Goal: Information Seeking & Learning: Learn about a topic

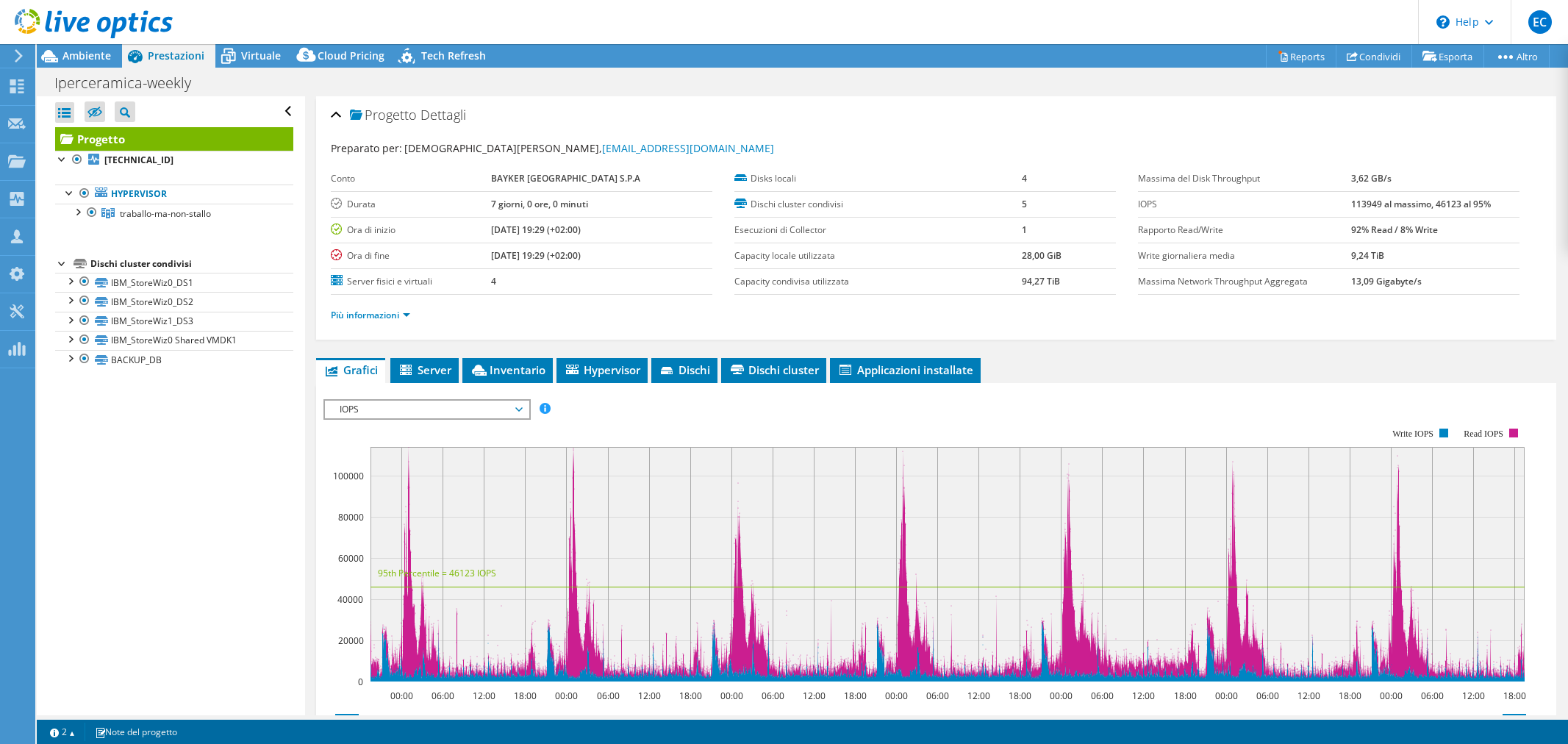
select select "EULondon"
select select "USD"
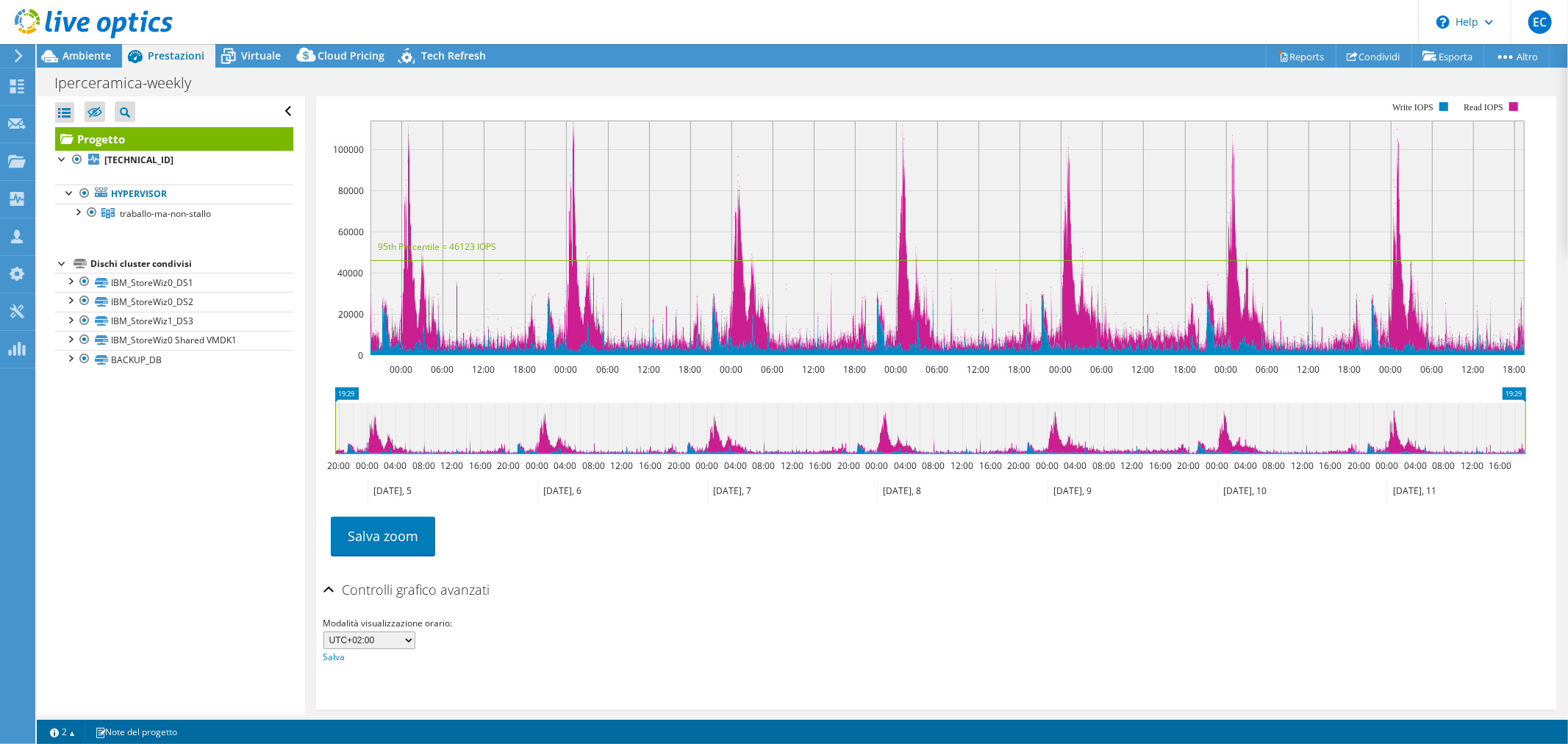
click at [119, 141] on link "Progetto" at bounding box center [174, 139] width 239 height 24
click at [377, 542] on link "Salva zoom" at bounding box center [384, 536] width 105 height 39
click at [98, 53] on span "Ambiente" at bounding box center [86, 55] width 49 height 14
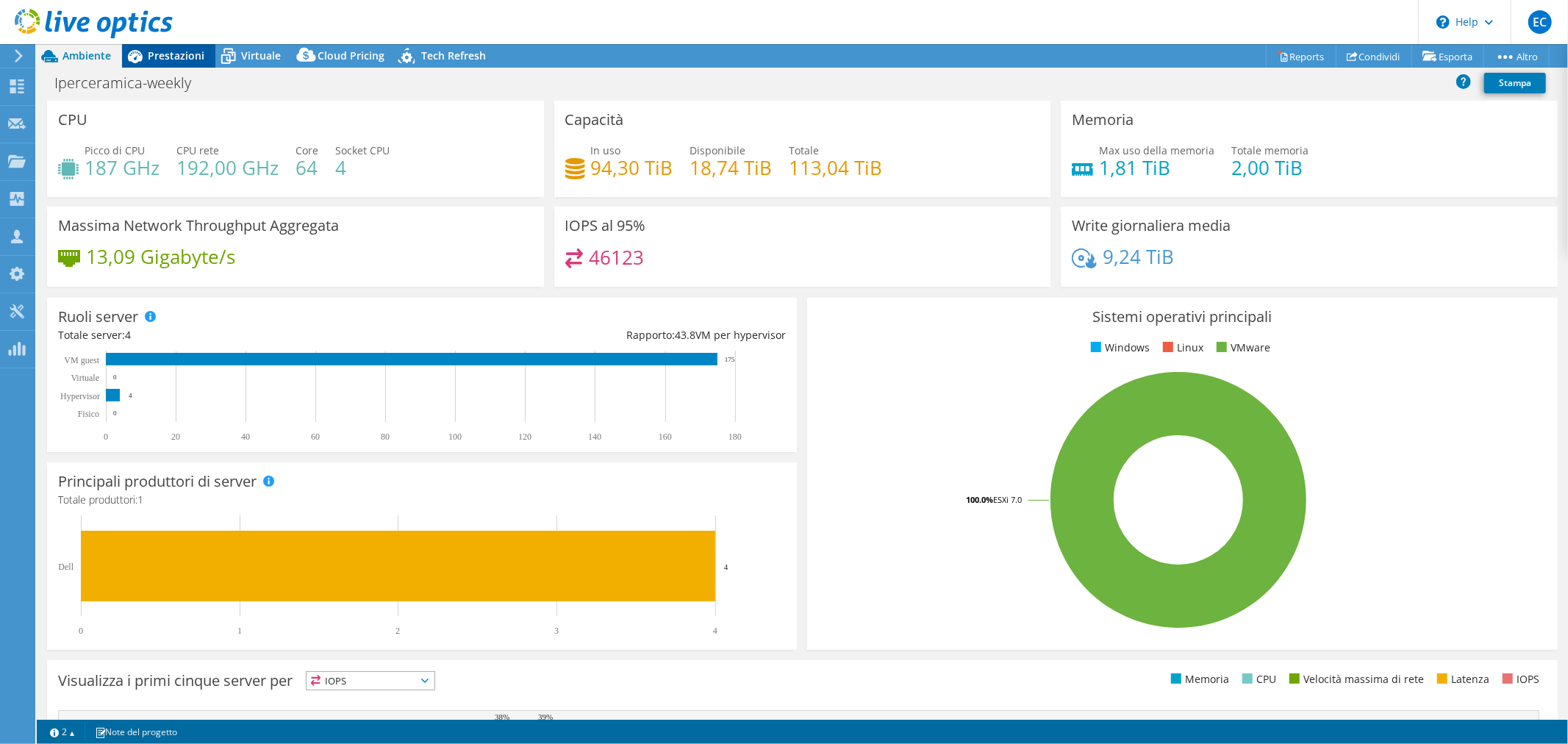
click at [164, 54] on span "Prestazioni" at bounding box center [176, 55] width 57 height 14
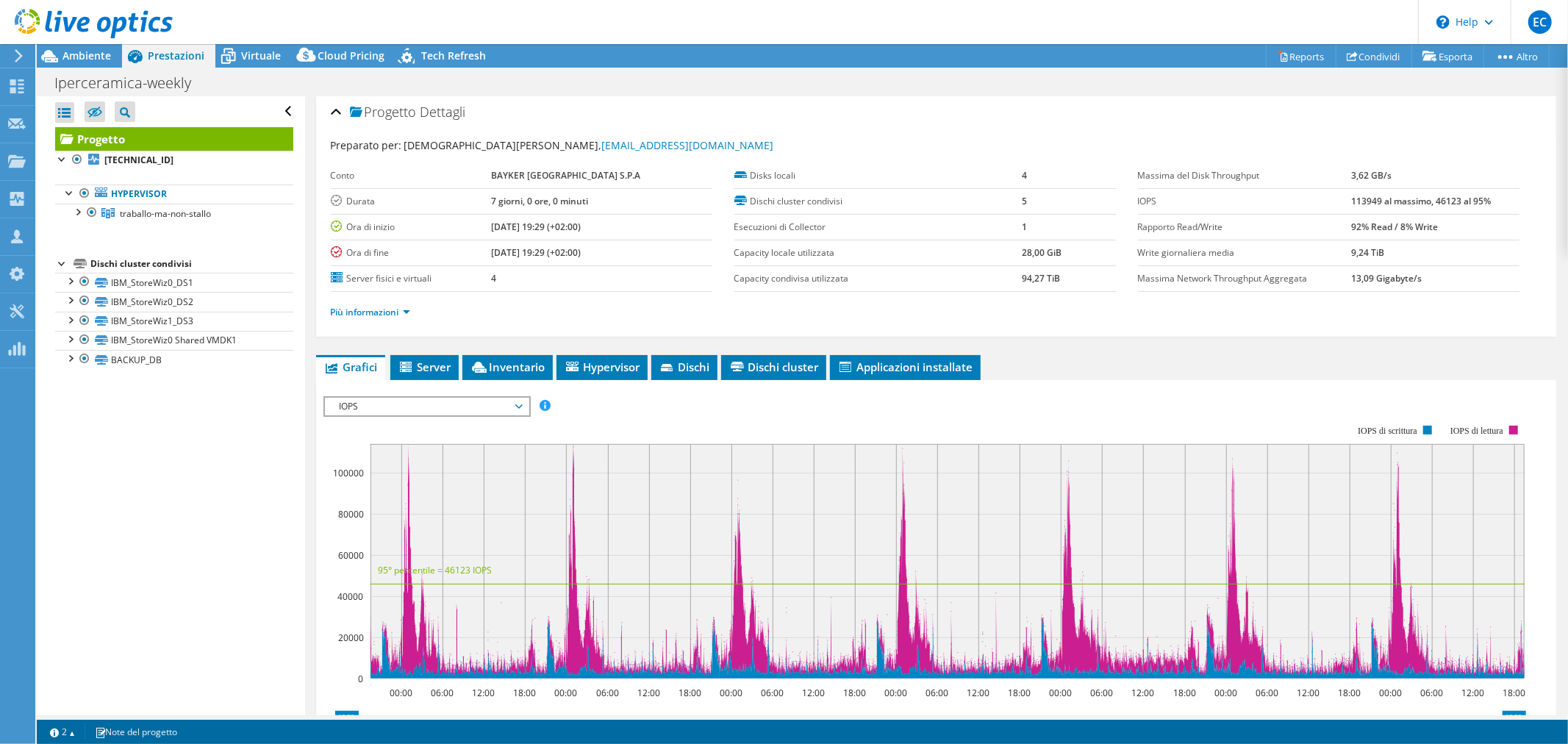
scroll to position [0, 0]
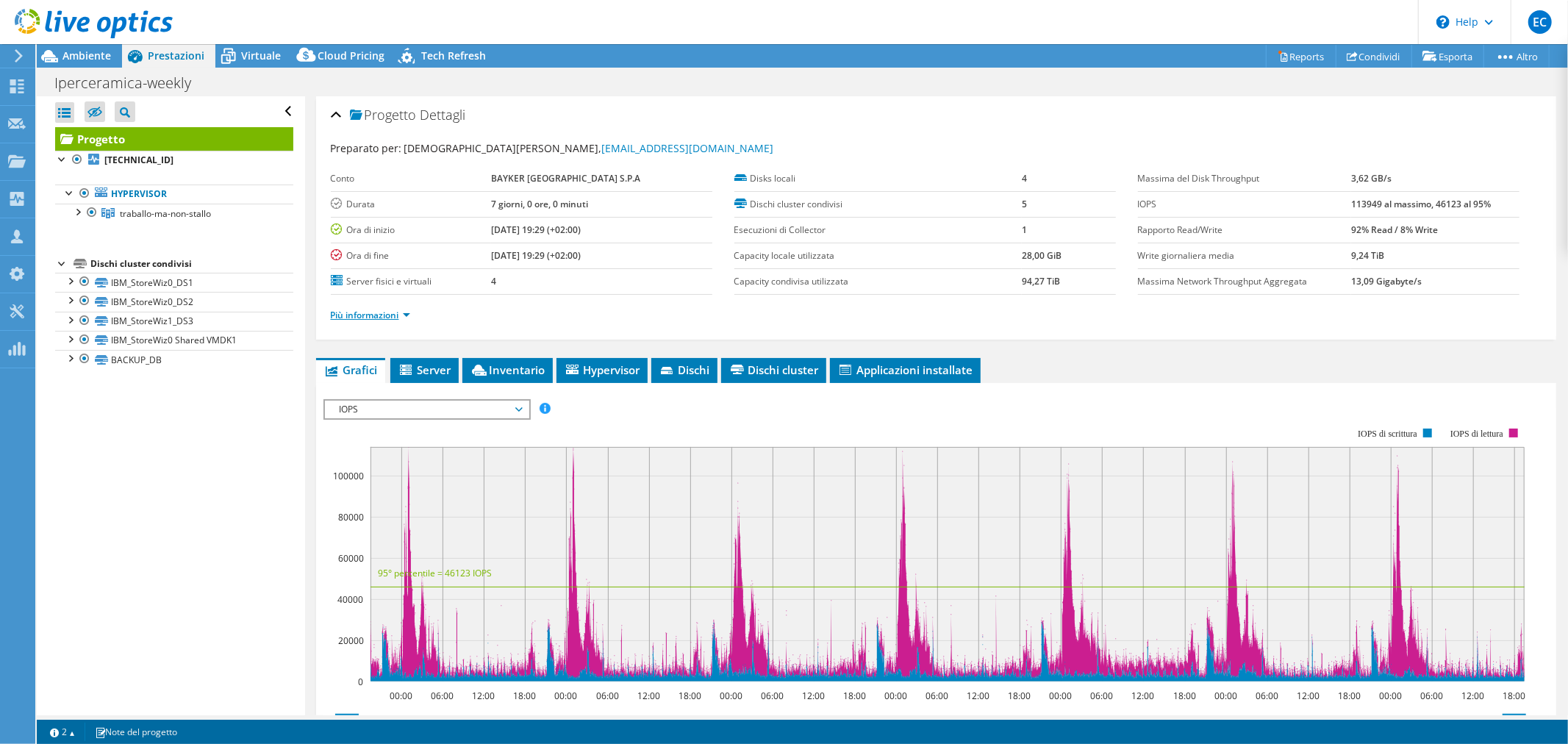
click at [370, 312] on link "Più informazioni" at bounding box center [371, 316] width 80 height 13
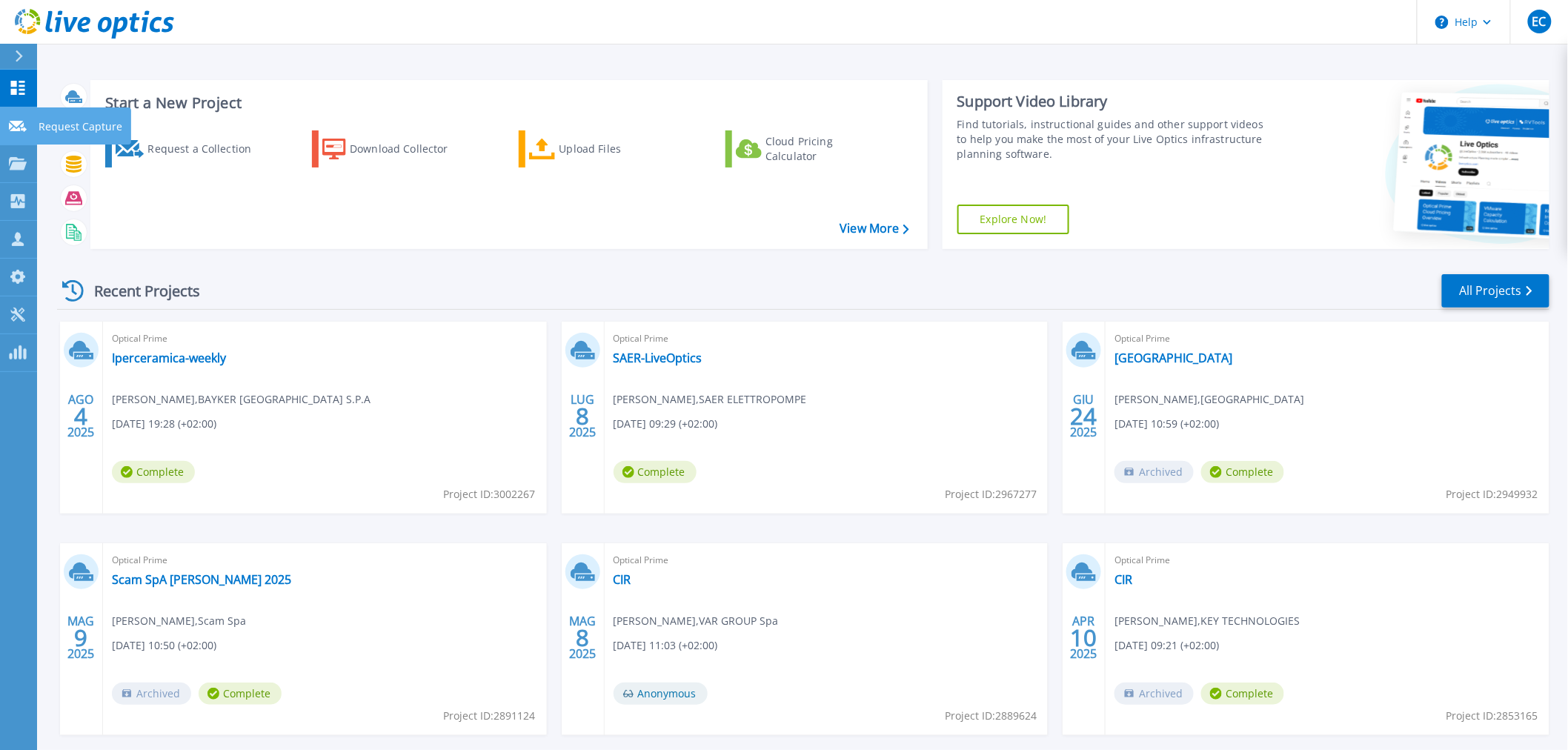
click at [46, 124] on p "Request Capture" at bounding box center [80, 127] width 84 height 39
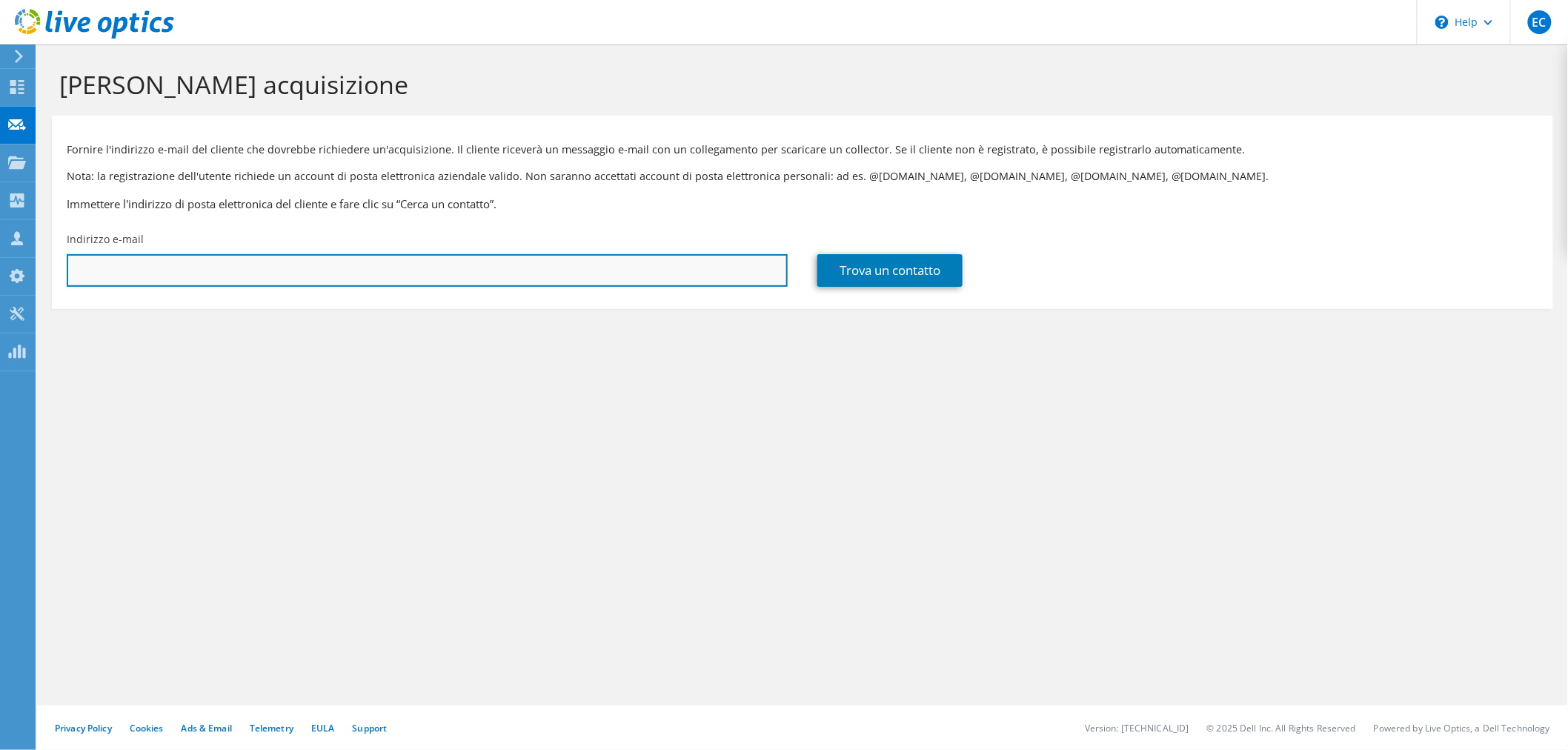
click at [354, 259] on input "text" at bounding box center [427, 270] width 722 height 32
click at [287, 269] on input "text" at bounding box center [427, 270] width 722 height 32
type input "x"
type input "c"
click at [95, 274] on input "text" at bounding box center [427, 270] width 722 height 32
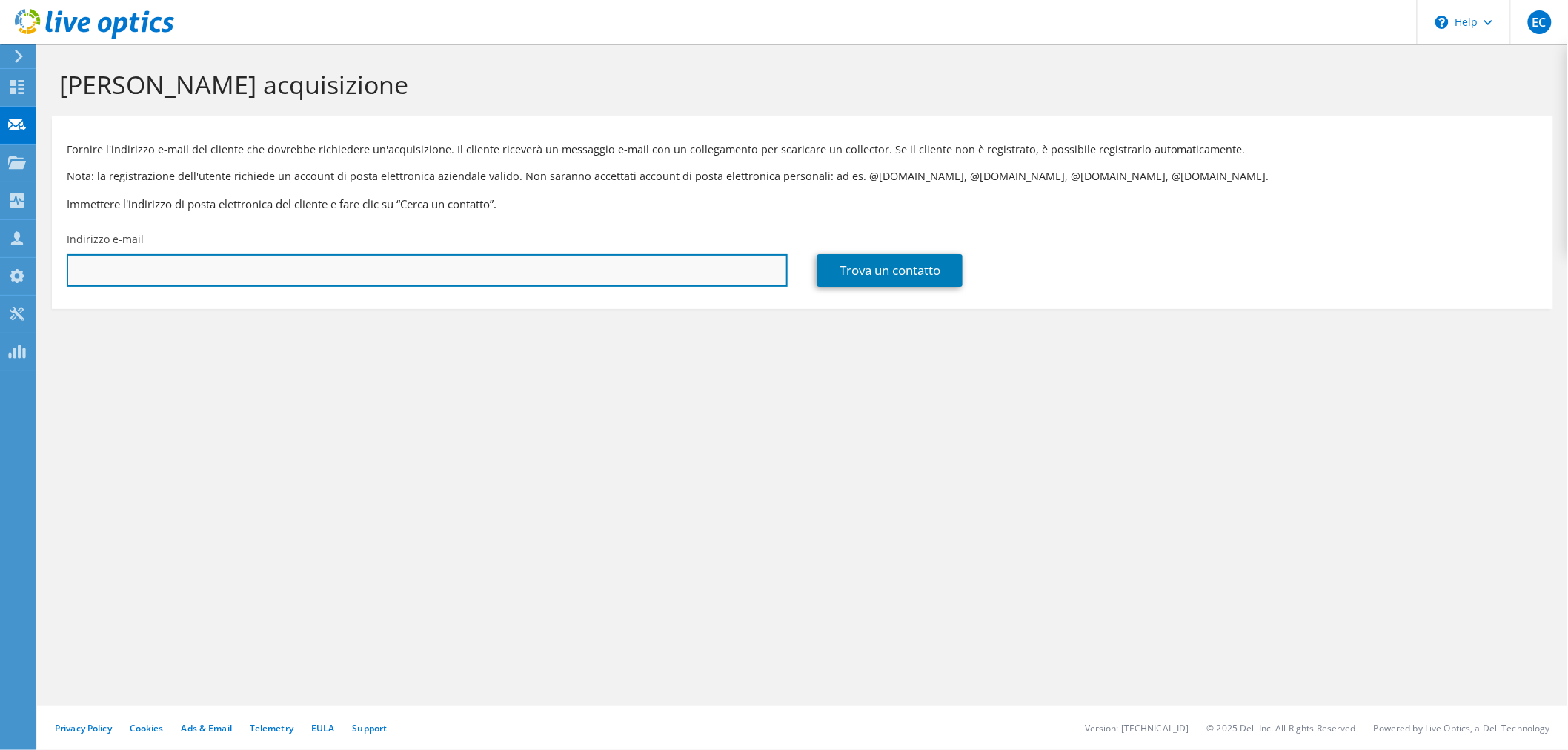
paste input "[EMAIL_ADDRESS][DOMAIN_NAME]"
type input "[EMAIL_ADDRESS][DOMAIN_NAME]"
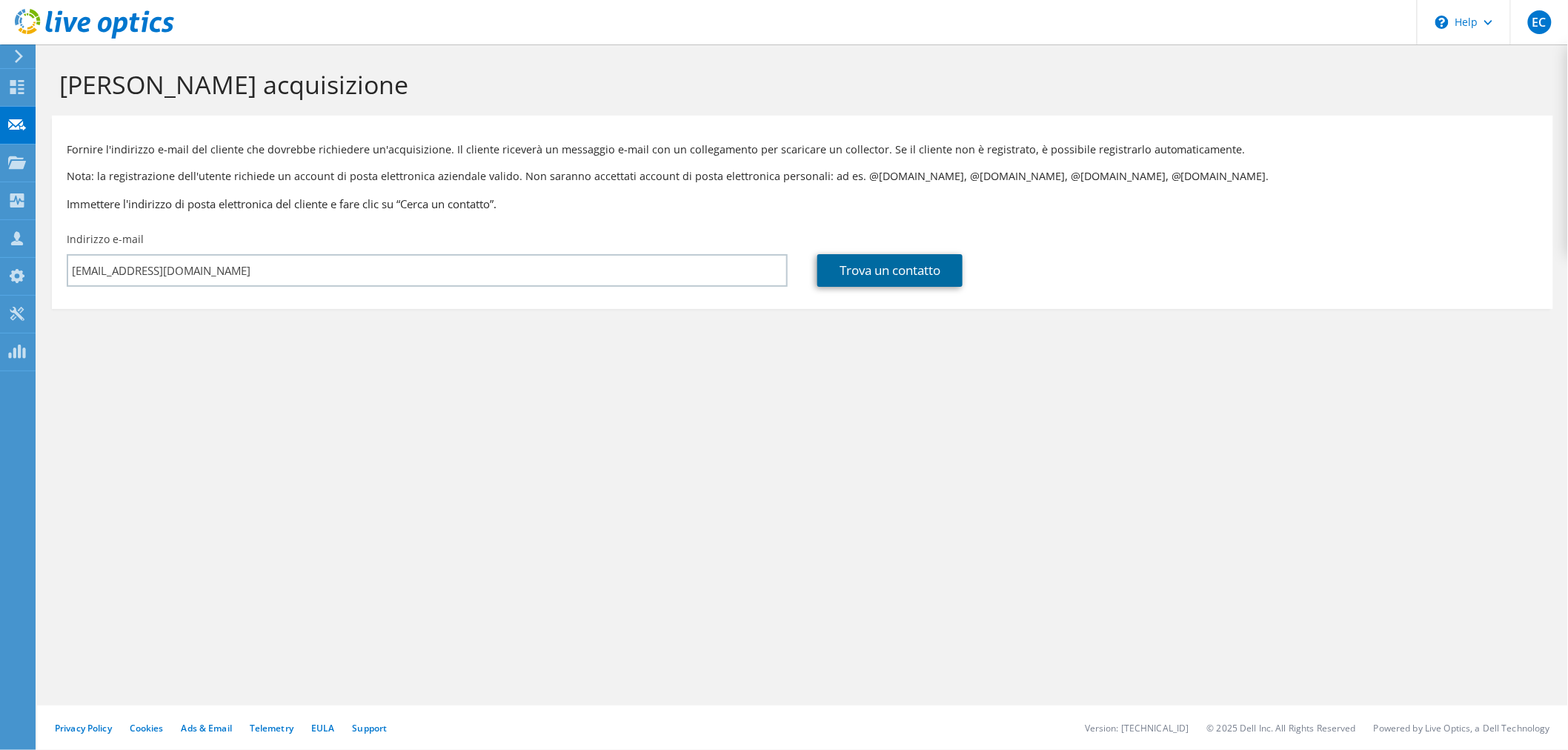
click at [848, 270] on link "Trova un contatto" at bounding box center [890, 270] width 145 height 32
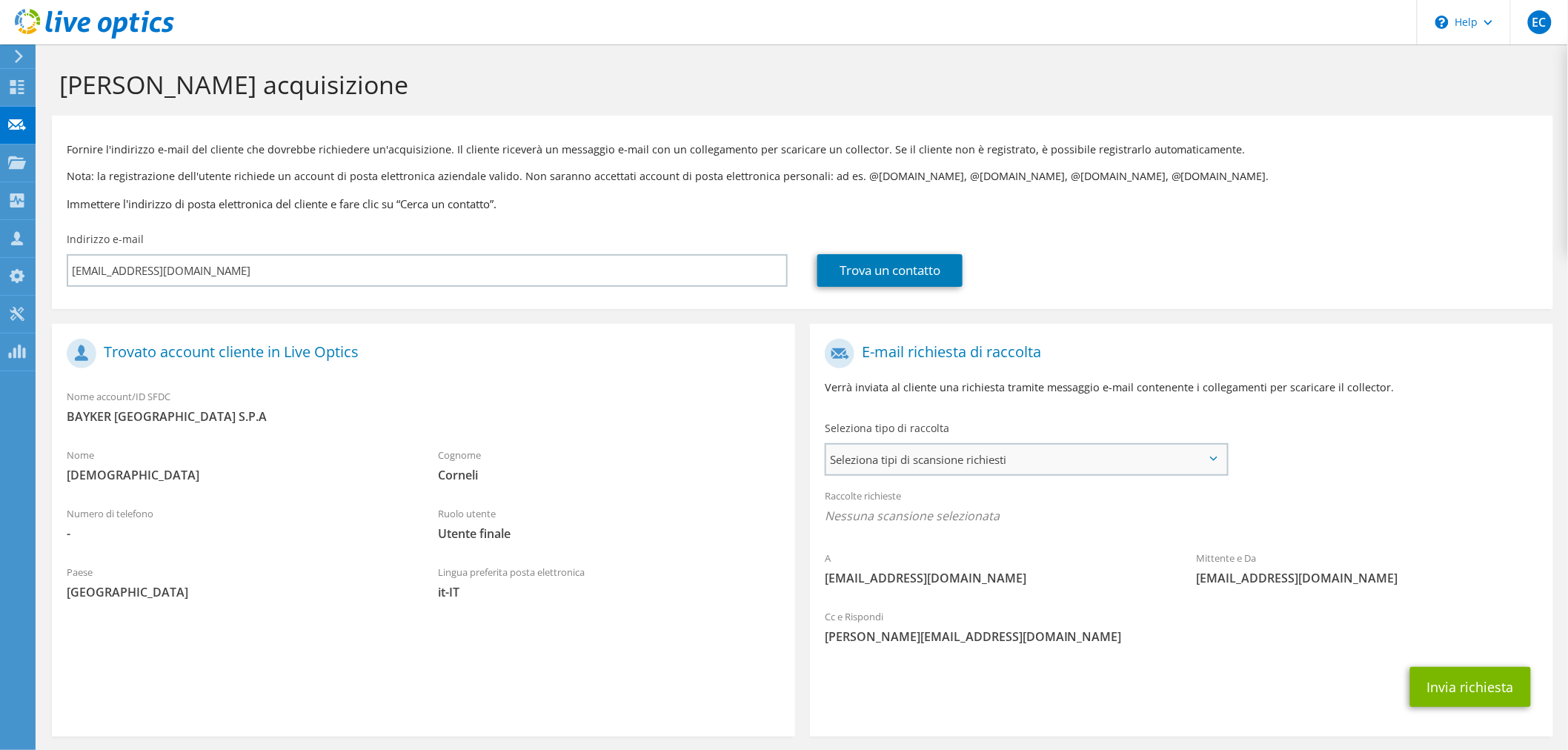
click at [1004, 469] on span "Seleziona tipi di scansione richiesti" at bounding box center [1026, 460] width 401 height 30
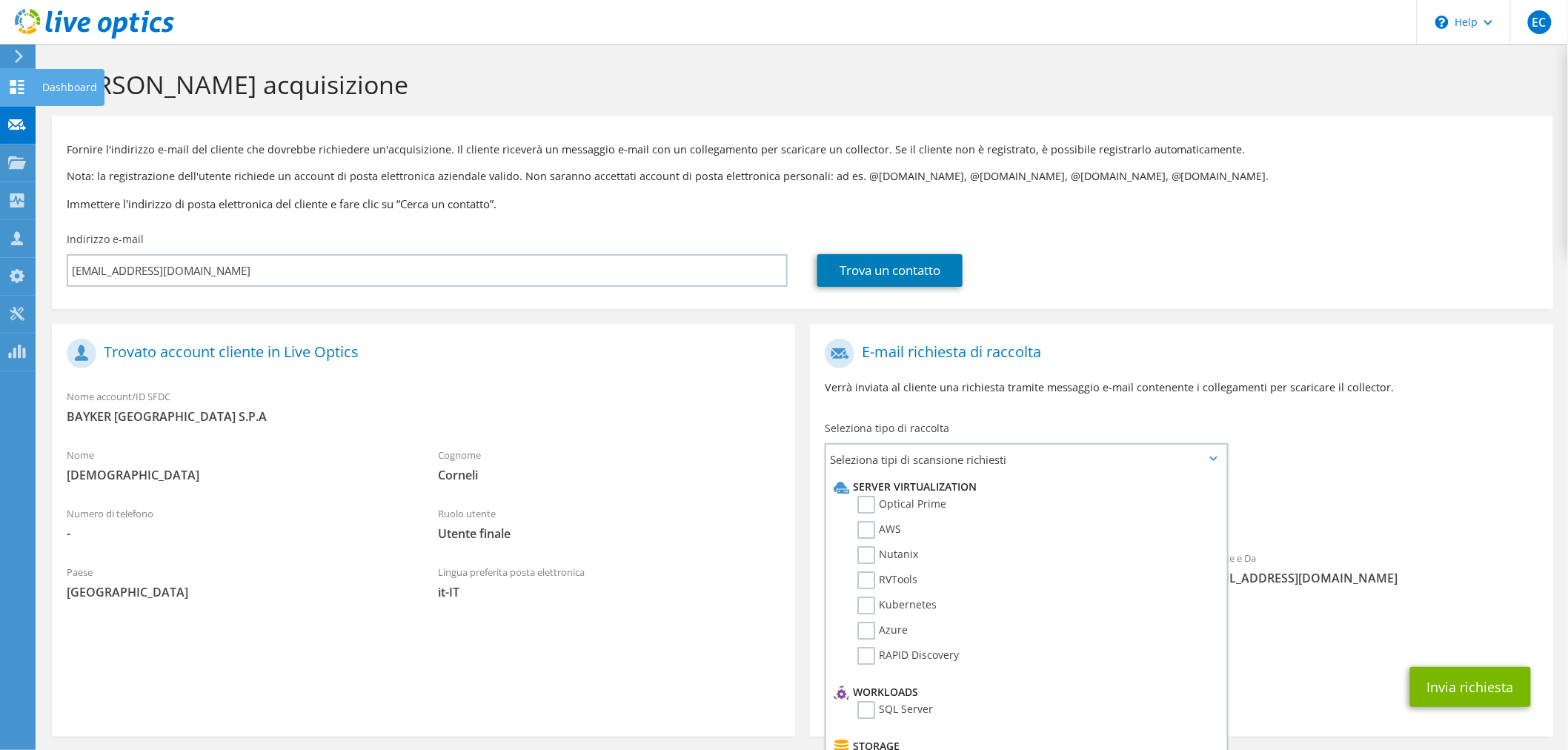
click at [10, 91] on use at bounding box center [17, 87] width 14 height 14
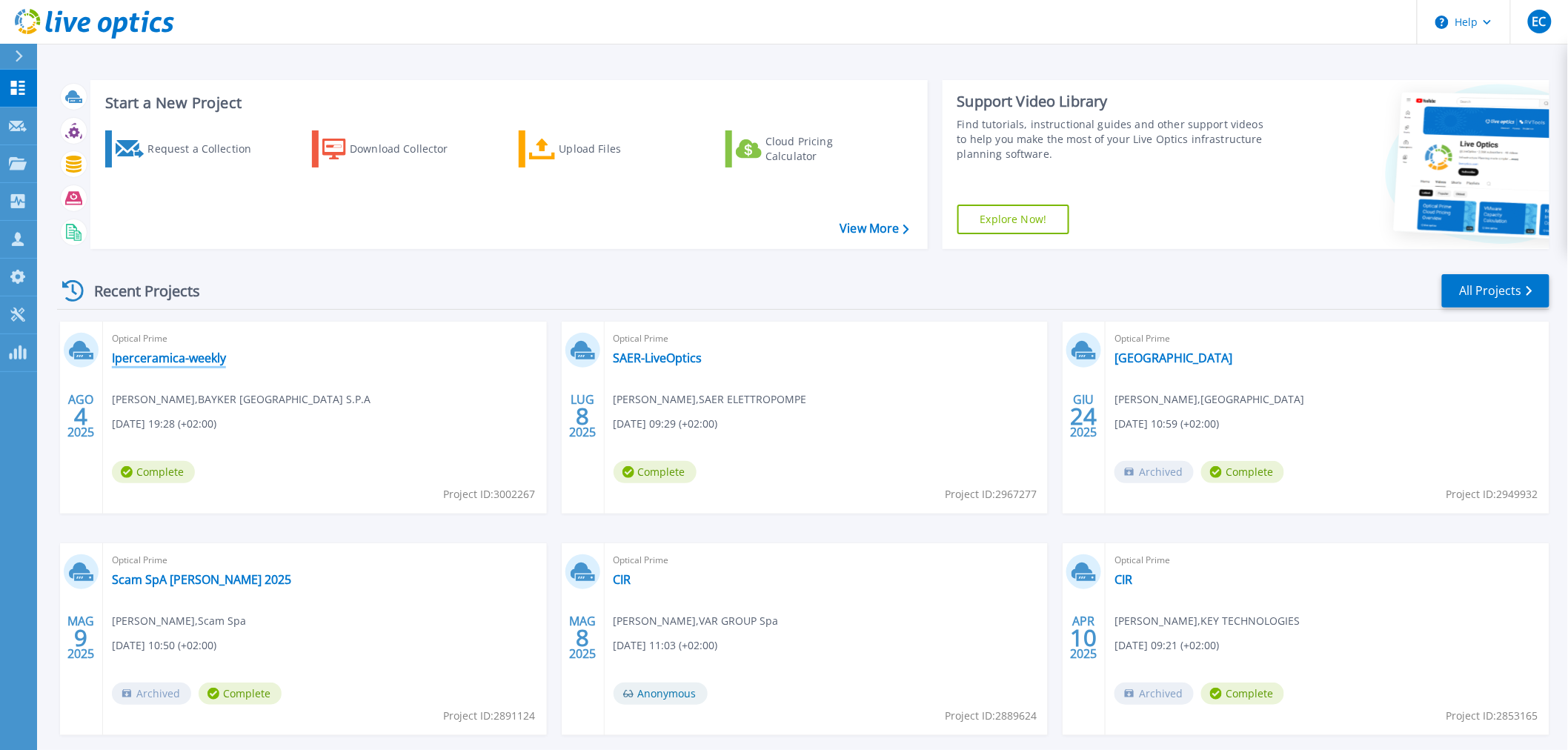
click at [190, 361] on link "Iperceramica-weekly" at bounding box center [168, 358] width 114 height 15
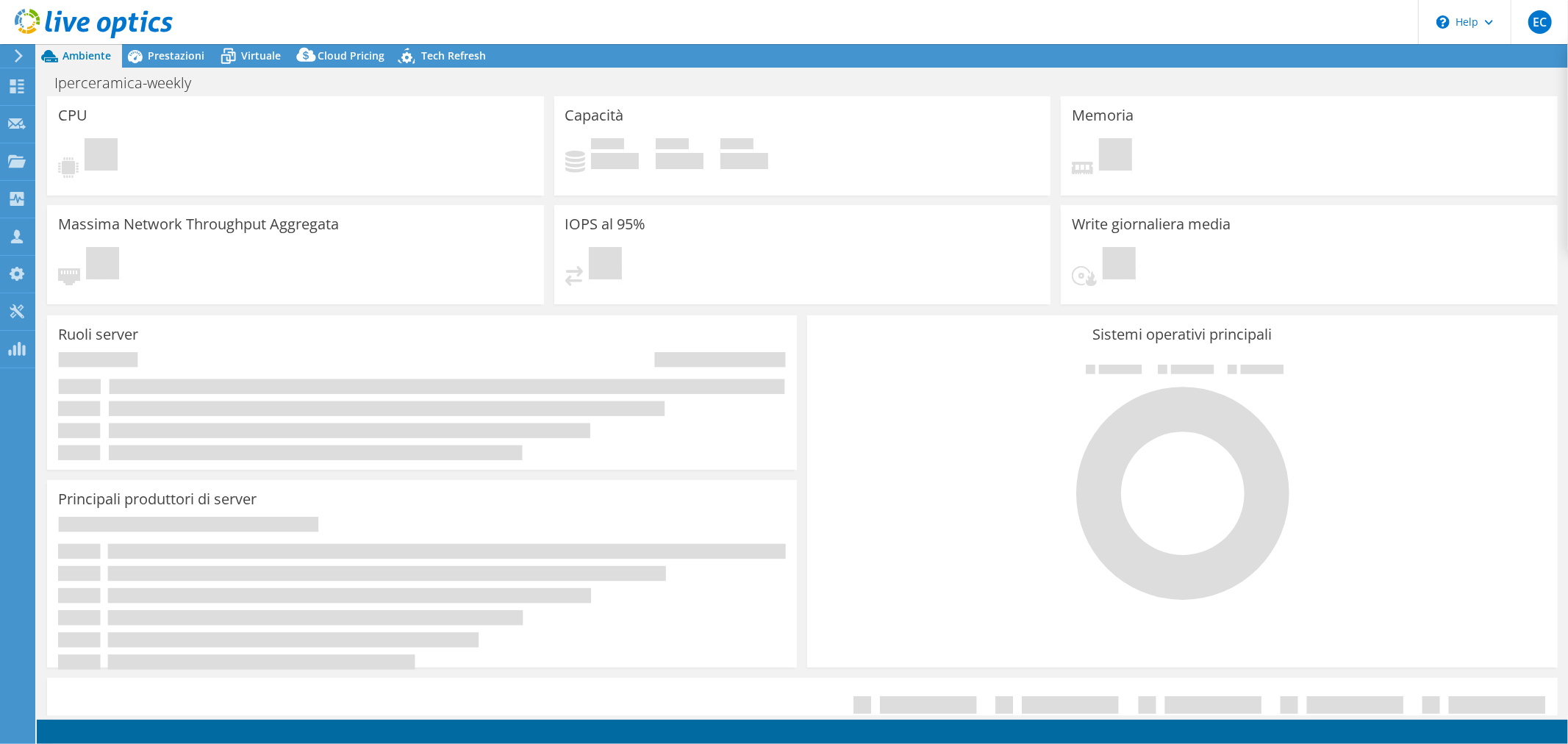
select select "EULondon"
select select "USD"
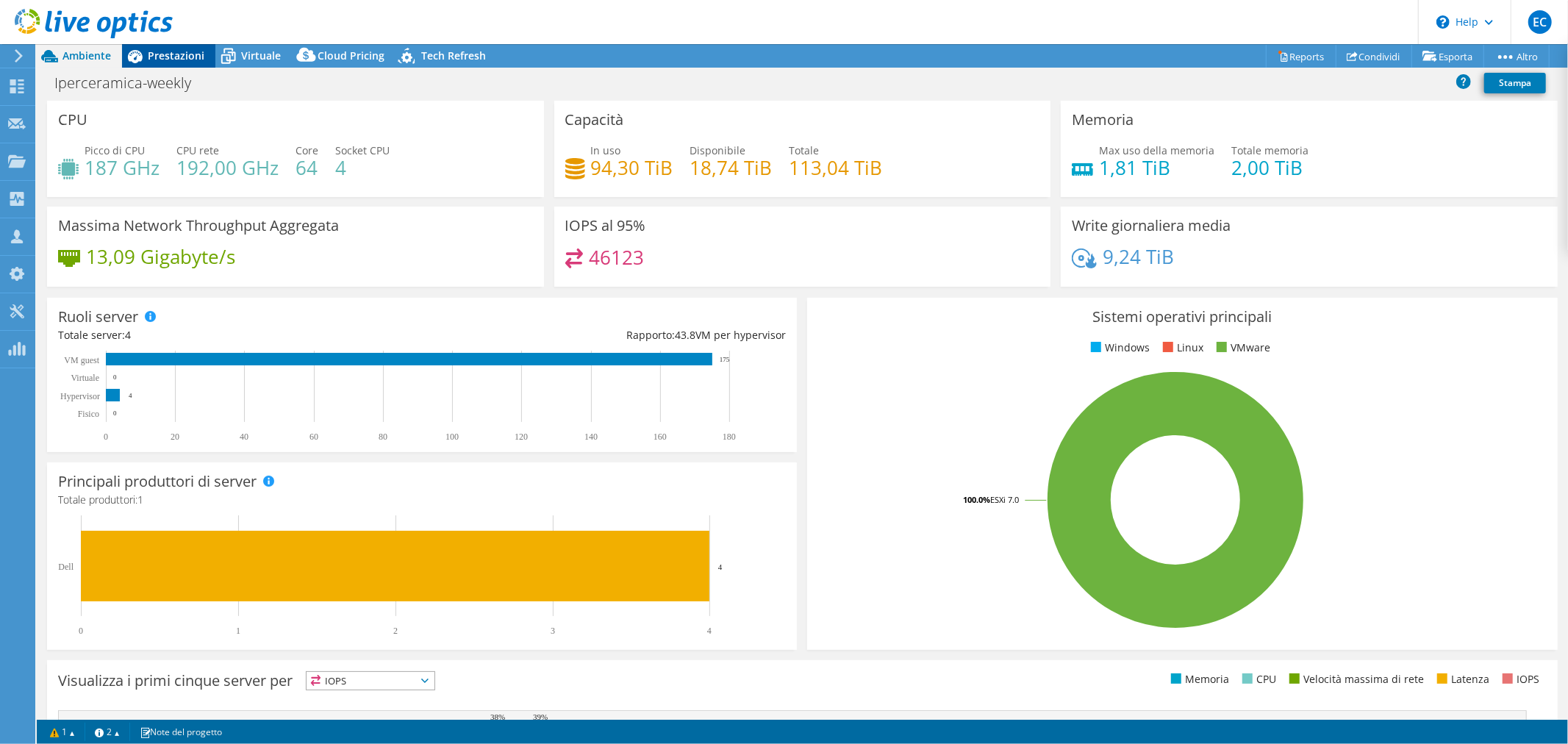
click at [179, 59] on span "Prestazioni" at bounding box center [176, 55] width 57 height 14
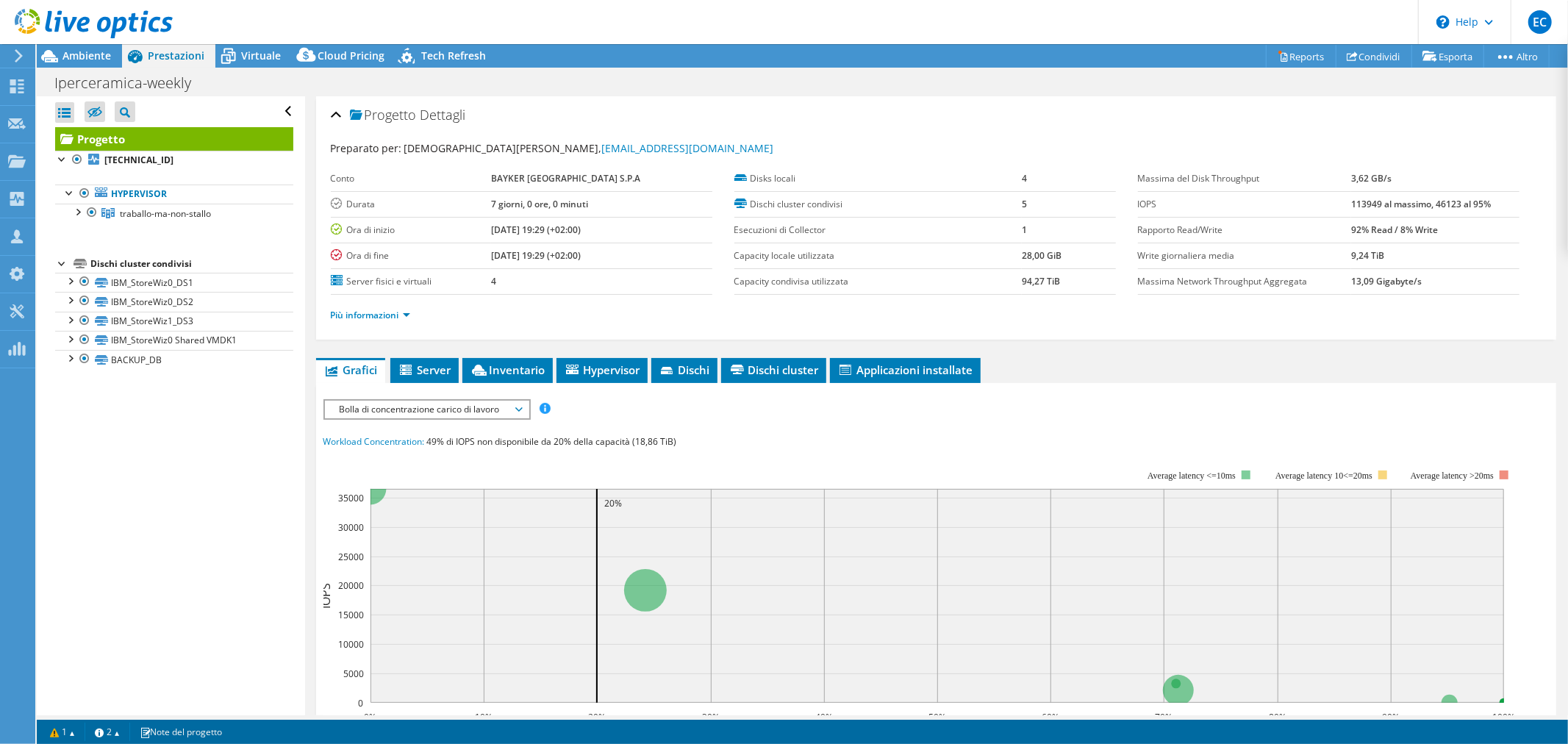
click at [517, 405] on span "Bolla di concentrazione carico di lavoro" at bounding box center [427, 409] width 189 height 17
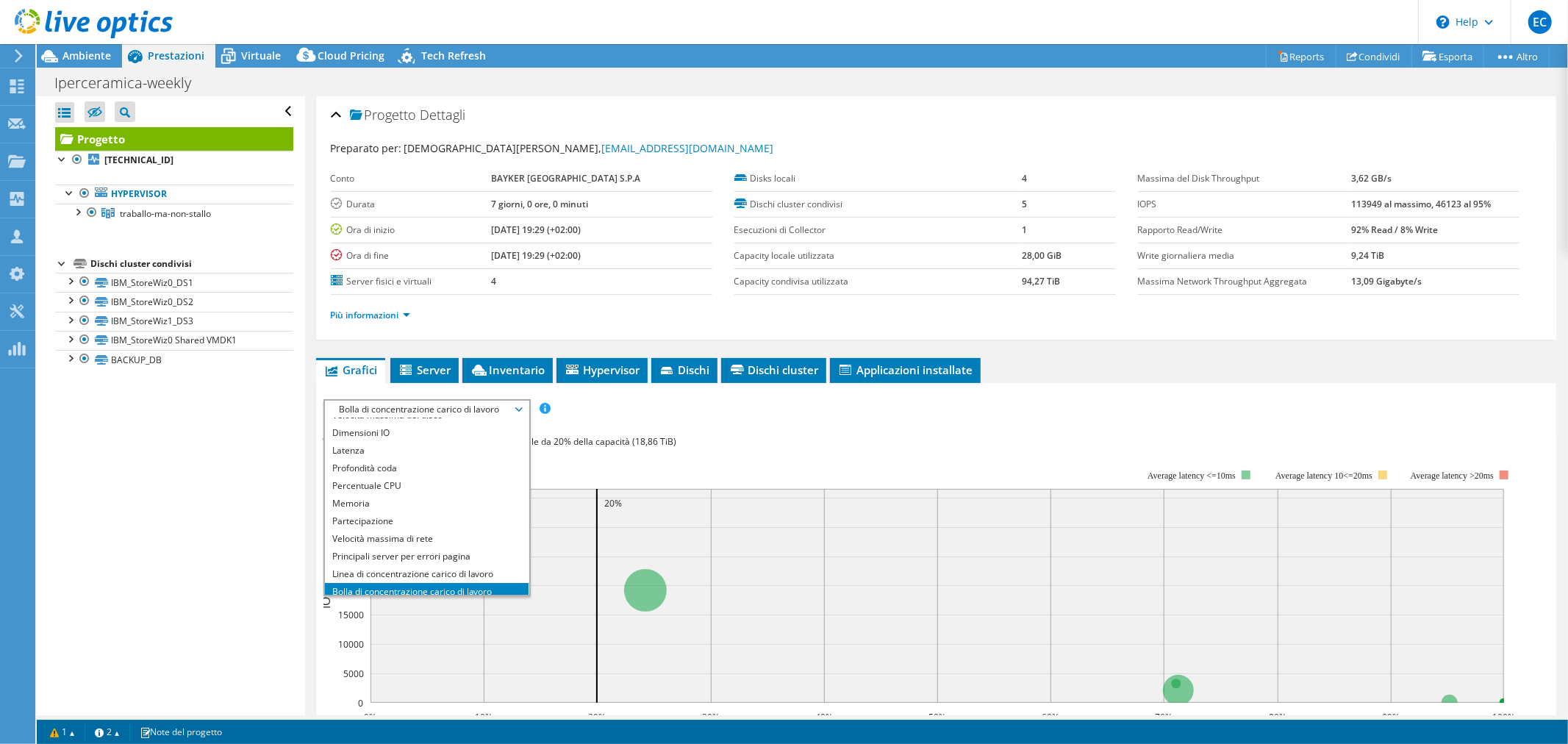
scroll to position [30, 0]
click at [405, 467] on li "Profondità coda" at bounding box center [427, 467] width 204 height 17
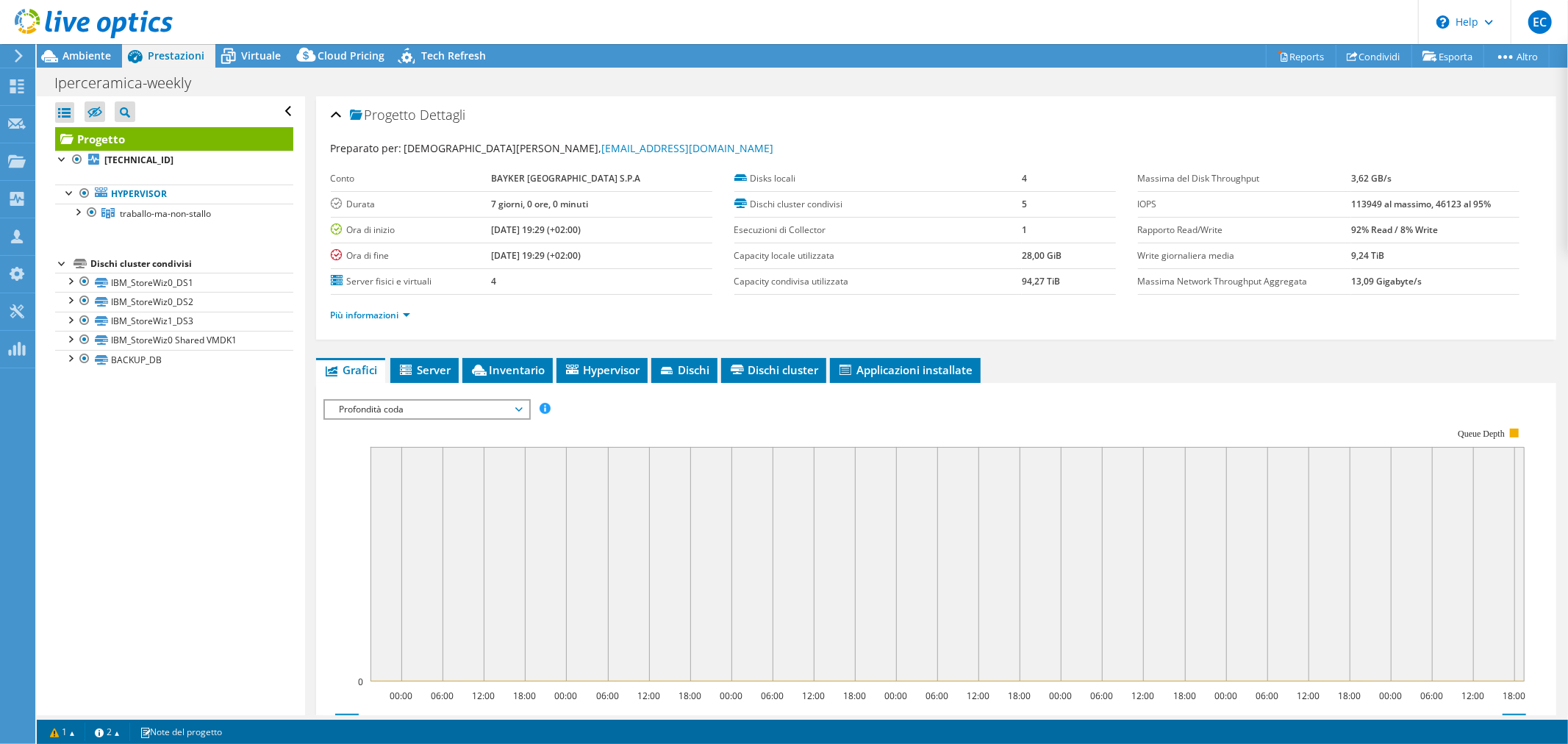
click at [518, 401] on span "Profondità coda" at bounding box center [427, 409] width 189 height 17
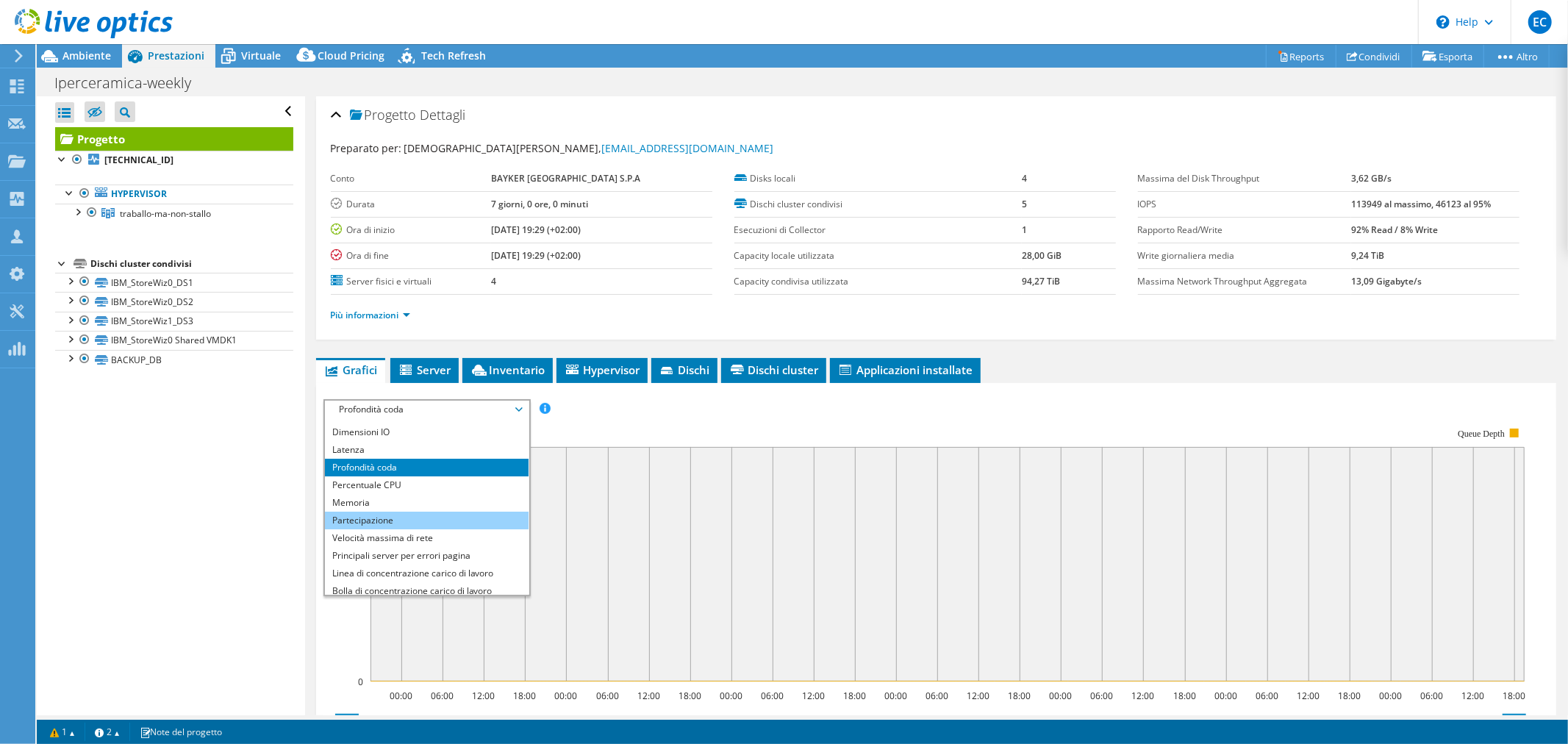
click at [439, 516] on li "Partecipazione" at bounding box center [427, 520] width 204 height 17
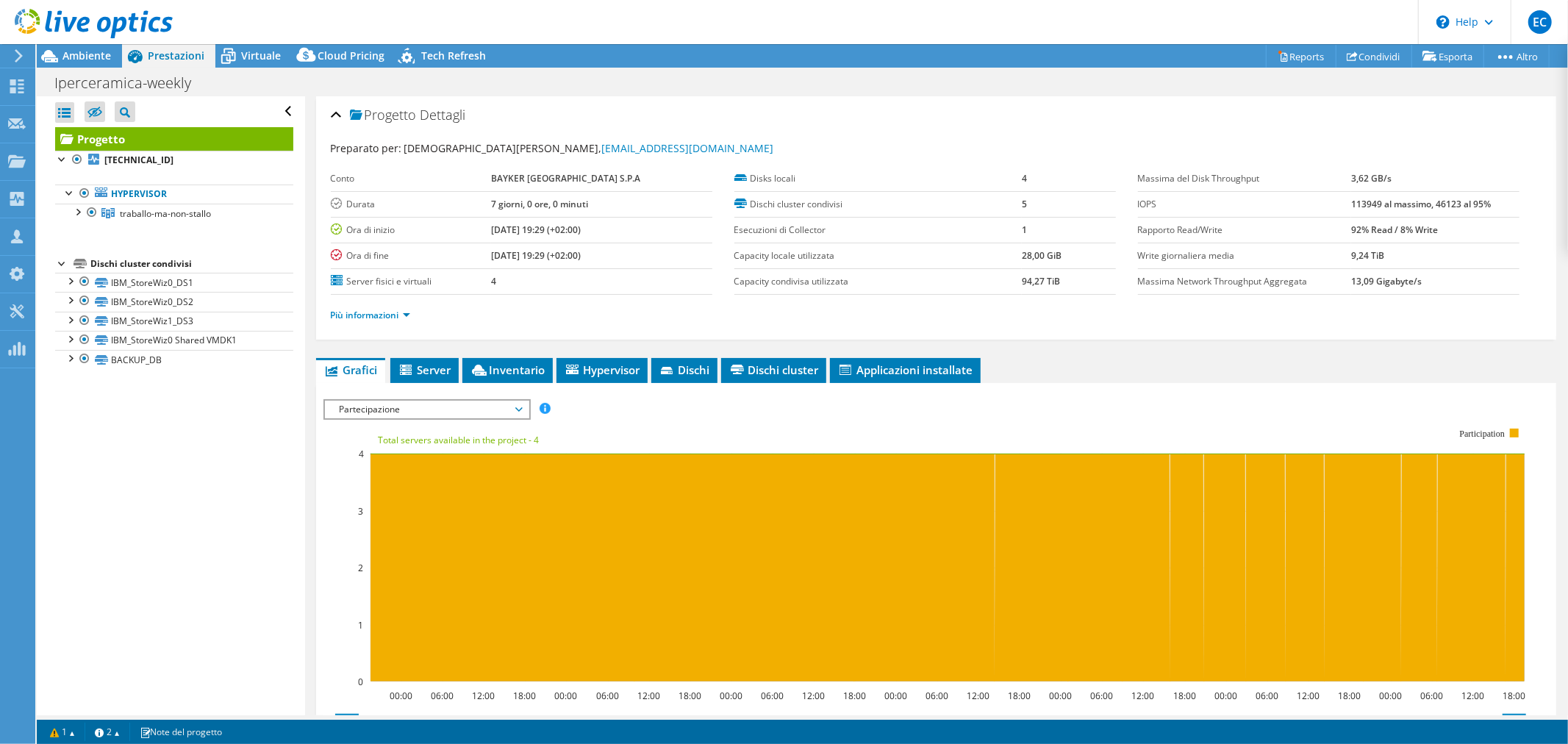
click at [525, 403] on span "Partecipazione" at bounding box center [427, 409] width 204 height 17
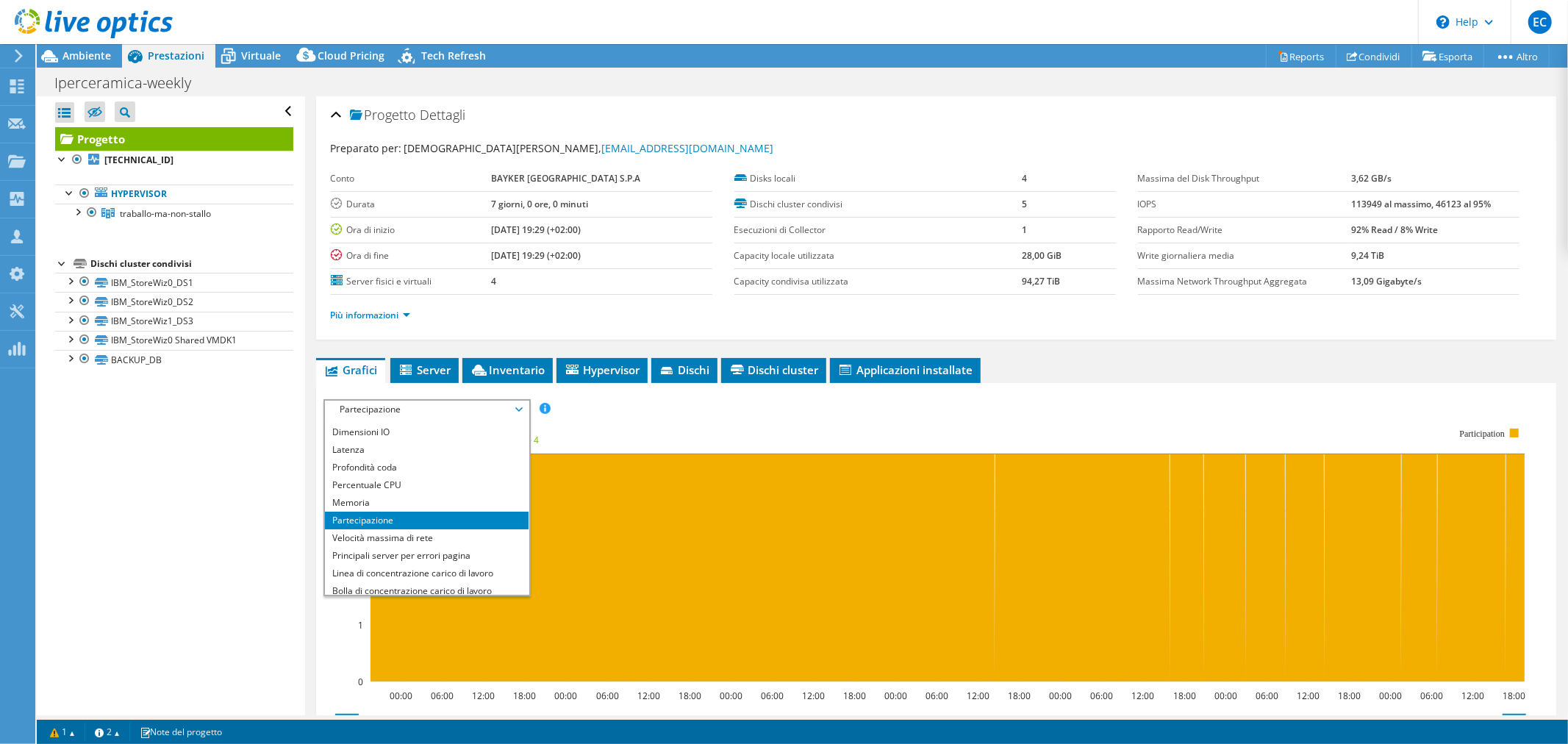
scroll to position [53, 0]
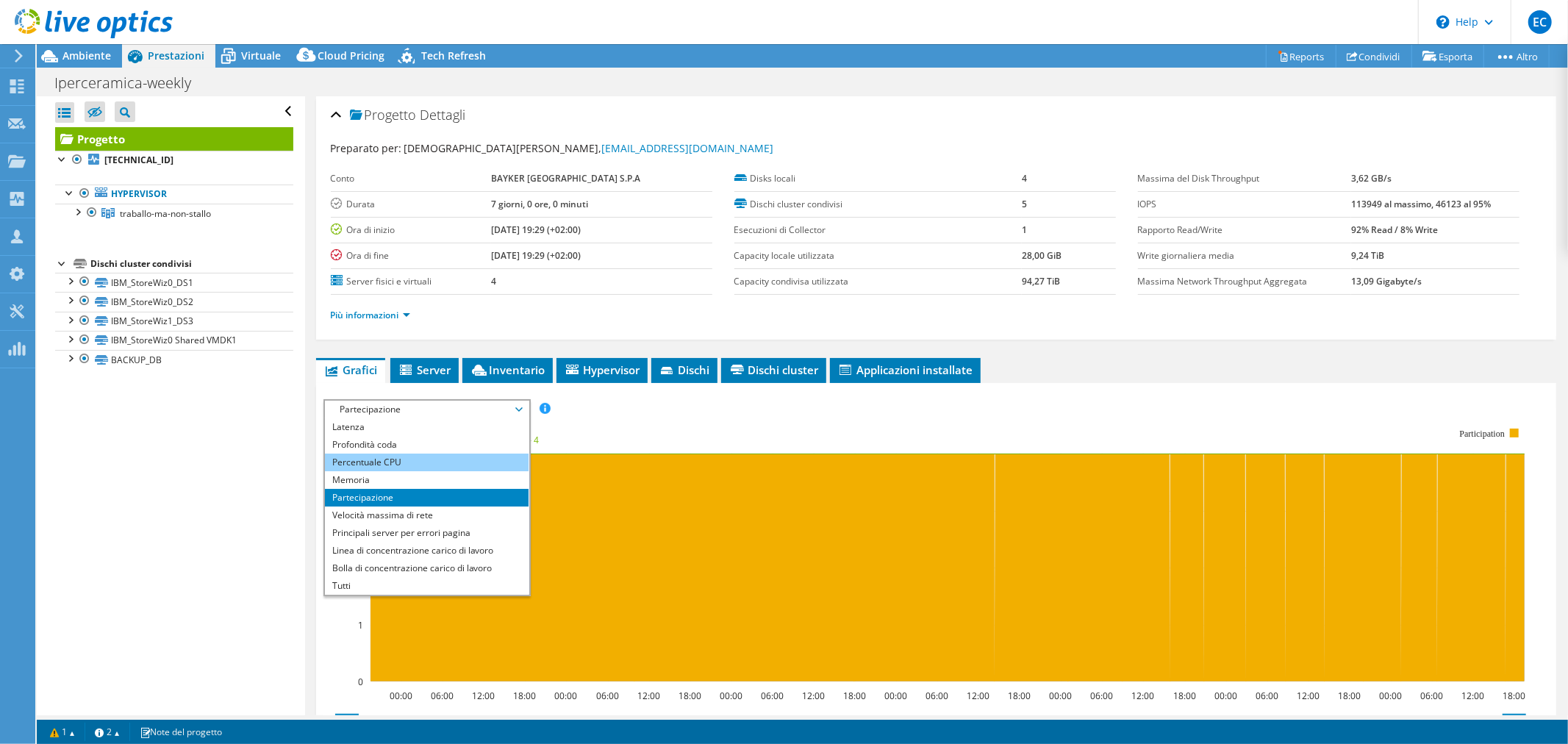
click at [386, 464] on li "Percentuale CPU" at bounding box center [427, 461] width 204 height 17
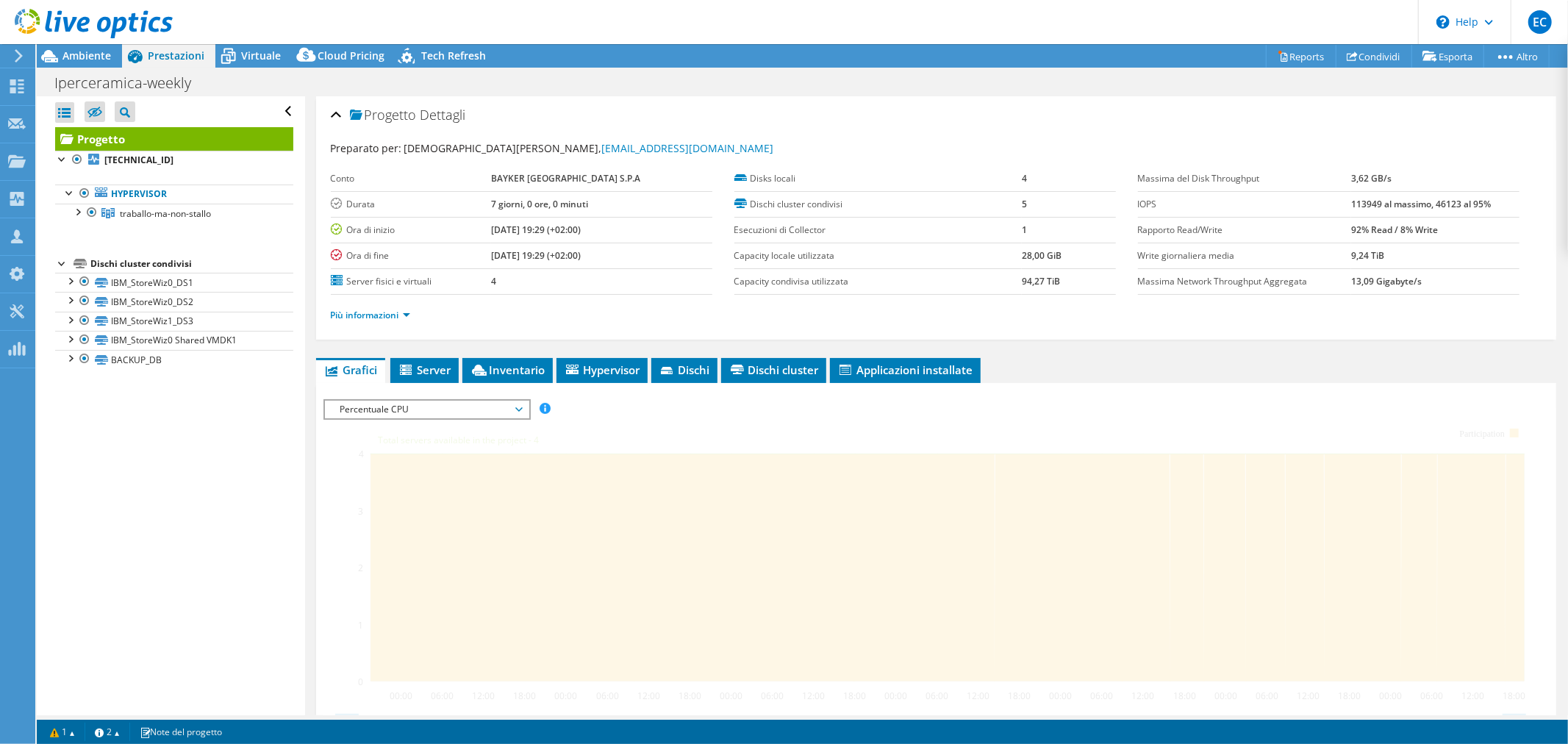
click at [386, 464] on div "IOPS Velocità massima del disco Dimensioni IO Latenza Profondità coda Percentua…" at bounding box center [937, 650] width 1226 height 502
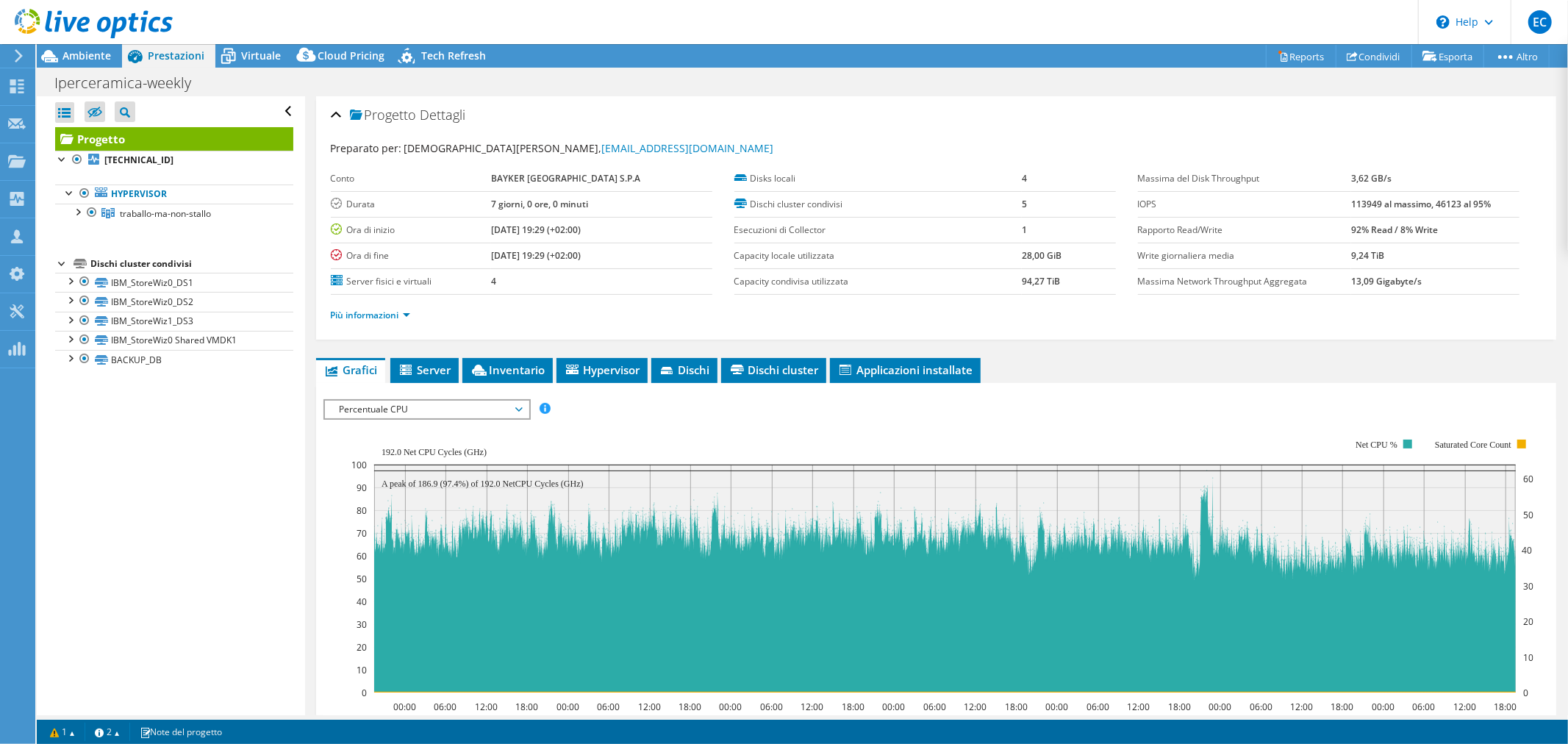
click at [519, 406] on span "Percentuale CPU" at bounding box center [427, 409] width 189 height 17
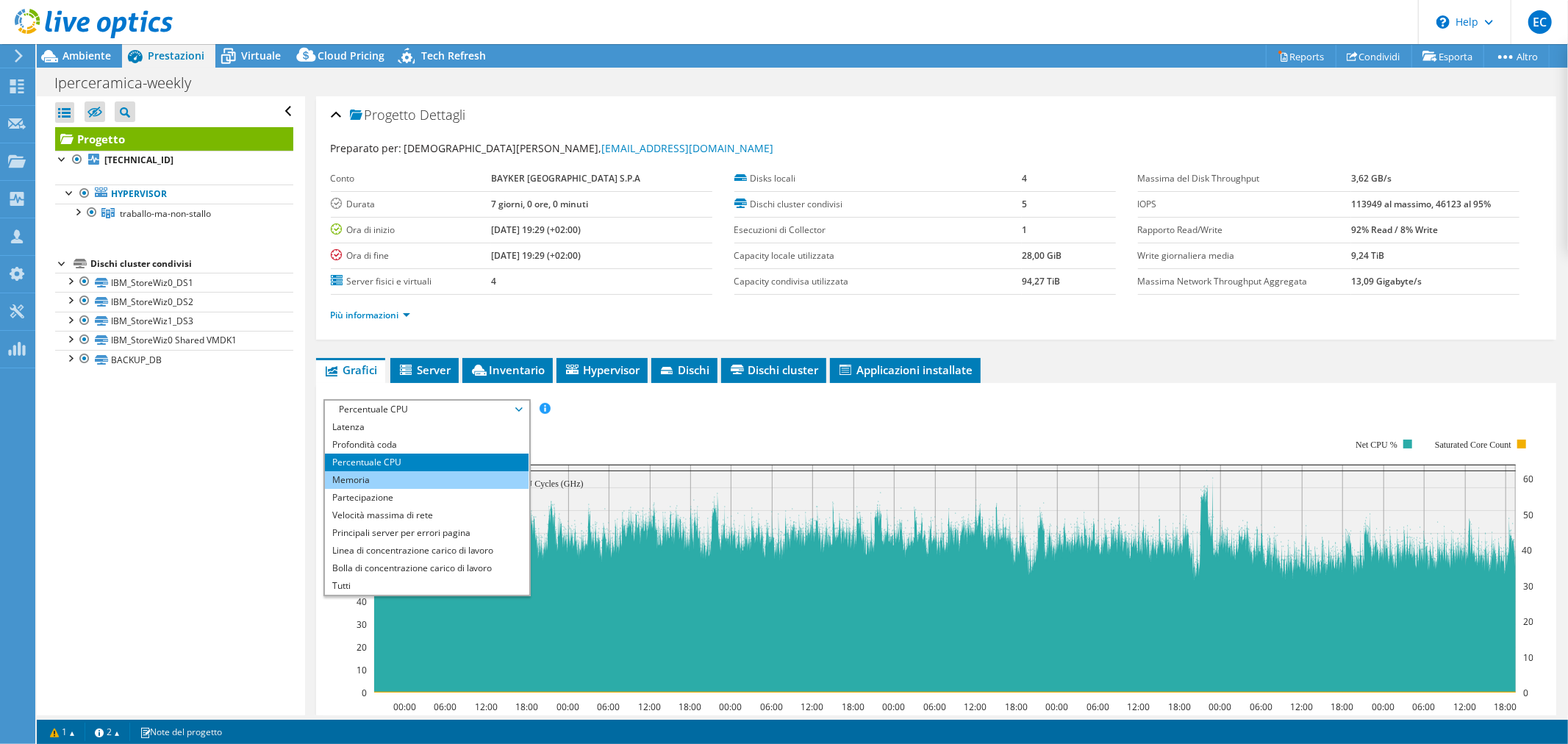
click at [409, 482] on li "Memoria" at bounding box center [427, 480] width 204 height 17
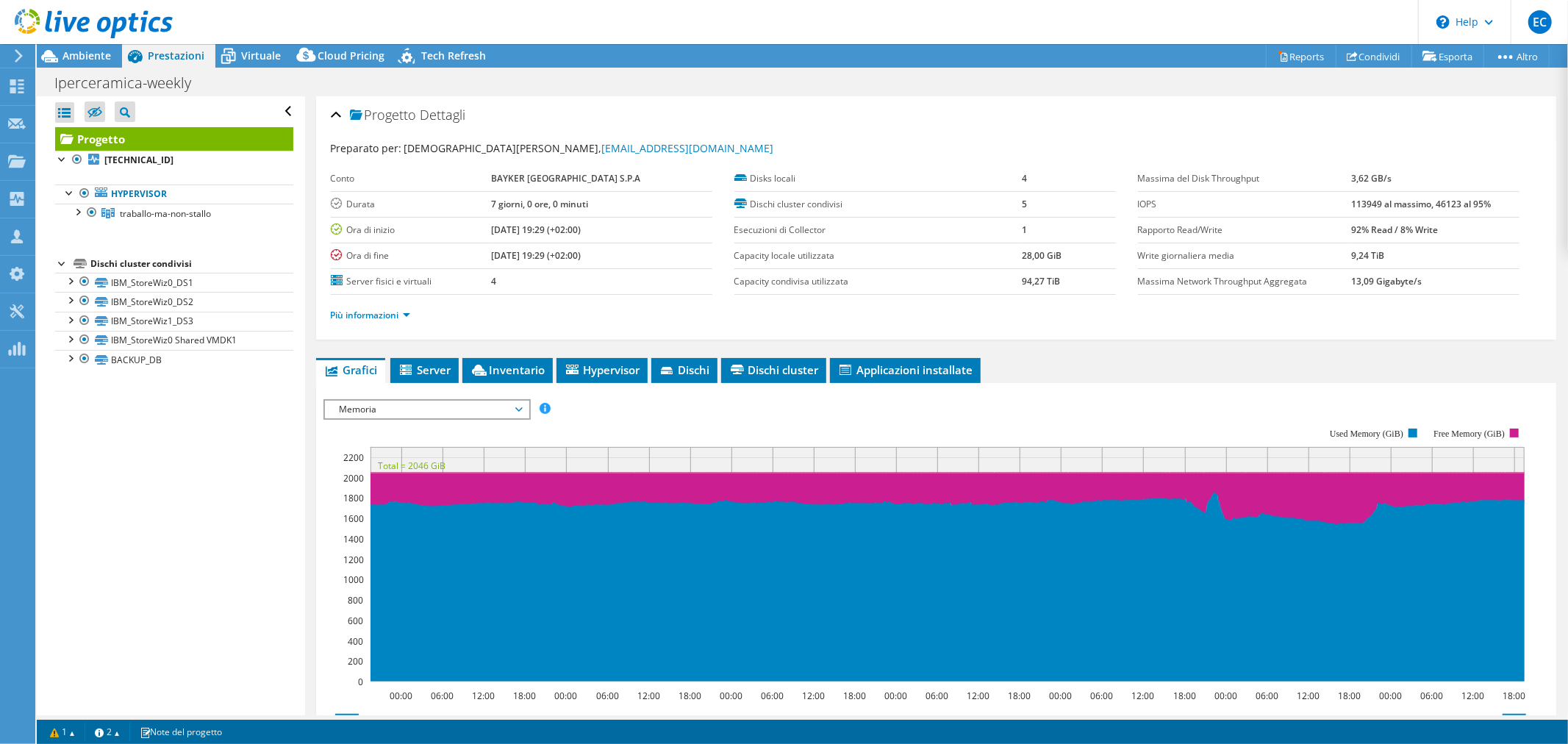
click at [517, 408] on span "Memoria" at bounding box center [427, 409] width 189 height 17
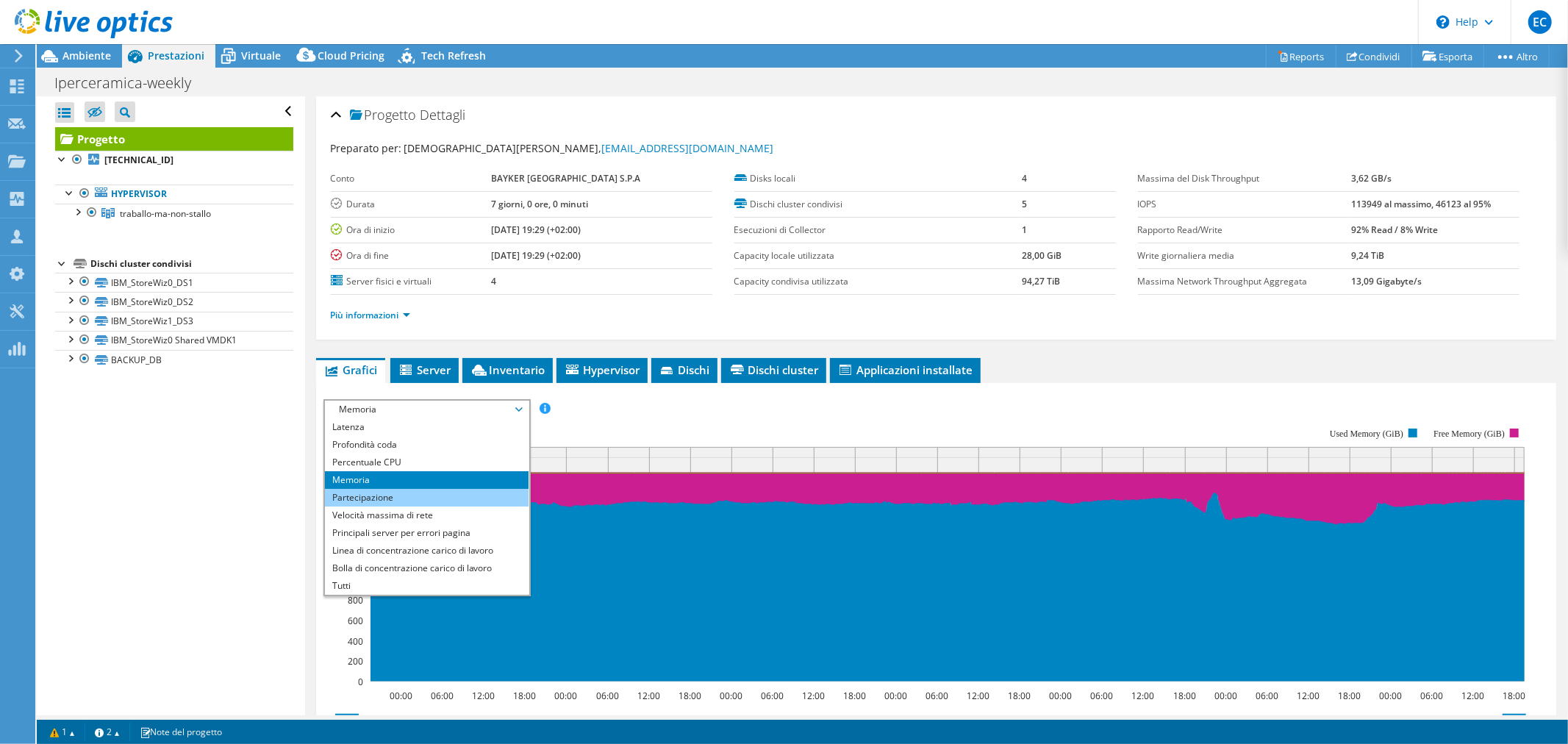
click at [445, 497] on li "Partecipazione" at bounding box center [427, 497] width 204 height 17
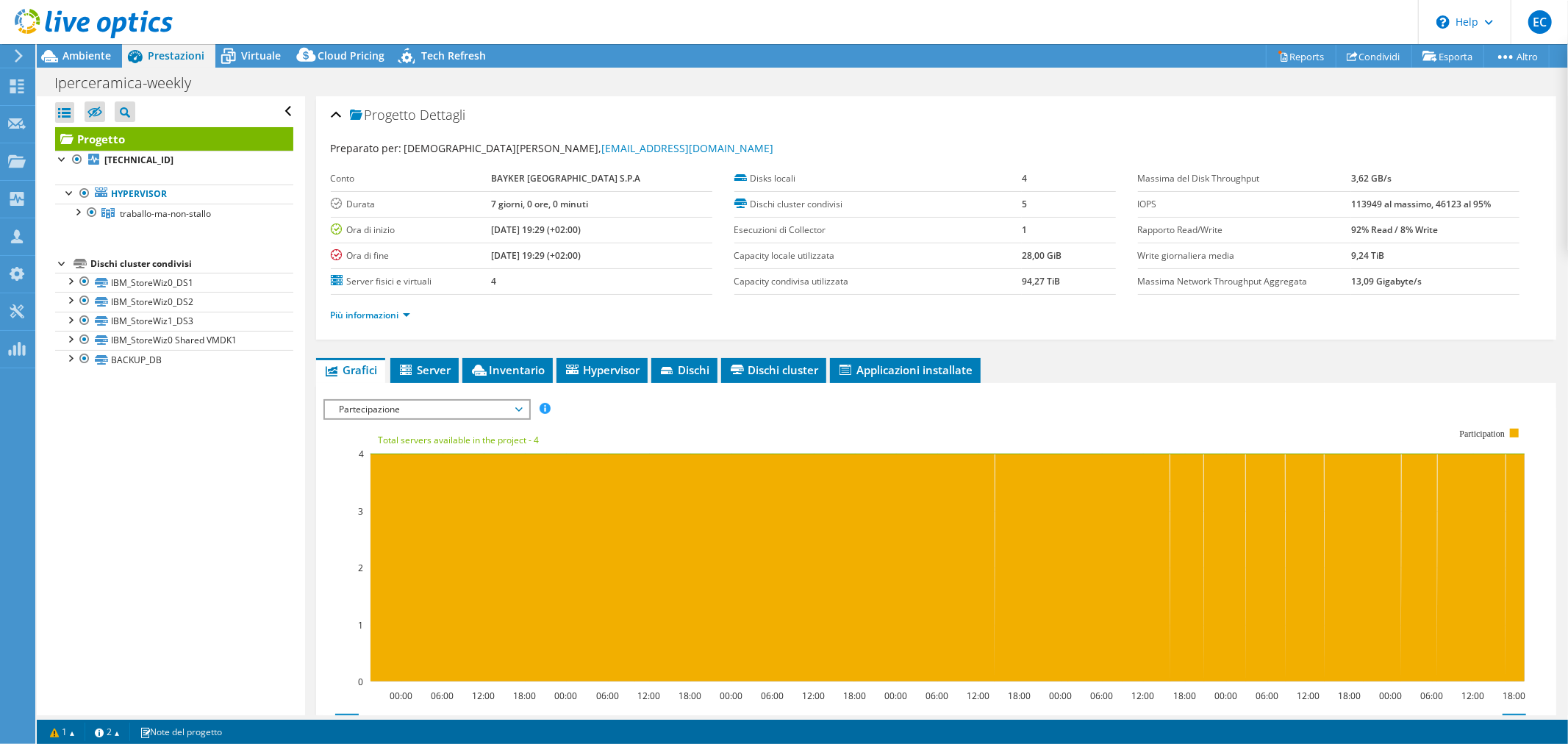
click at [517, 408] on span "Partecipazione" at bounding box center [427, 409] width 189 height 17
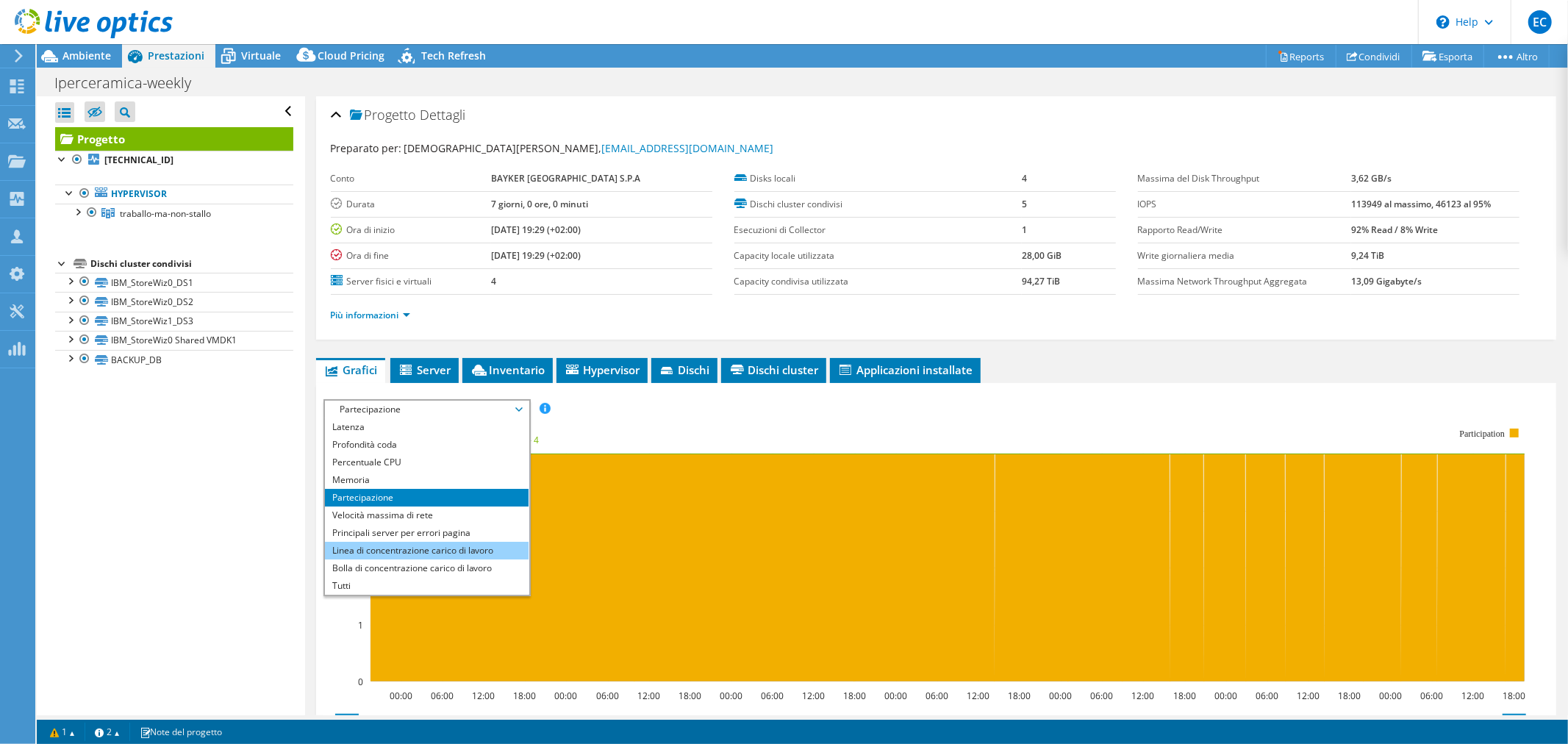
click at [483, 549] on li "Linea di concentrazione carico di lavoro" at bounding box center [427, 550] width 204 height 17
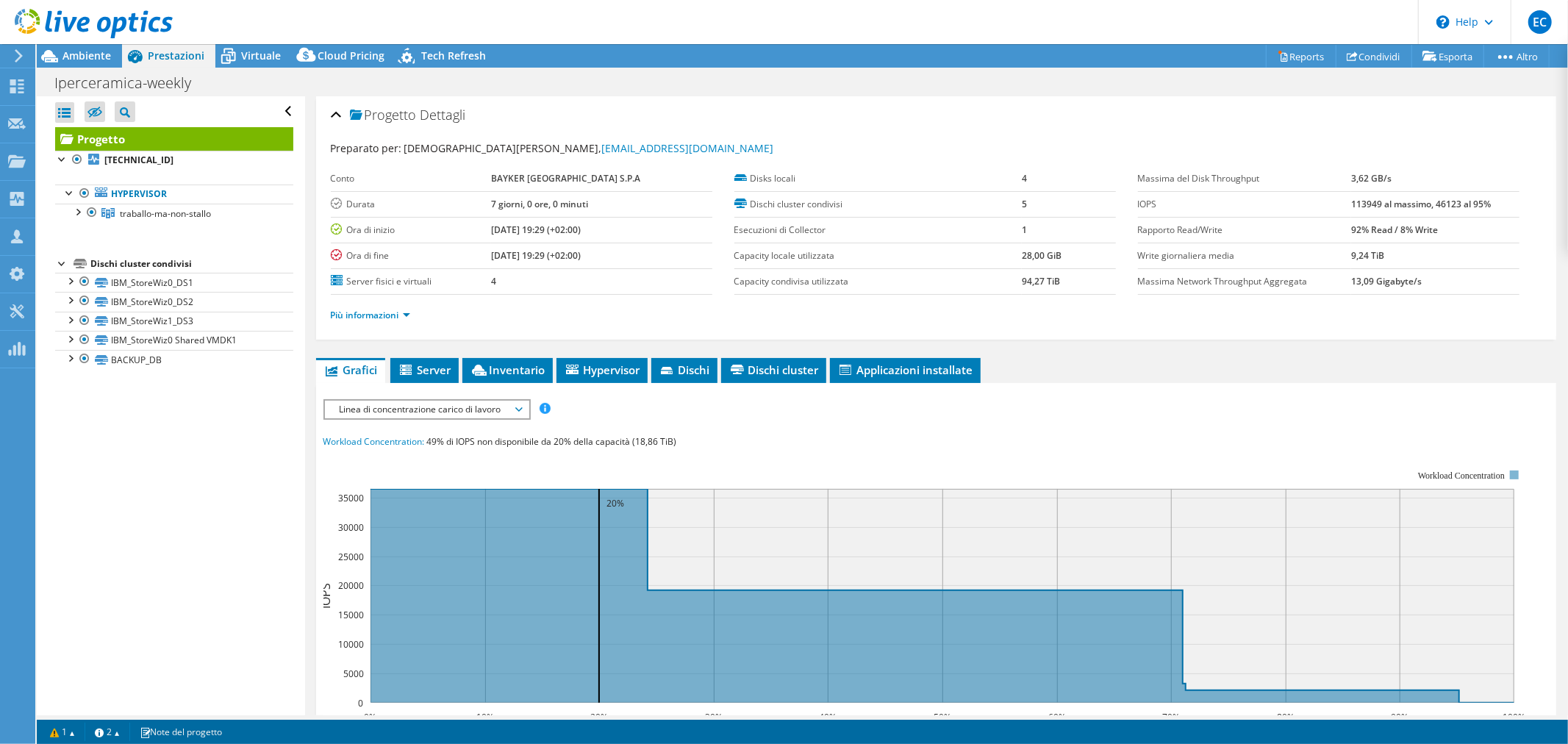
click at [523, 405] on span "Linea di concentrazione carico di lavoro" at bounding box center [427, 409] width 204 height 17
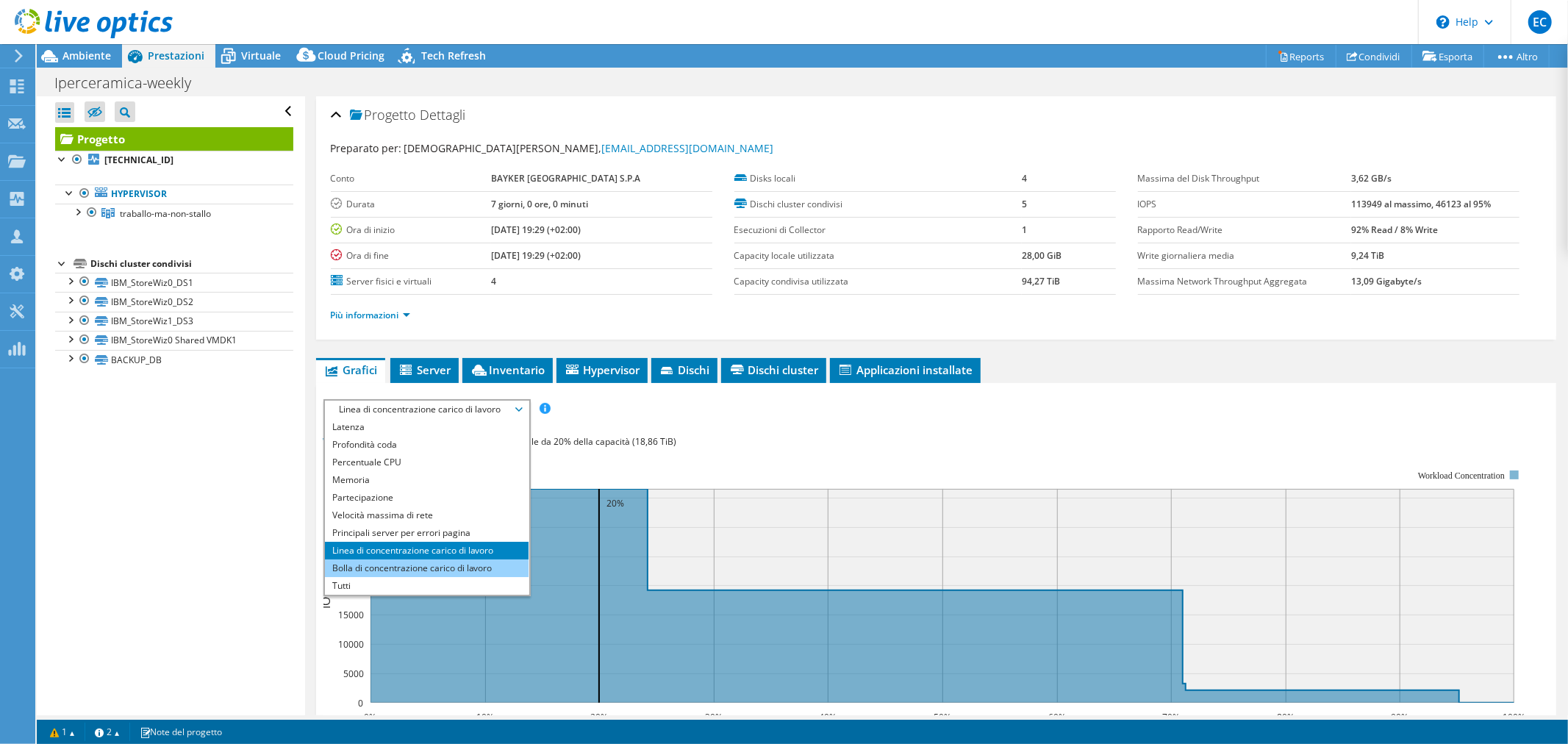
click at [479, 563] on li "Bolla di concentrazione carico di lavoro" at bounding box center [427, 568] width 204 height 17
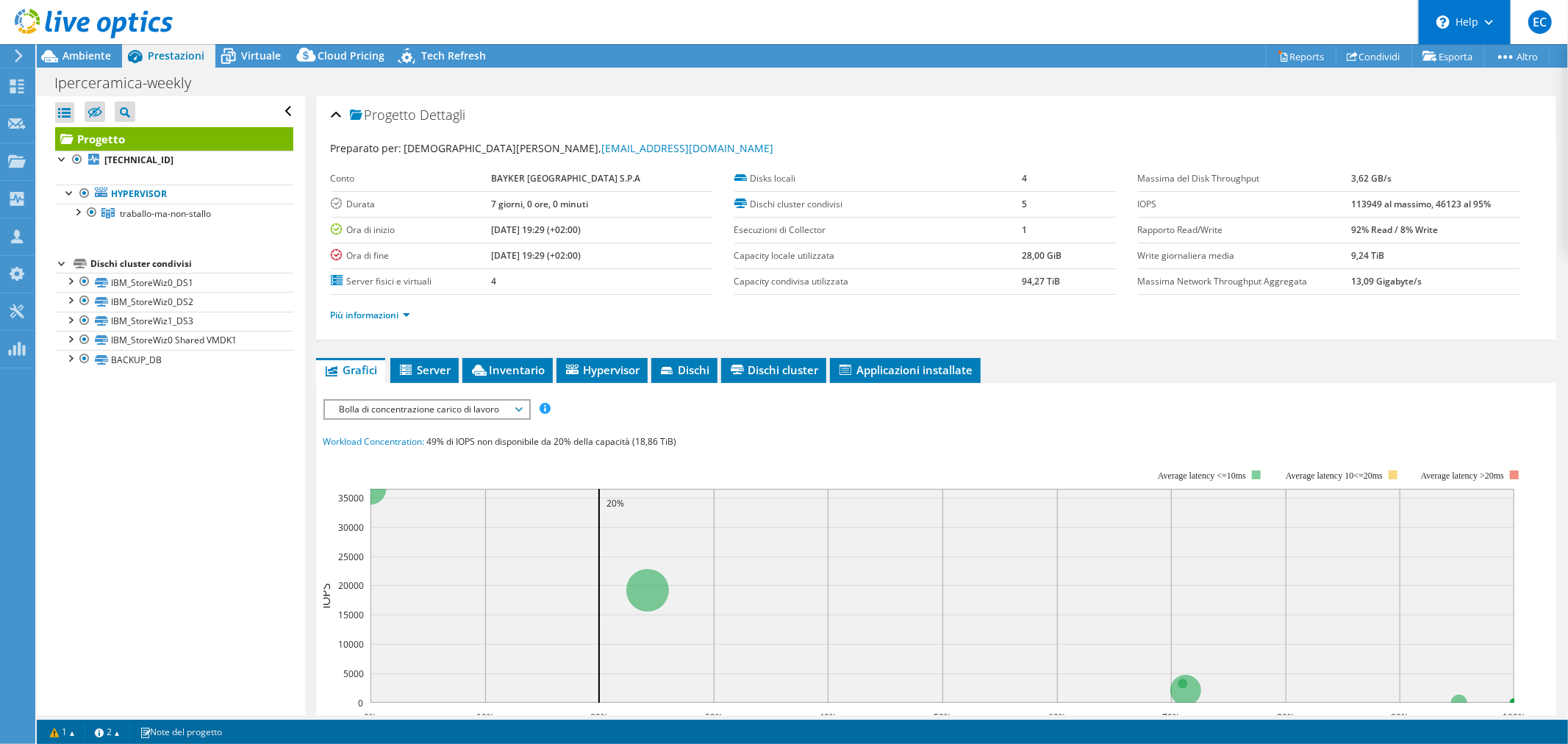
drag, startPoint x: 1457, startPoint y: 20, endPoint x: 1466, endPoint y: 20, distance: 9.0
click at [1459, 20] on div "\n Help" at bounding box center [1464, 22] width 93 height 44
click at [1488, 71] on link "Explore Helpful Articles" at bounding box center [1500, 62] width 164 height 36
click at [517, 410] on span "Bolla di concentrazione carico di lavoro" at bounding box center [427, 409] width 189 height 17
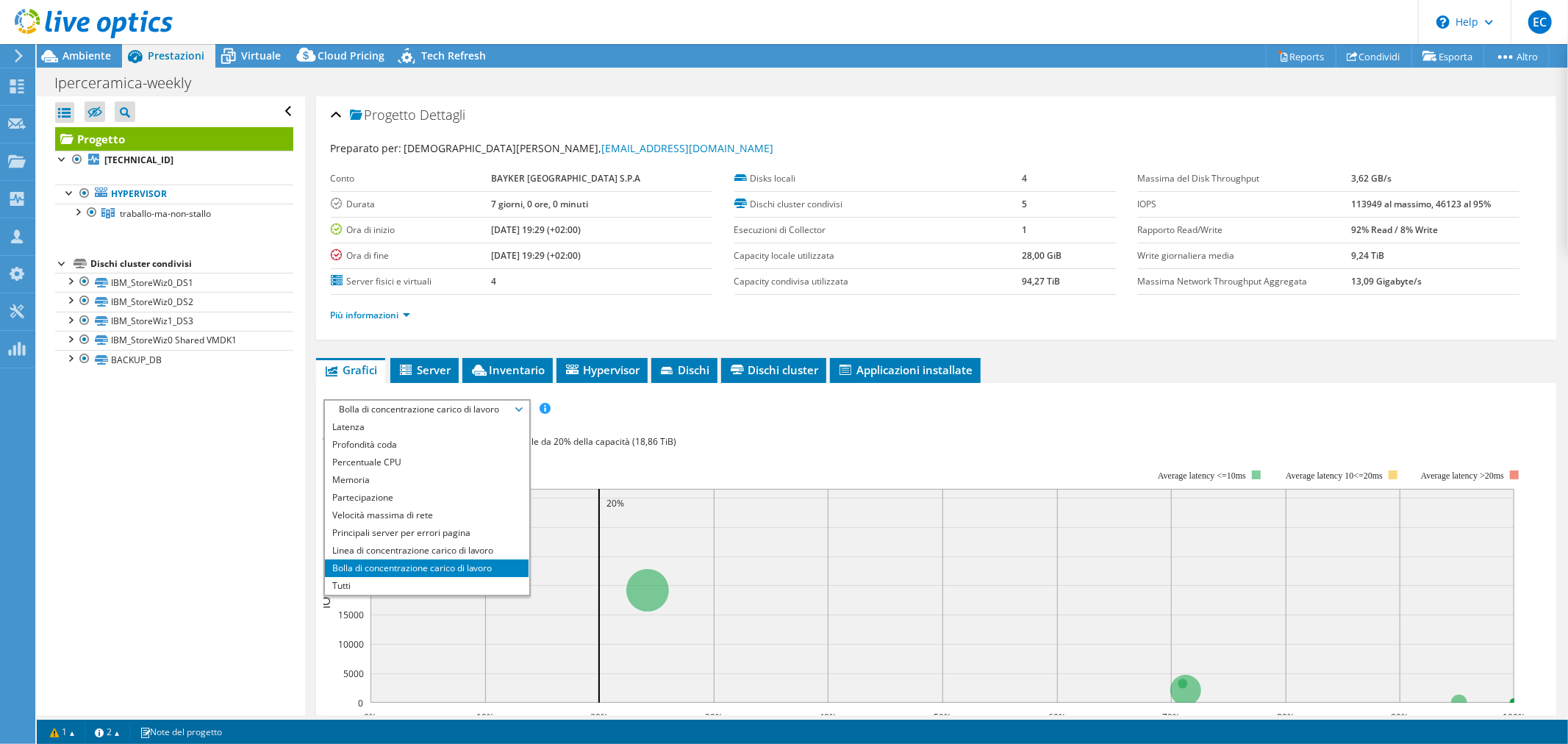
click at [673, 401] on div "IOPS Velocità massima del disco Dimensioni IO Latenza Profondità coda Percentua…" at bounding box center [937, 409] width 1226 height 20
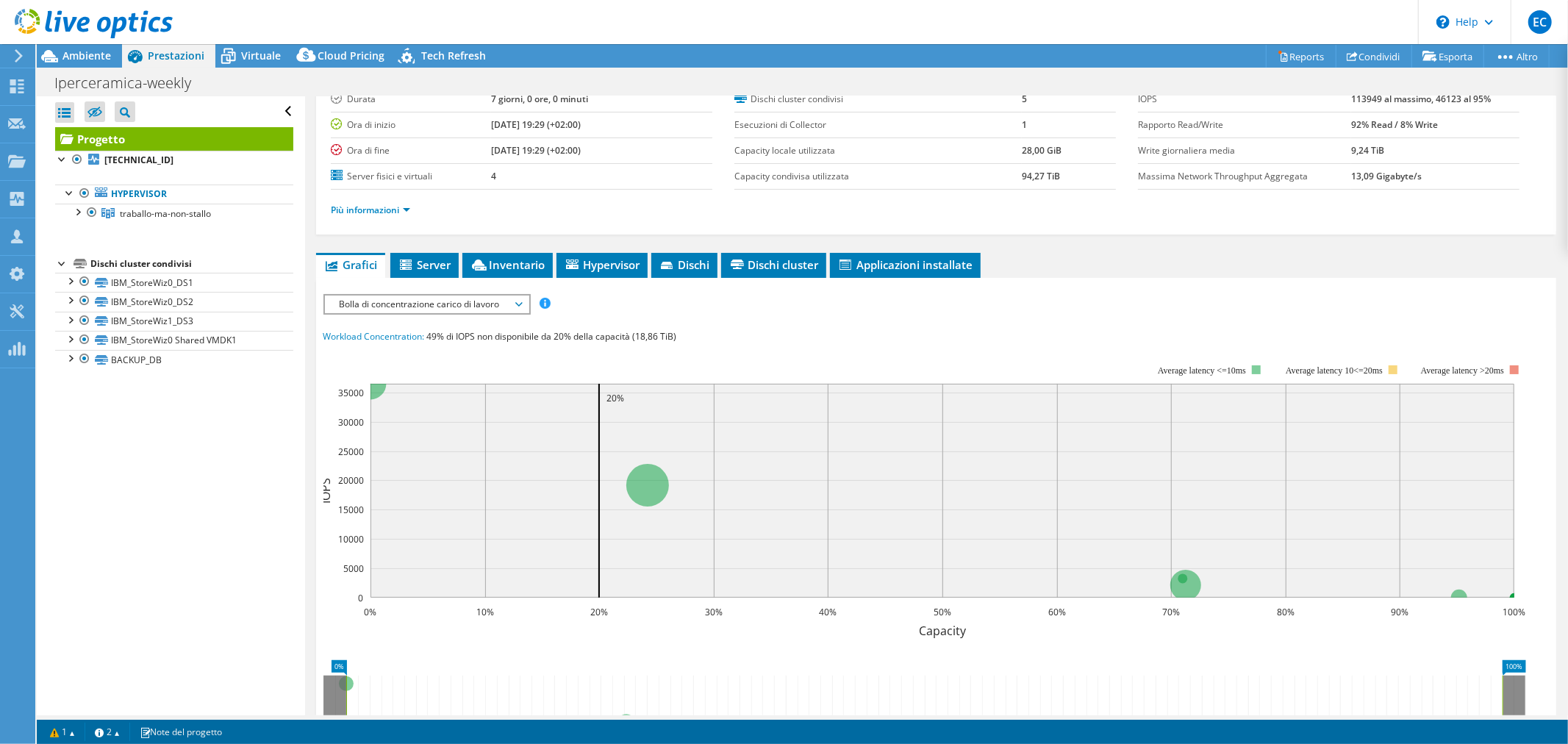
scroll to position [82, 0]
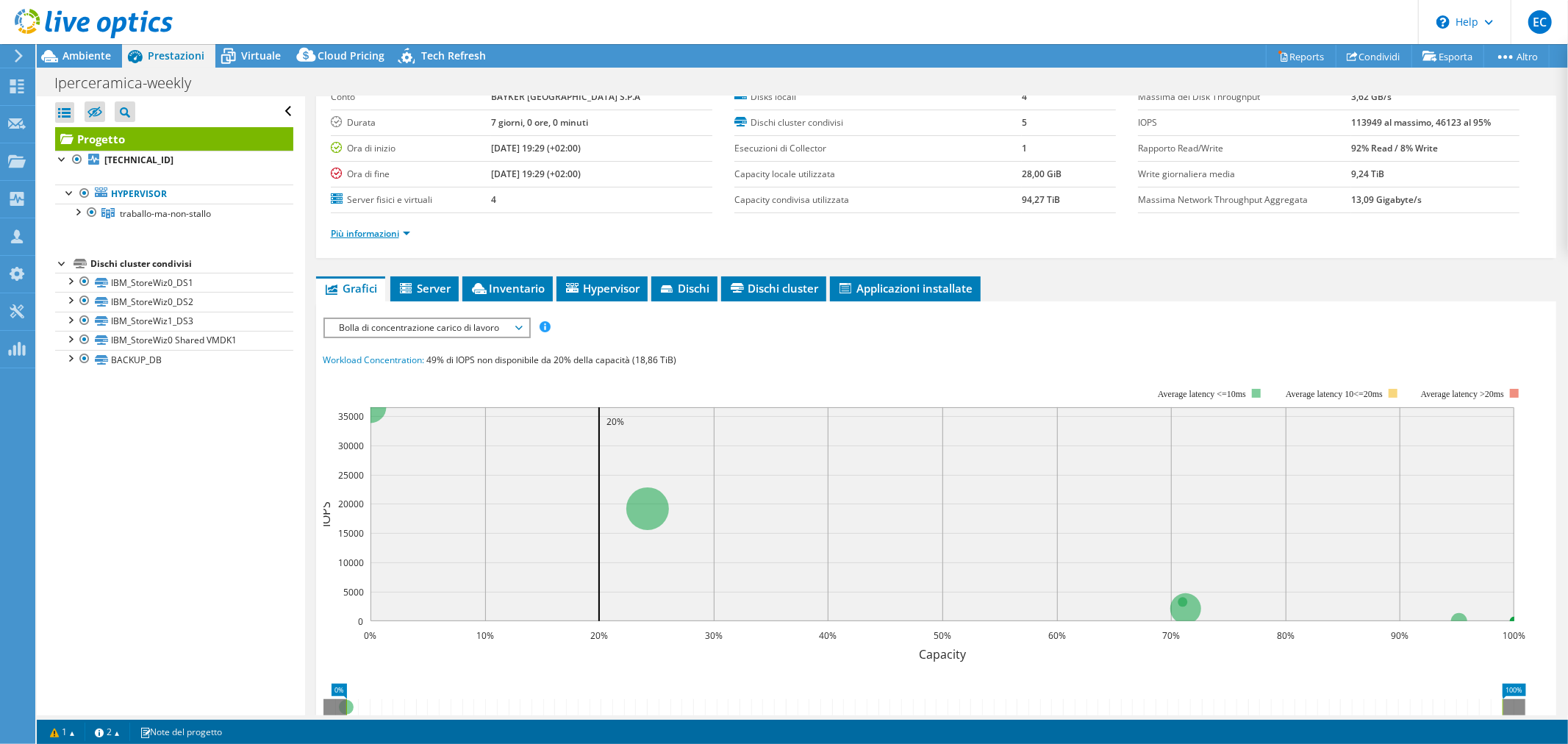
click at [370, 231] on link "Più informazioni" at bounding box center [371, 234] width 80 height 13
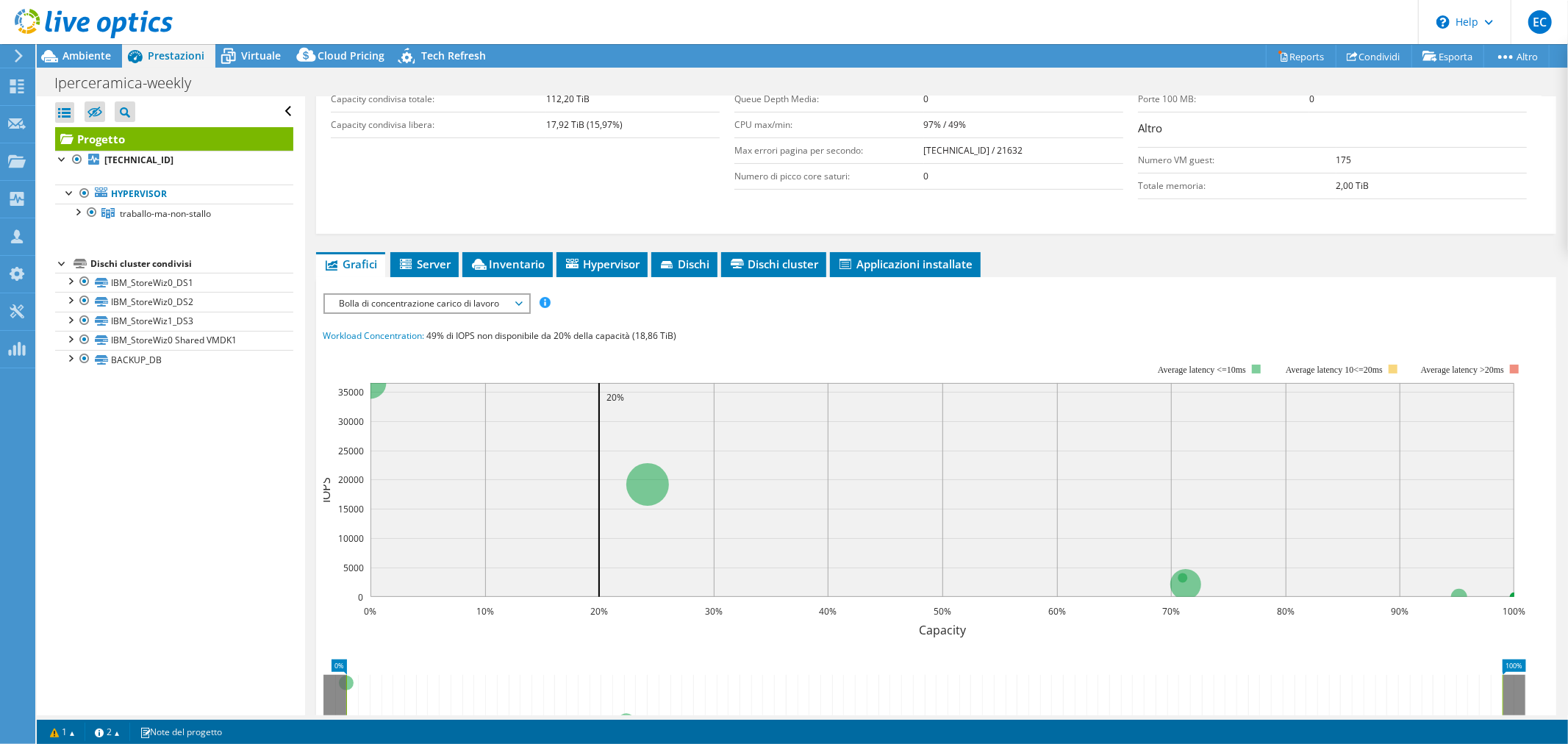
scroll to position [408, 0]
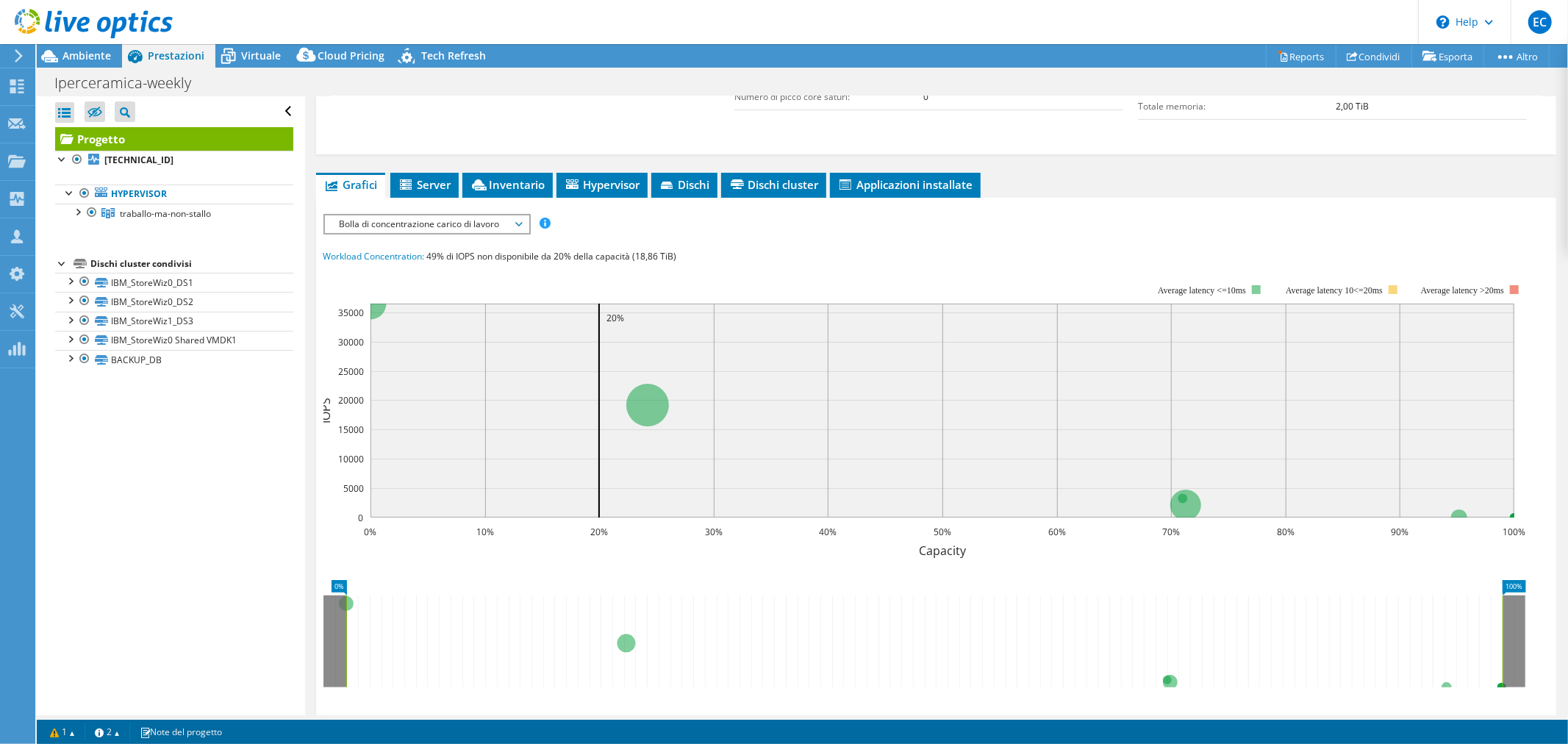
click at [444, 221] on span "Bolla di concentrazione carico di lavoro" at bounding box center [427, 224] width 189 height 17
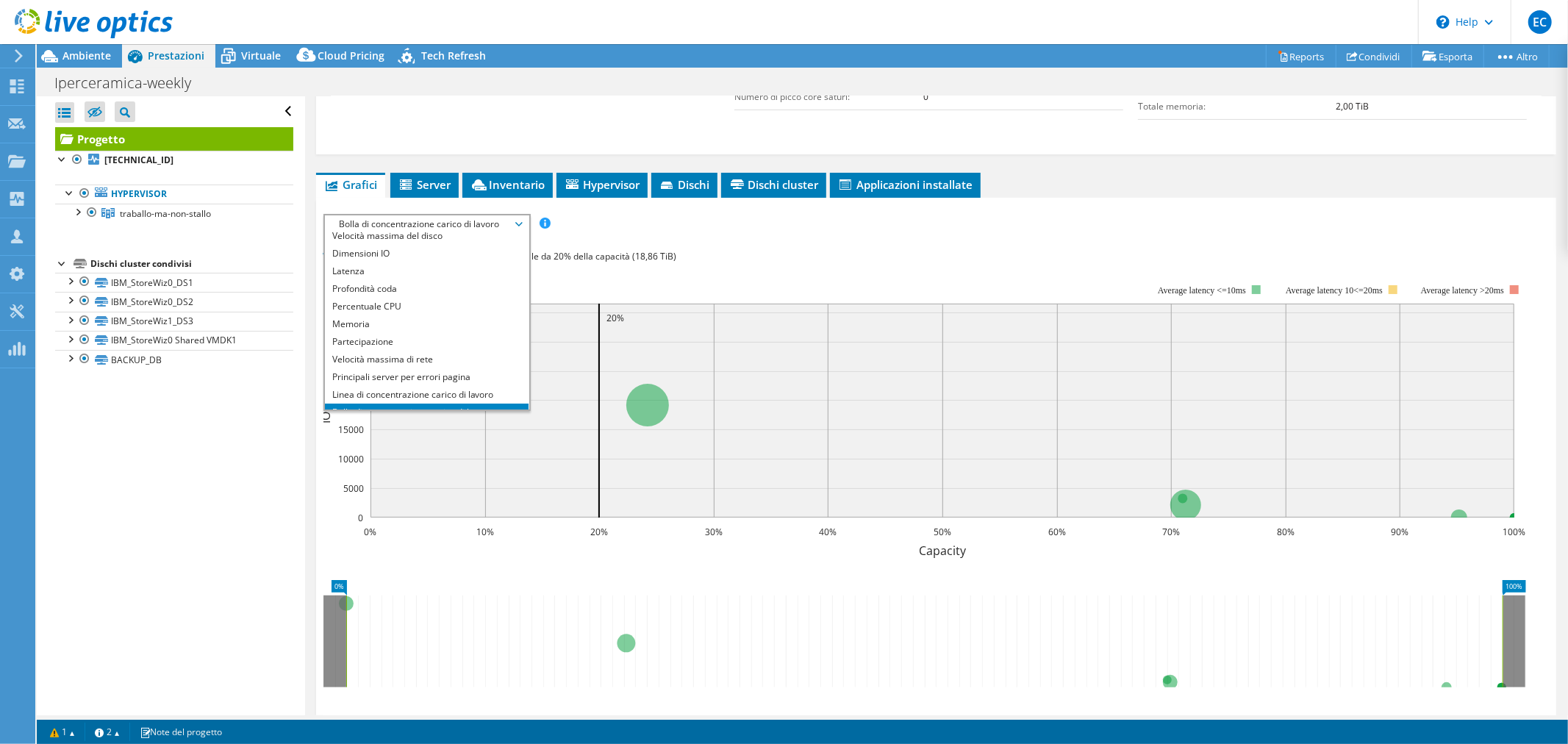
scroll to position [0, 0]
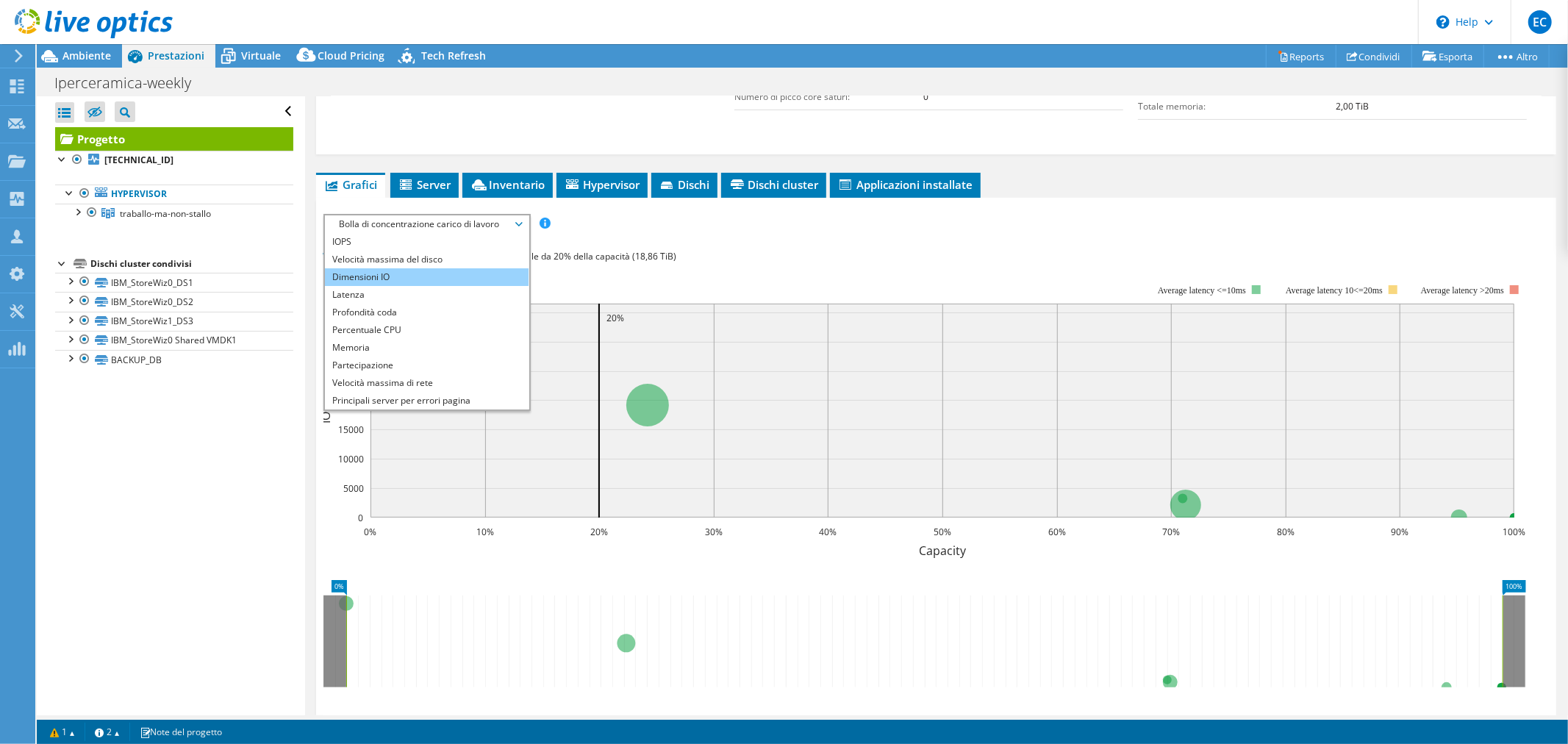
click at [403, 277] on li "Dimensioni IO" at bounding box center [427, 276] width 204 height 17
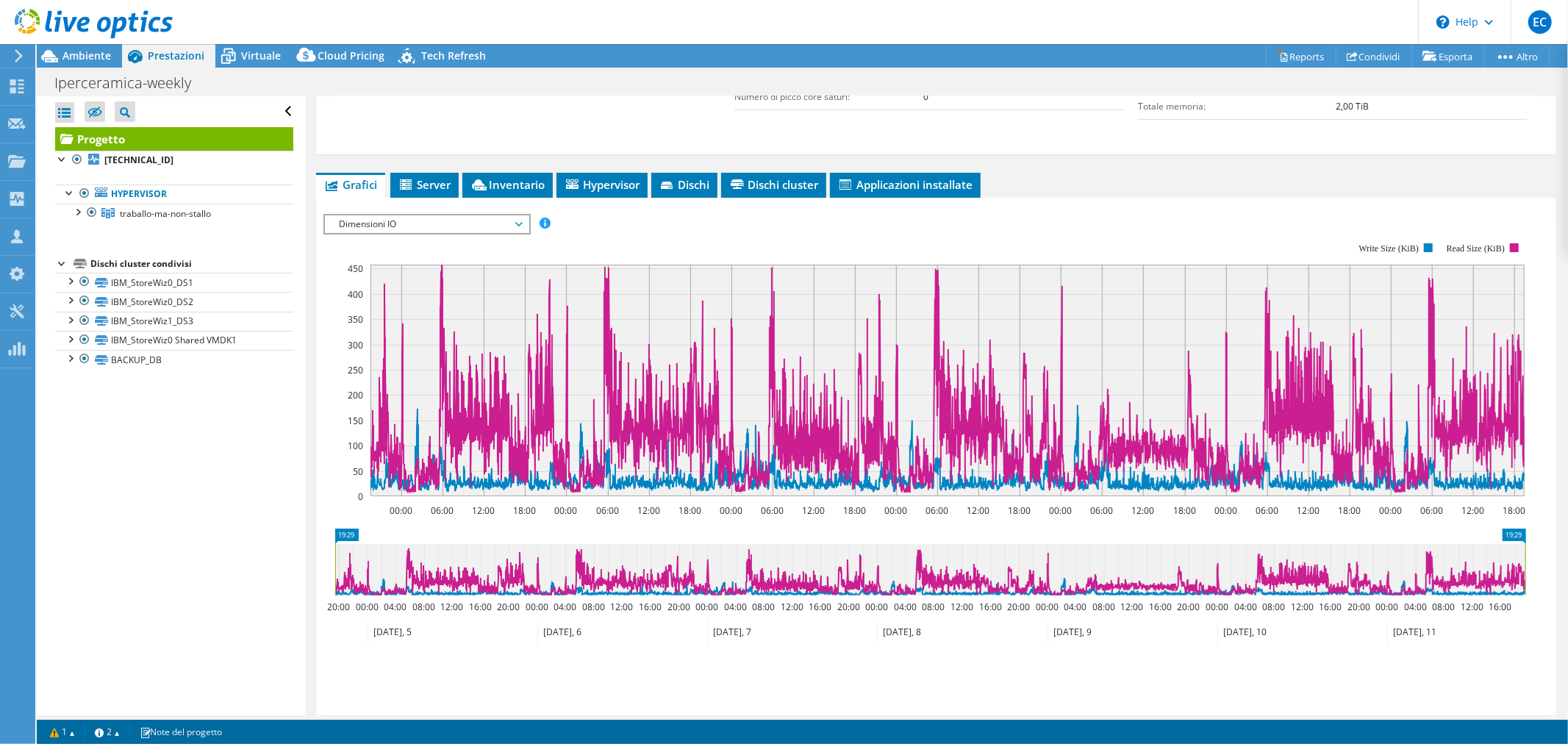
click at [445, 228] on span "Dimensioni IO" at bounding box center [427, 224] width 189 height 17
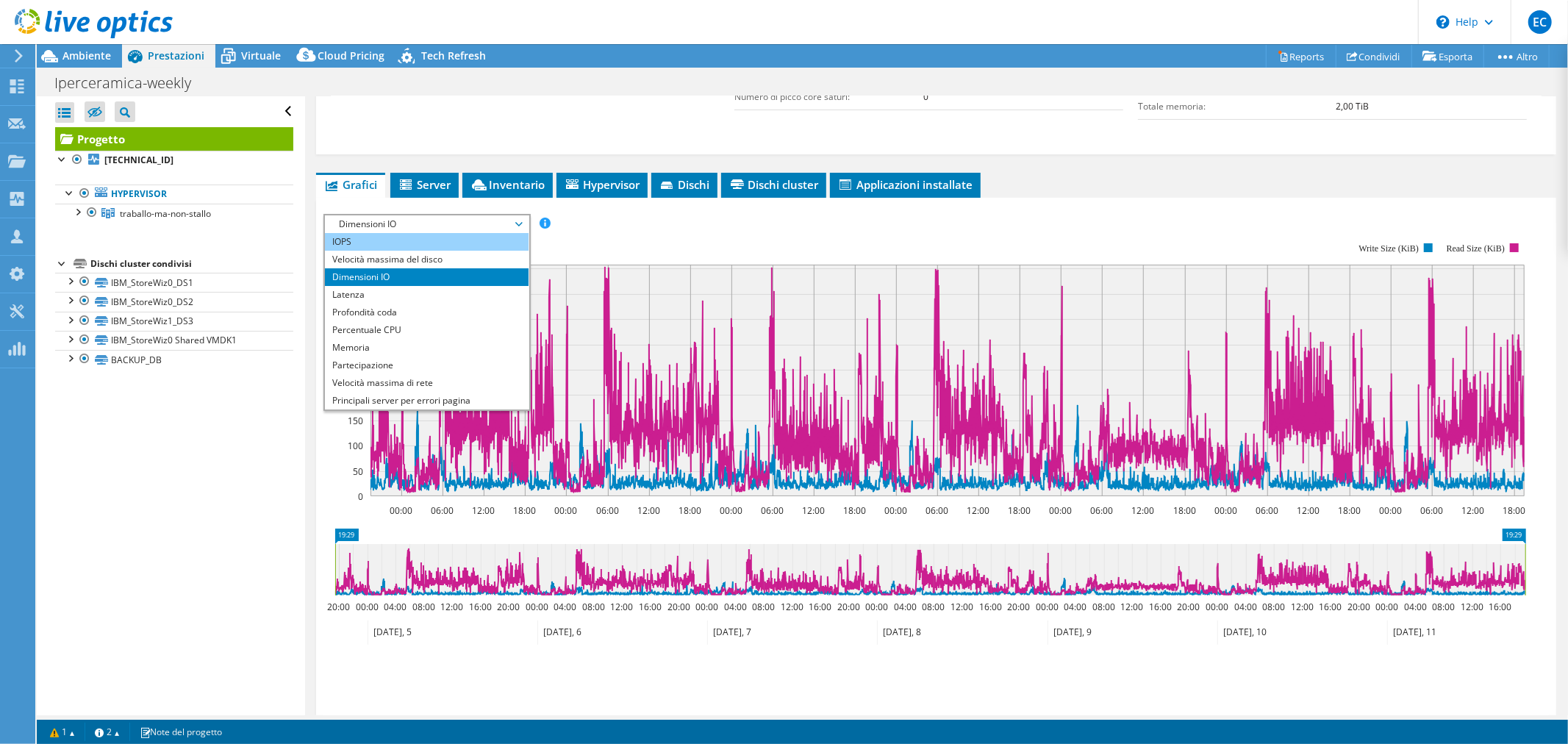
click at [420, 242] on li "IOPS" at bounding box center [427, 241] width 204 height 17
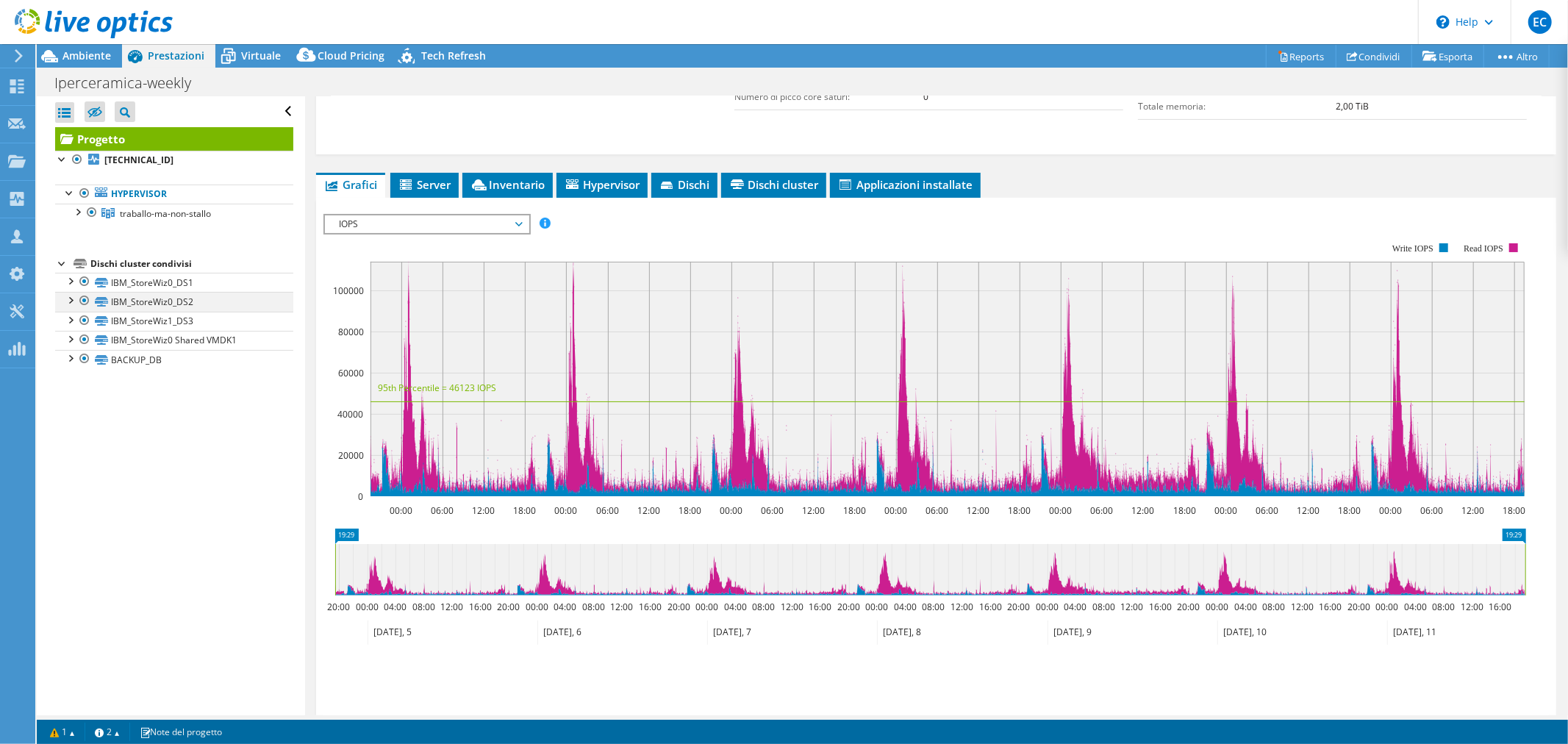
click at [83, 305] on div at bounding box center [84, 300] width 15 height 17
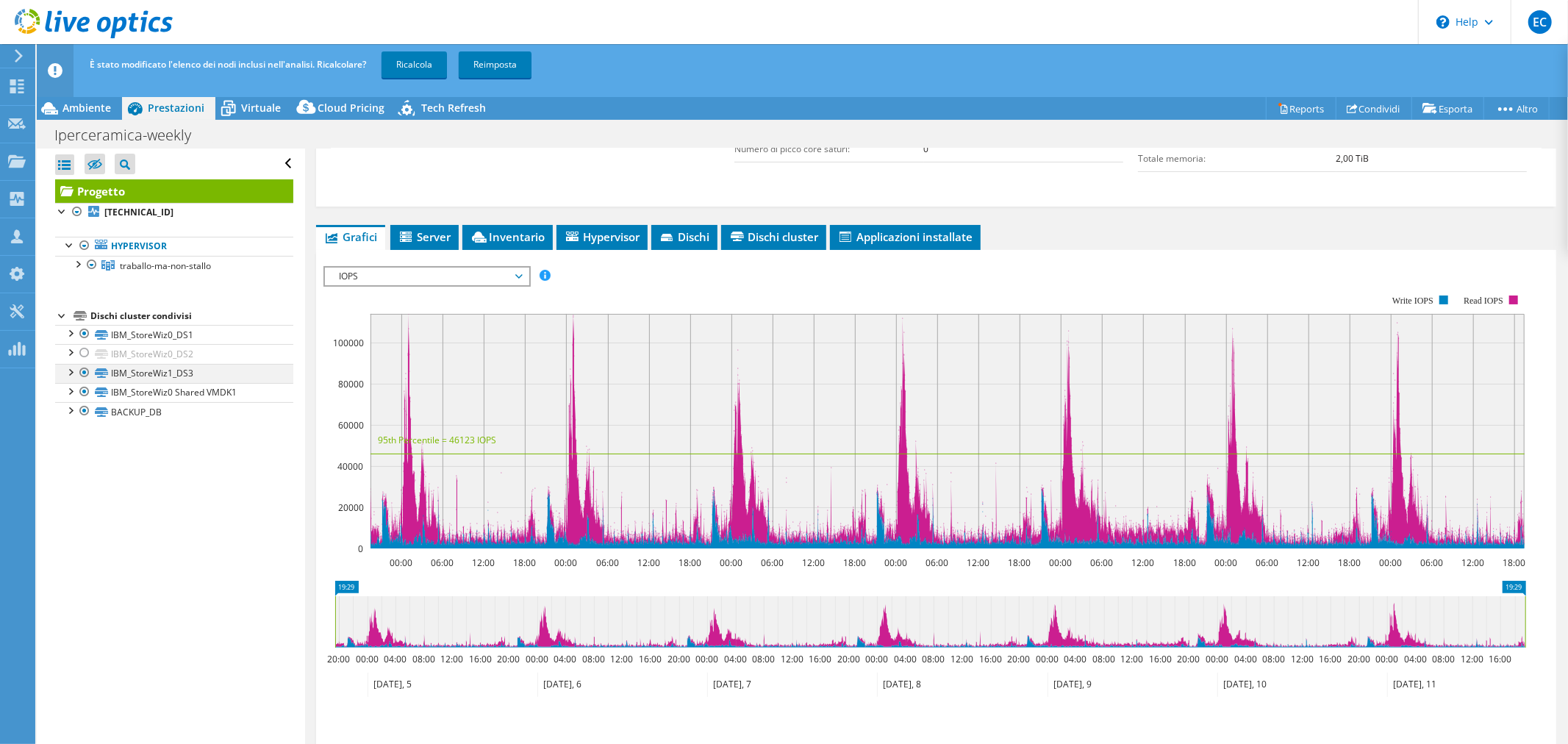
click at [84, 375] on div at bounding box center [84, 372] width 15 height 17
click at [89, 391] on div at bounding box center [84, 391] width 15 height 17
click at [83, 408] on div at bounding box center [84, 410] width 15 height 17
click at [428, 66] on link "Ricalcola" at bounding box center [414, 64] width 65 height 27
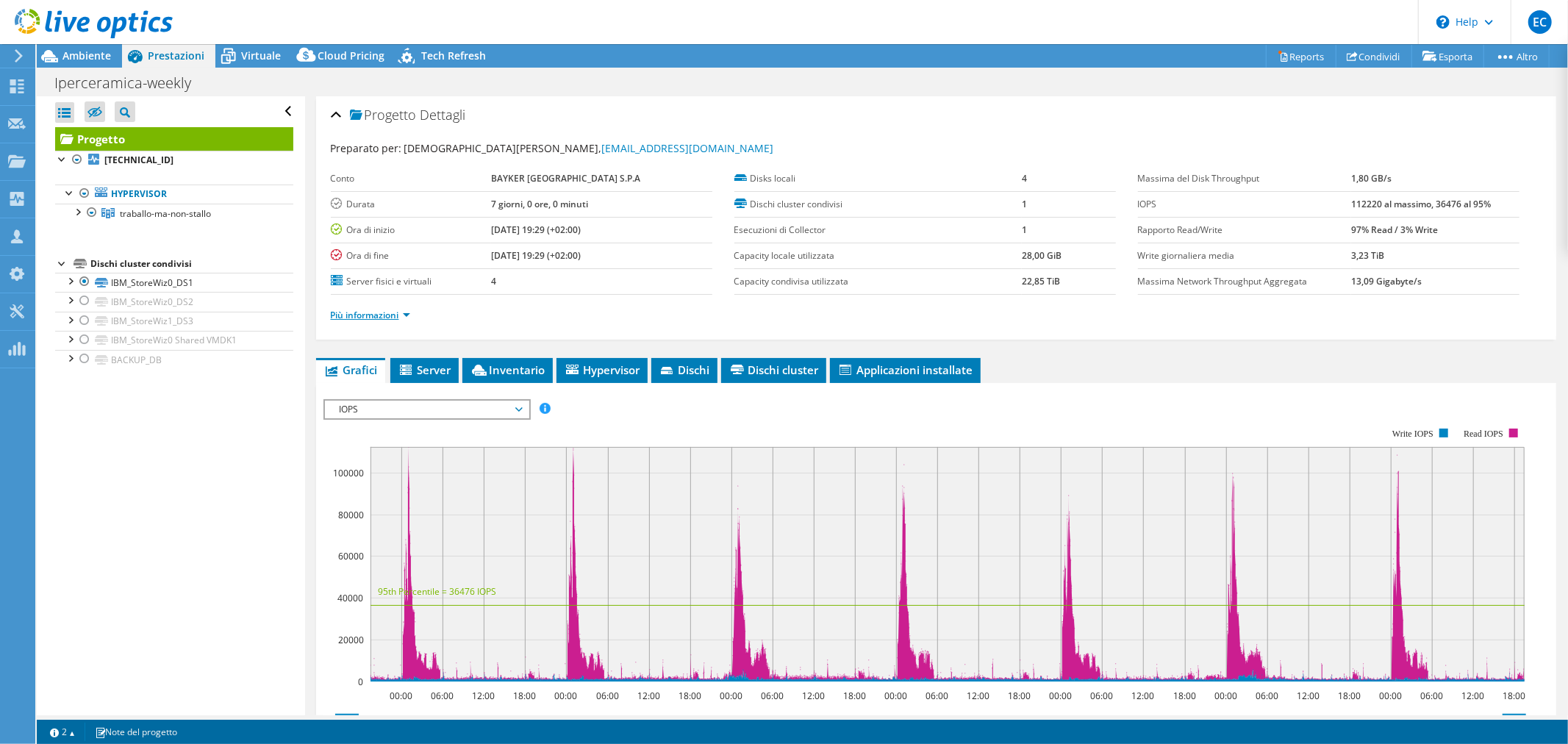
click at [349, 310] on link "Più informazioni" at bounding box center [371, 316] width 80 height 13
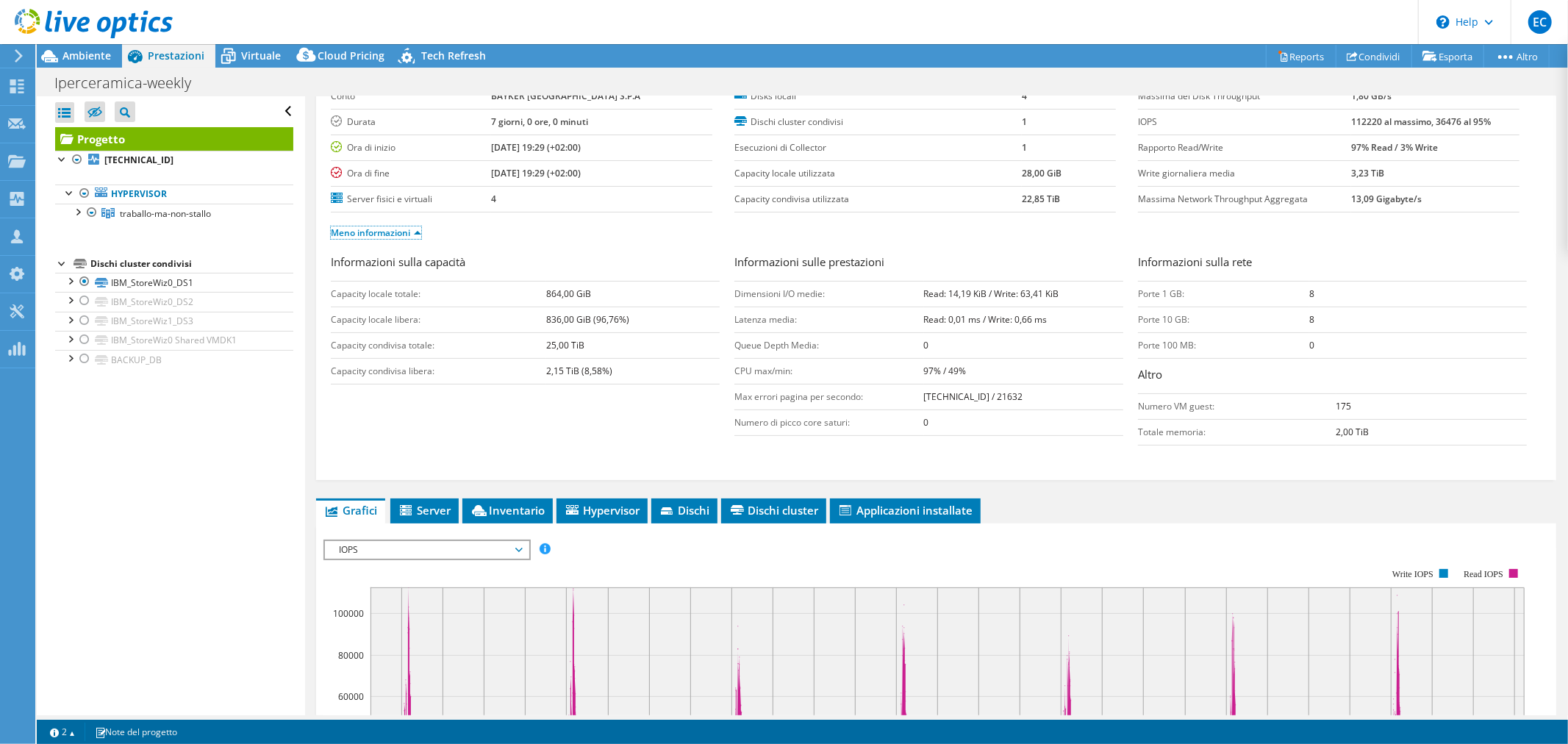
scroll to position [82, 0]
click at [83, 282] on div at bounding box center [84, 281] width 15 height 17
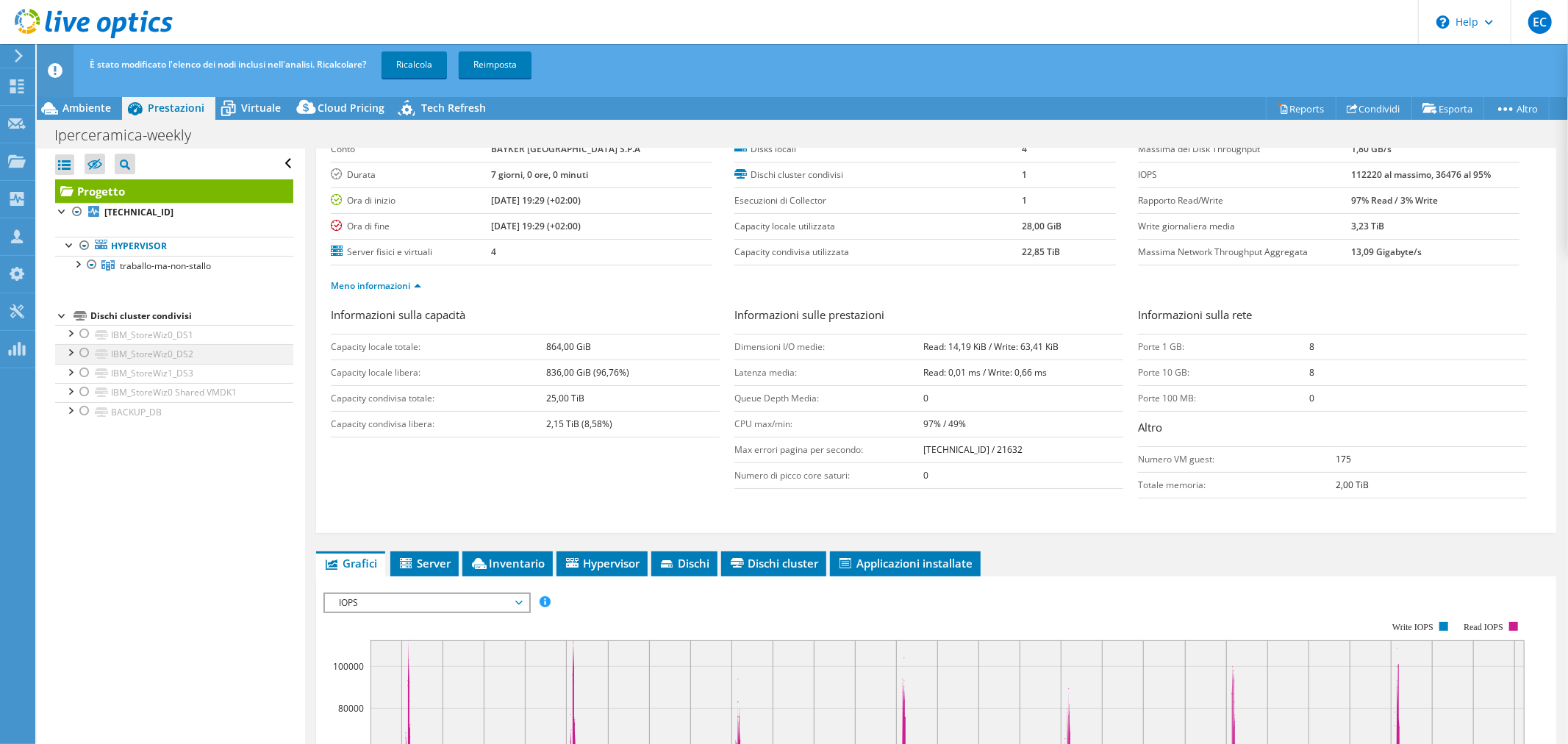
click at [82, 351] on div at bounding box center [84, 352] width 15 height 17
click at [438, 63] on link "Ricalcola" at bounding box center [414, 64] width 65 height 27
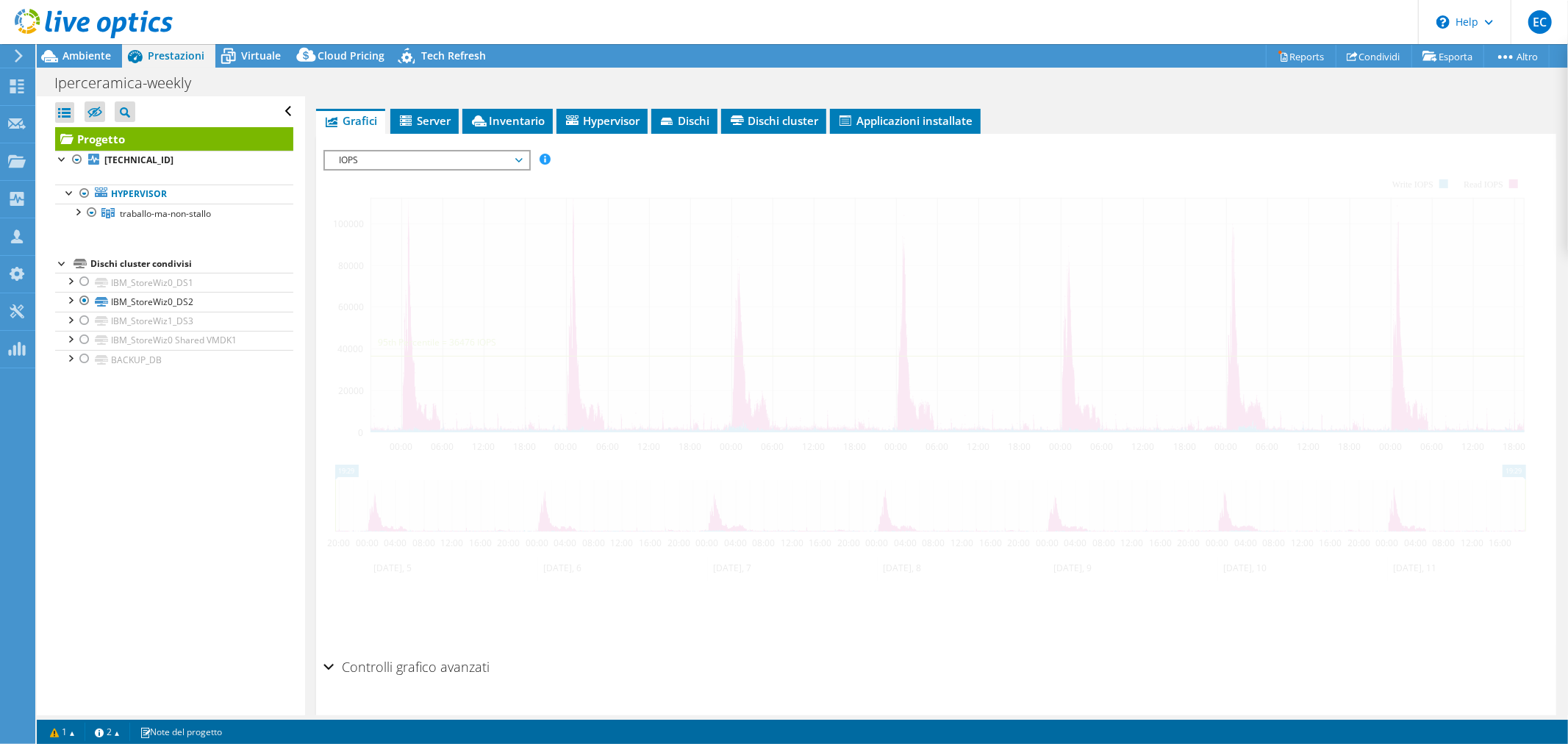
scroll to position [283, 0]
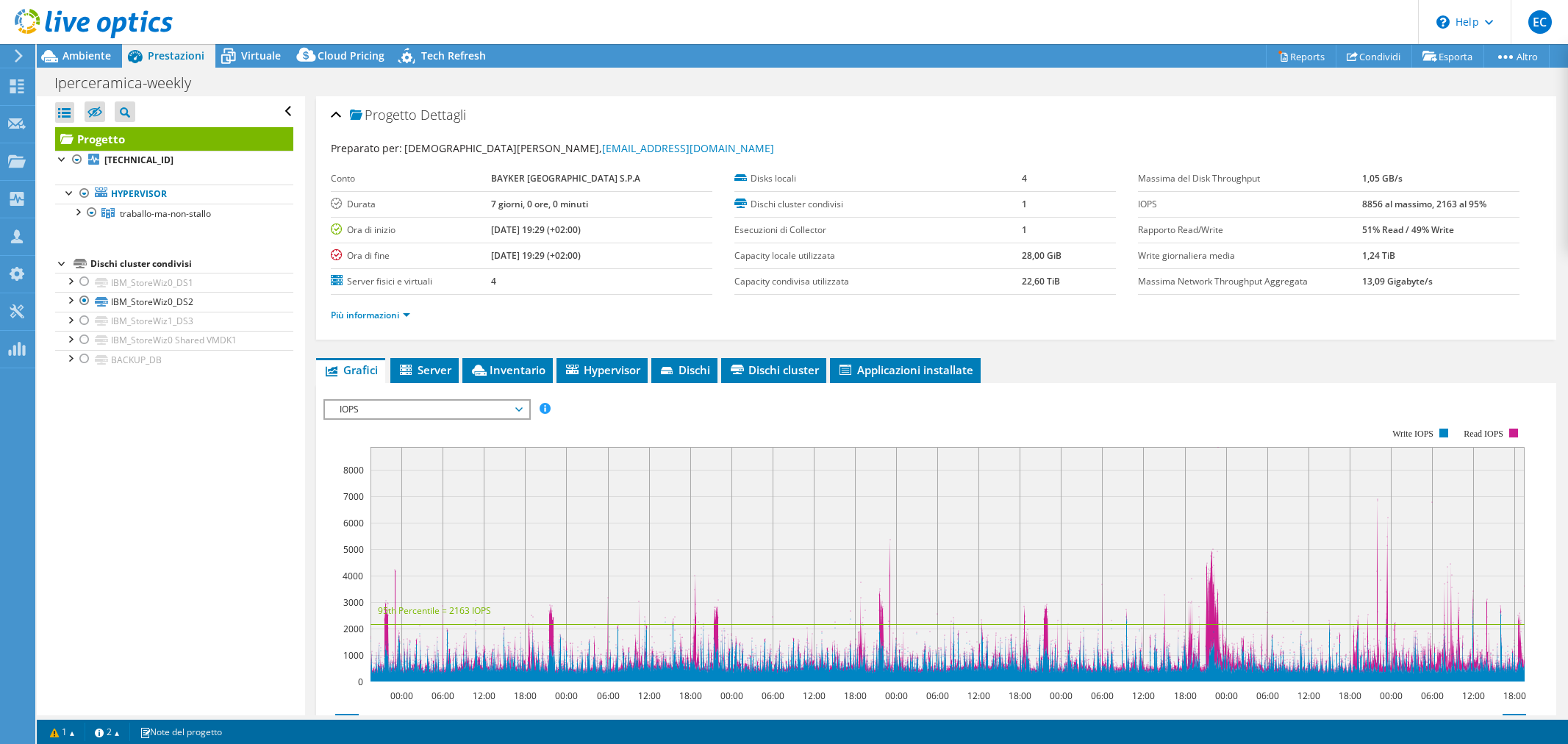
select select "EULondon"
select select "USD"
click at [85, 301] on div at bounding box center [84, 300] width 15 height 17
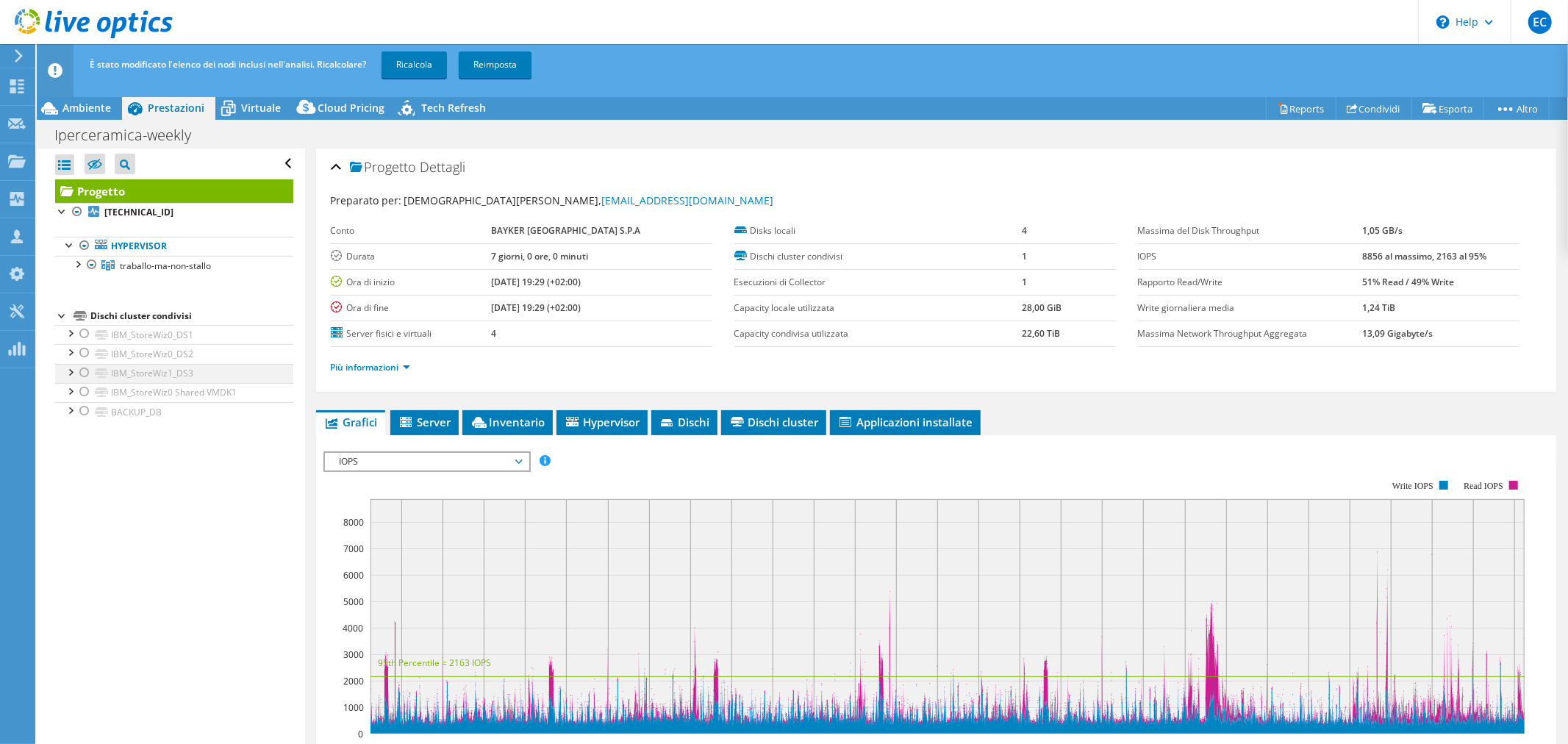
click at [84, 377] on div at bounding box center [84, 372] width 15 height 17
click at [423, 66] on link "Ricalcola" at bounding box center [414, 64] width 65 height 27
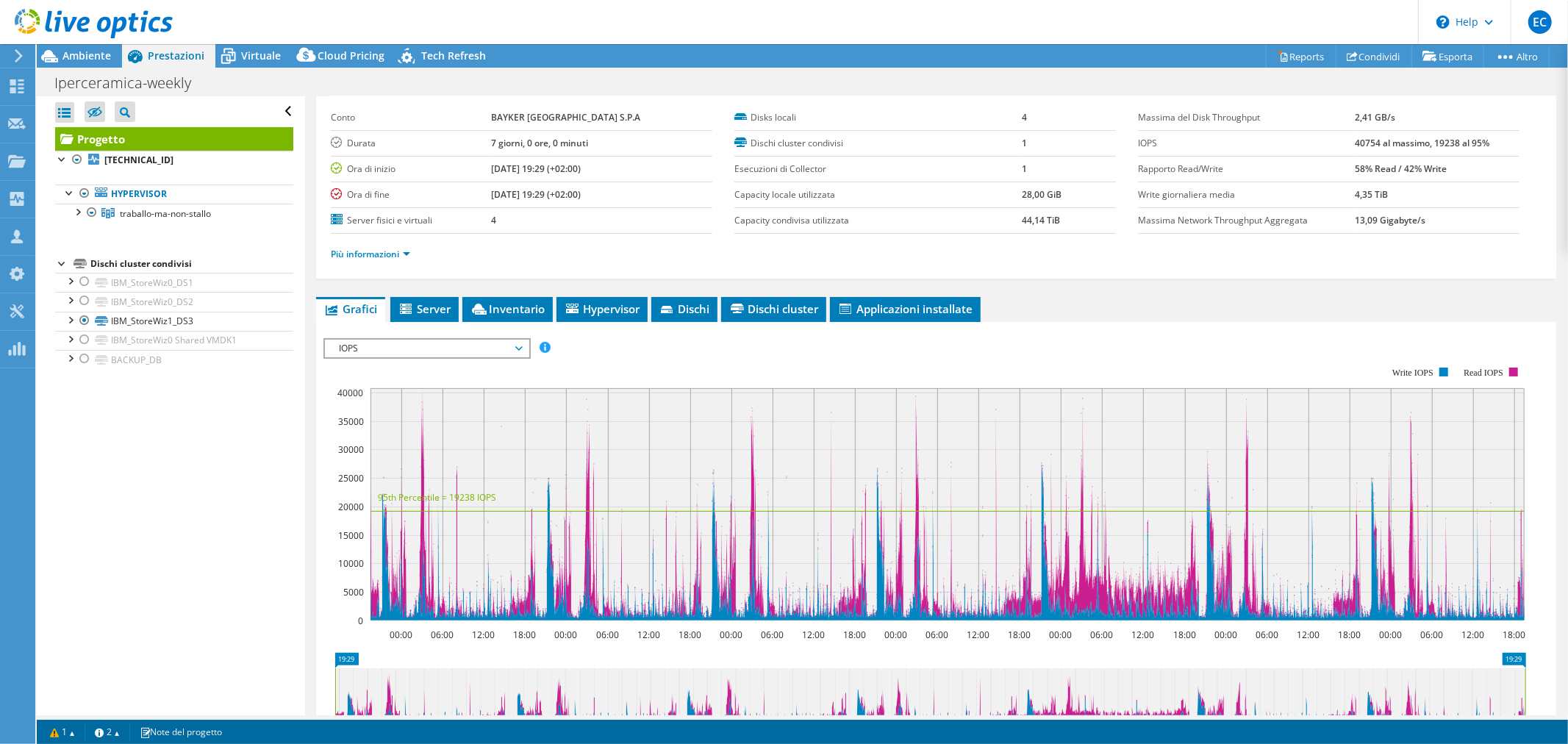
scroll to position [163, 0]
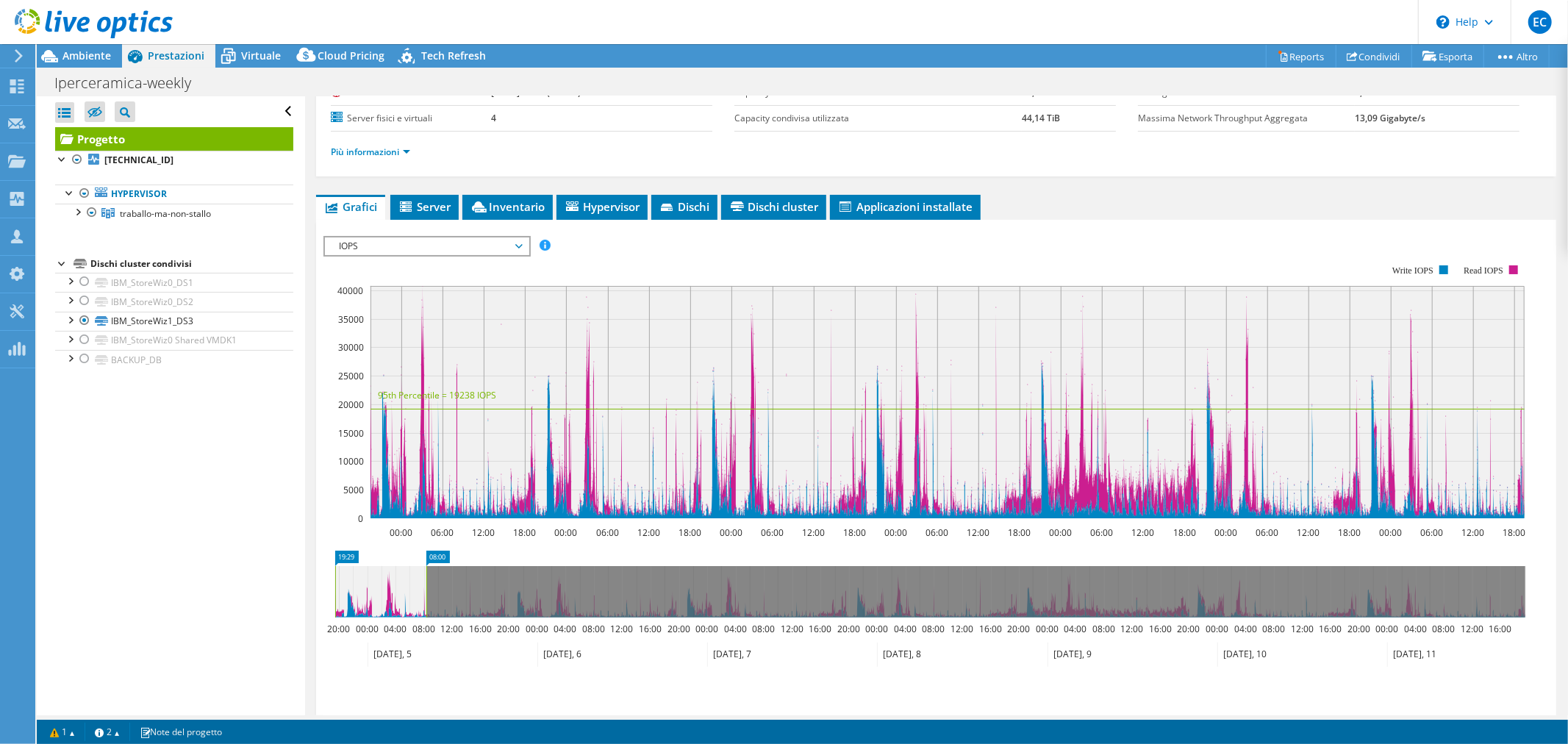
drag, startPoint x: 1525, startPoint y: 594, endPoint x: 427, endPoint y: 620, distance: 1098.3
click at [427, 620] on icon "19:29 08:00 20:00 00:00 04:00 08:00 12:00 16:00 20:00 00:00 04:00 08:00 12:00 1…" at bounding box center [930, 608] width 1214 height 117
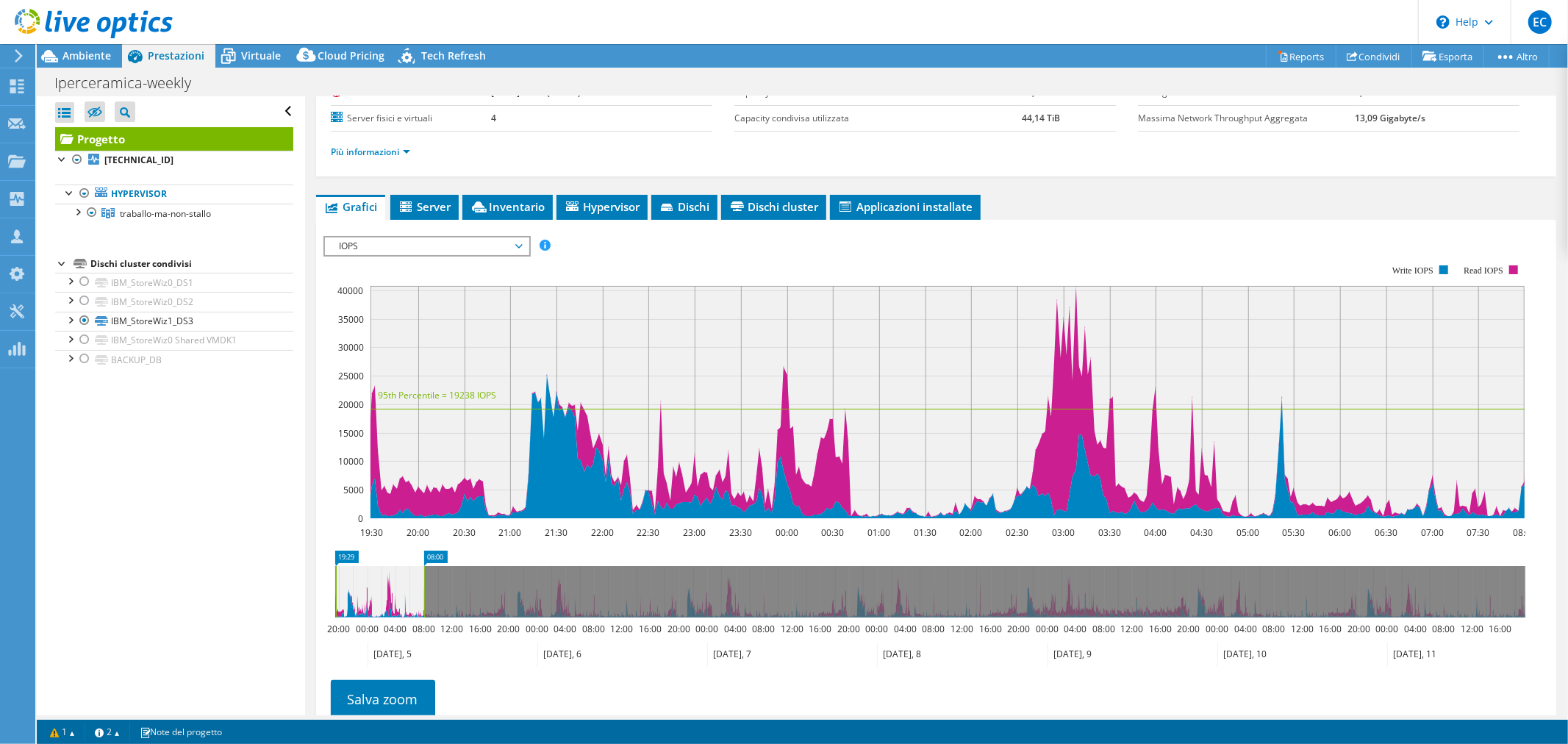
click at [334, 588] on rect at bounding box center [336, 592] width 6 height 51
drag, startPoint x: 423, startPoint y: 593, endPoint x: 505, endPoint y: 594, distance: 82.0
click at [505, 594] on rect at bounding box center [505, 592] width 6 height 51
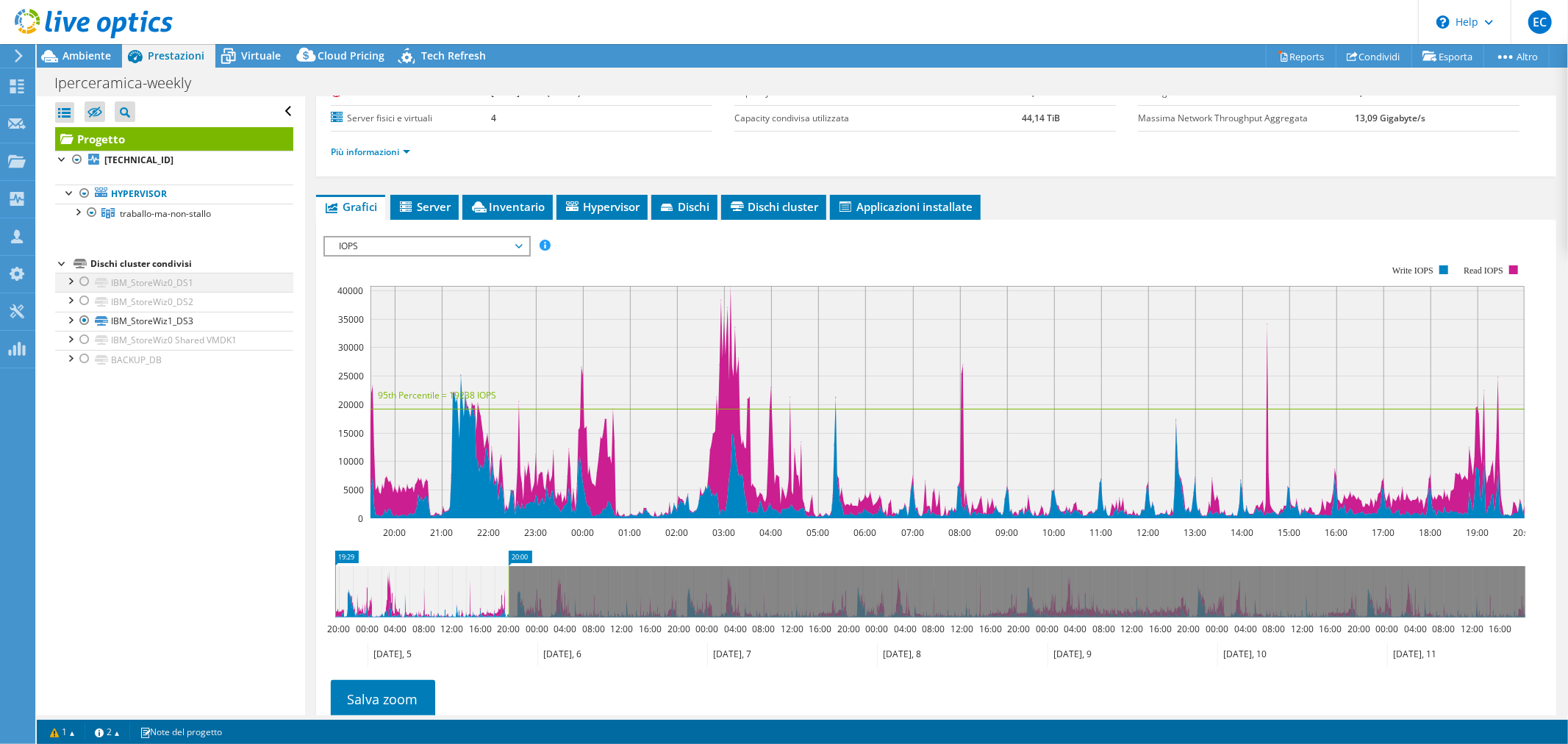
click at [86, 283] on div at bounding box center [84, 281] width 15 height 17
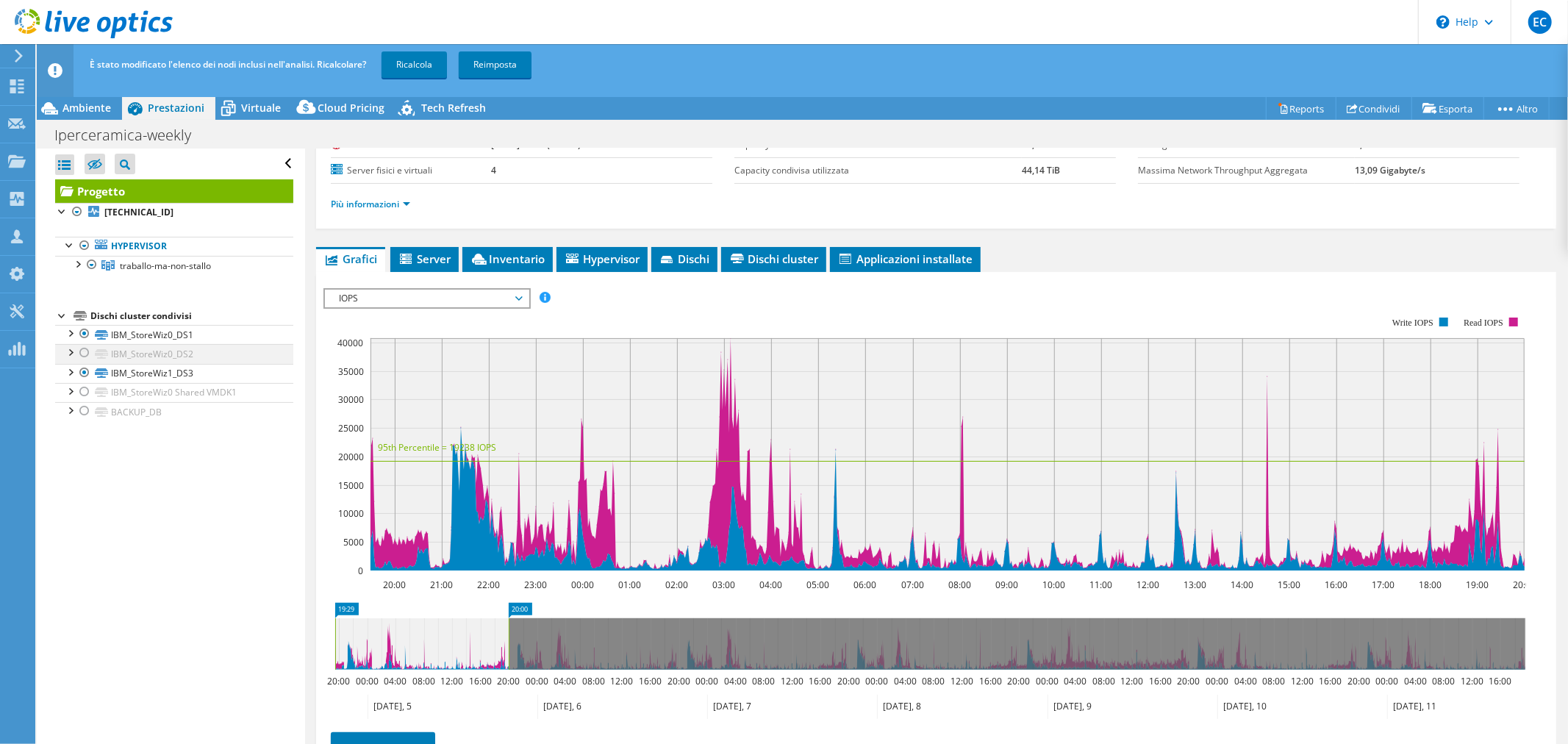
click at [82, 355] on div at bounding box center [84, 352] width 15 height 17
click at [85, 390] on div at bounding box center [84, 391] width 15 height 17
click at [85, 412] on div at bounding box center [84, 410] width 15 height 17
click at [435, 61] on link "Ricalcola" at bounding box center [414, 64] width 65 height 27
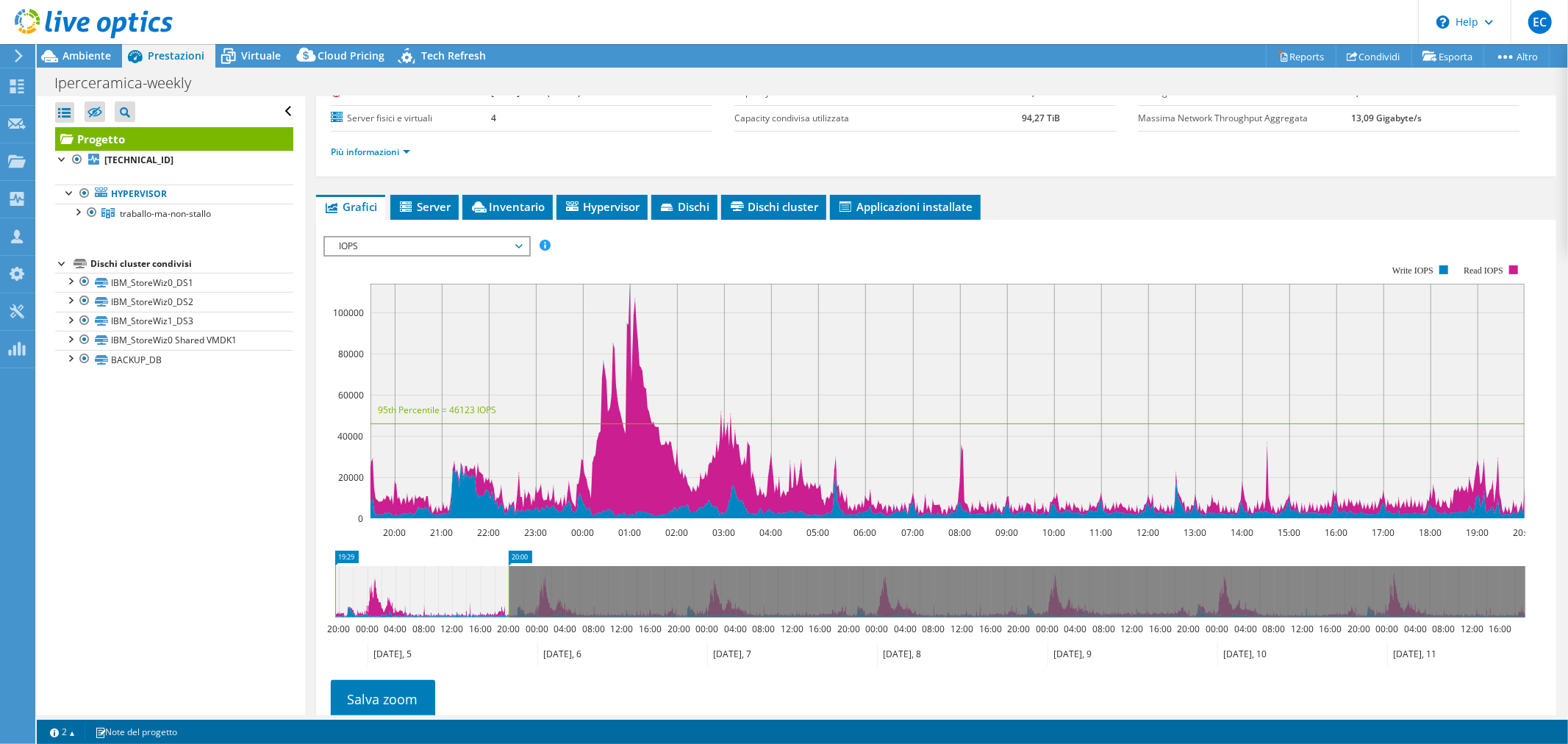
drag, startPoint x: 513, startPoint y: 586, endPoint x: 335, endPoint y: 583, distance: 178.0
click at [335, 583] on g at bounding box center [929, 592] width 1193 height 51
drag, startPoint x: 335, startPoint y: 583, endPoint x: 327, endPoint y: 583, distance: 8.0
click at [327, 583] on icon "20:00 19:29 20:00 00:00 04:00 08:00 12:00 16:00 20:00 00:00 04:00 08:00 12:00 1…" at bounding box center [930, 608] width 1214 height 117
click at [339, 584] on rect at bounding box center [339, 592] width 6 height 51
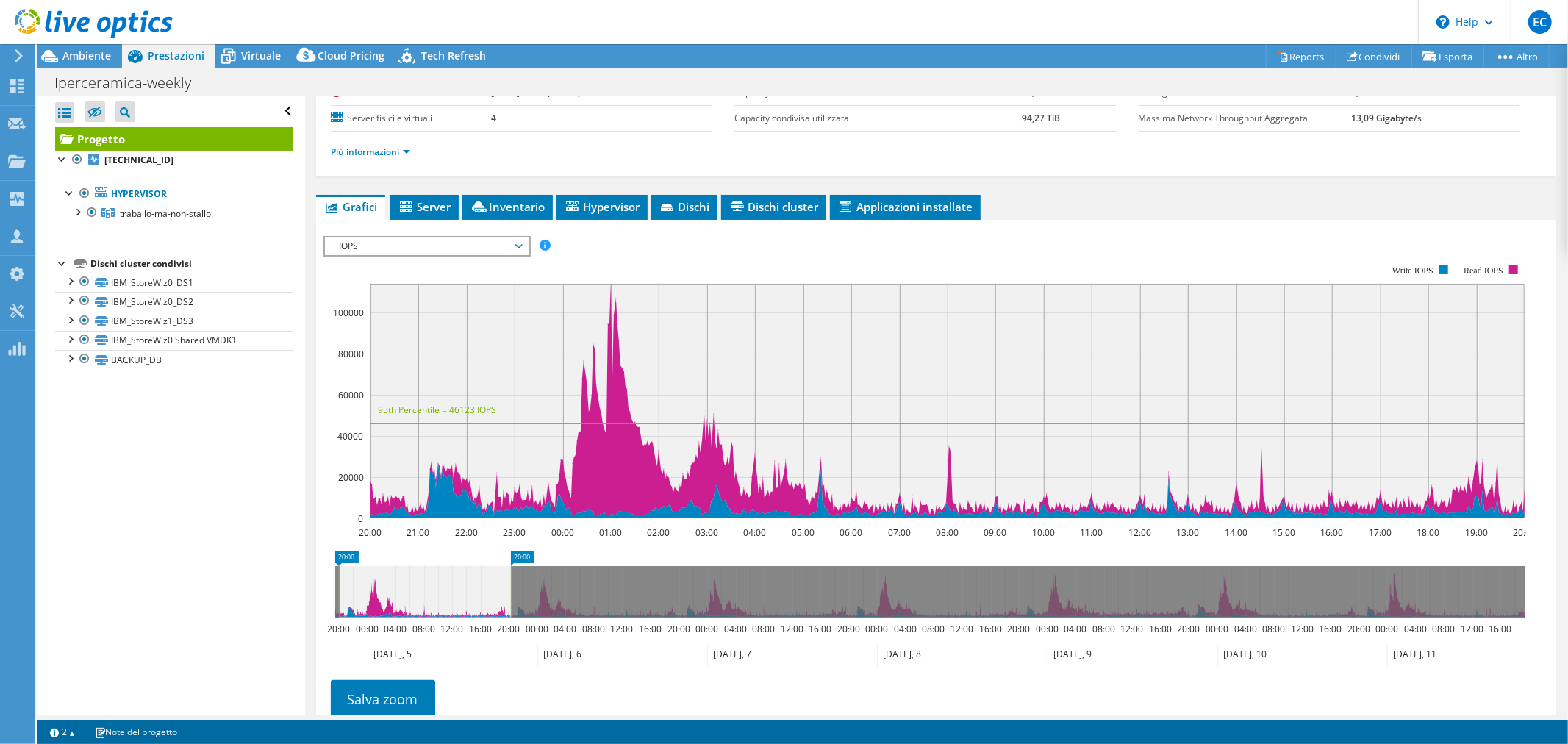
click at [508, 595] on rect at bounding box center [511, 592] width 6 height 51
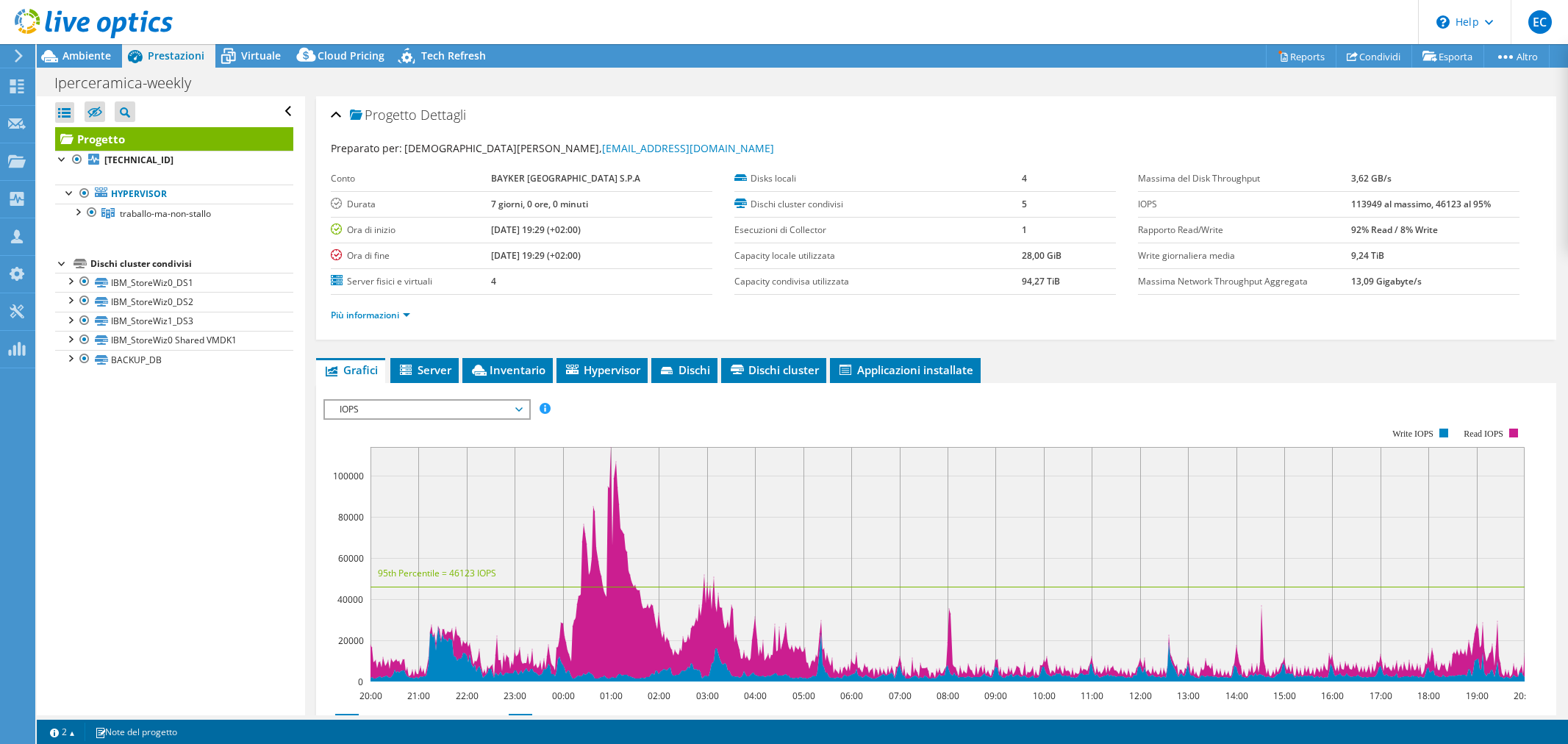
select select "EULondon"
select select "USD"
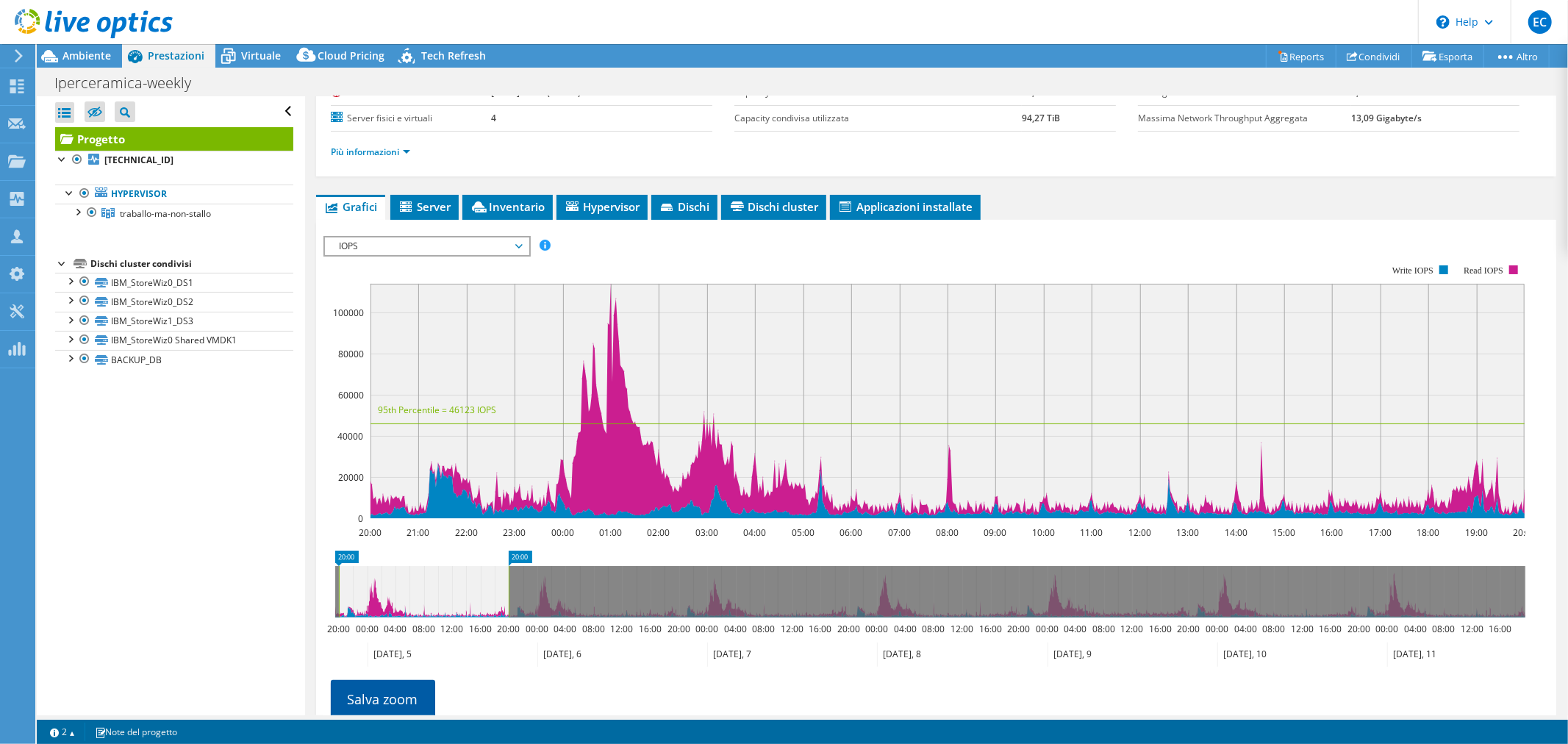
click at [408, 686] on link "Salva zoom" at bounding box center [384, 699] width 105 height 39
drag, startPoint x: 509, startPoint y: 596, endPoint x: 425, endPoint y: 592, distance: 84.1
click at [425, 592] on rect at bounding box center [424, 592] width 6 height 51
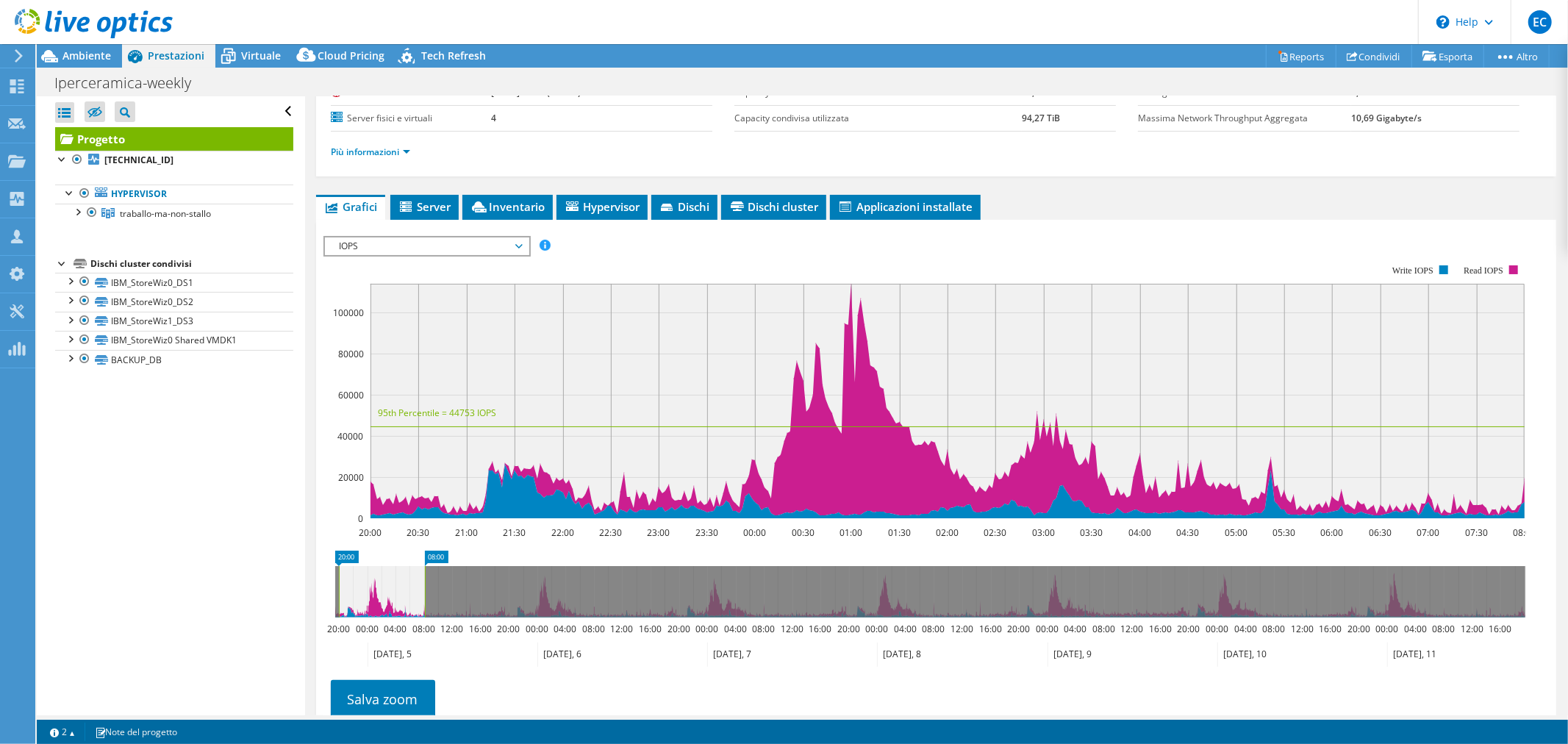
click at [423, 586] on rect at bounding box center [425, 592] width 6 height 51
click at [383, 700] on link "Salva zoom" at bounding box center [384, 699] width 105 height 39
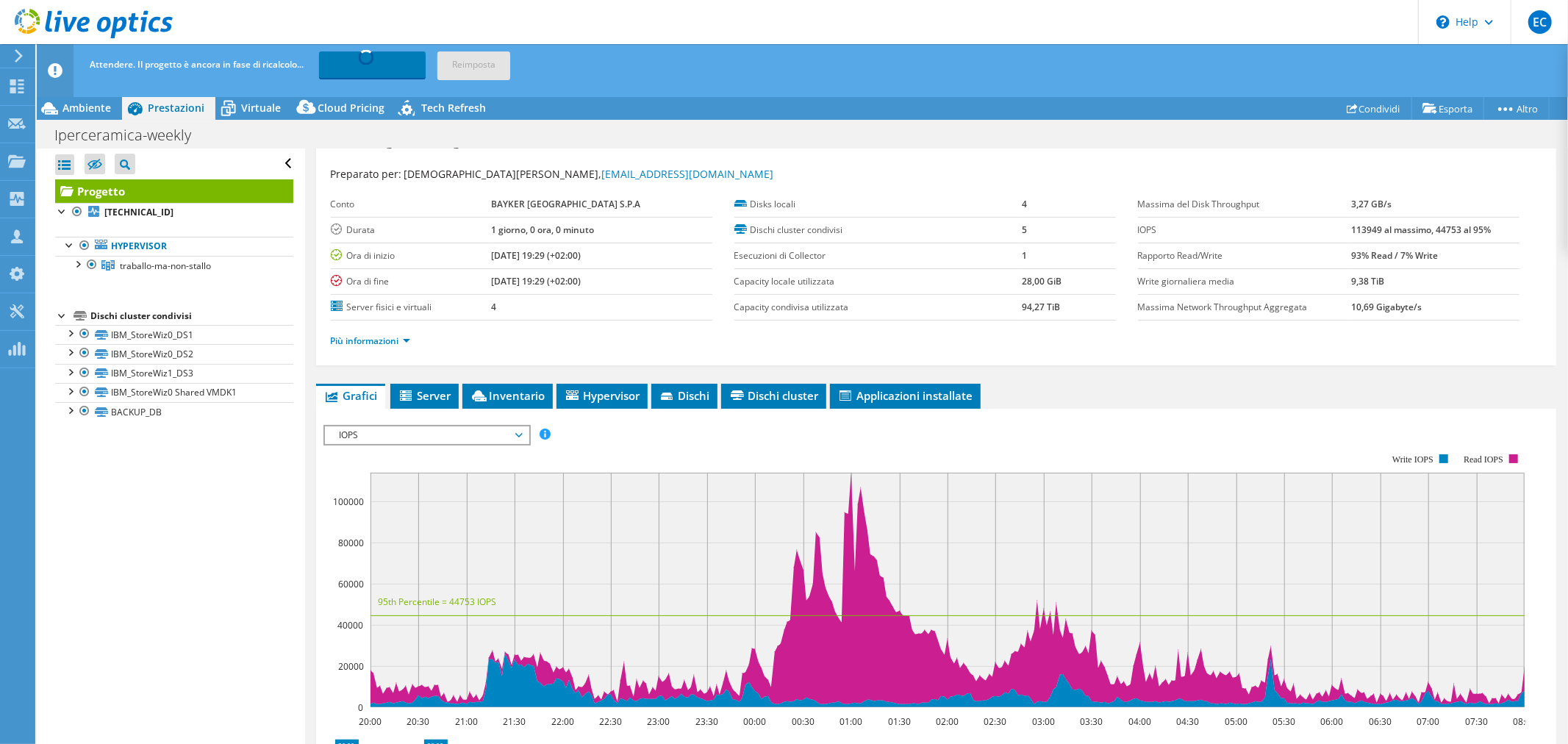
scroll to position [0, 0]
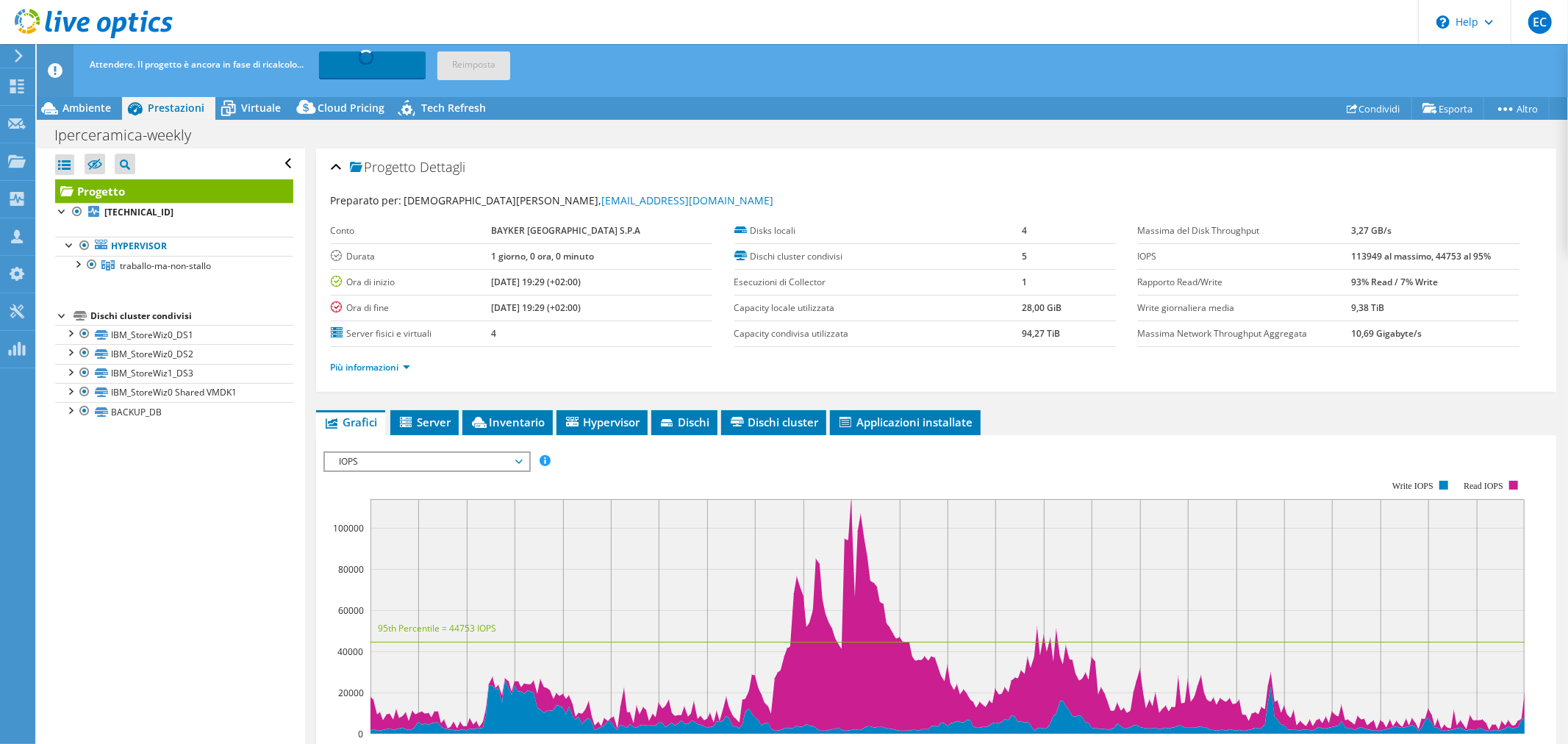
click at [372, 360] on li "Più informazioni" at bounding box center [375, 368] width 88 height 17
click at [370, 366] on link "Più informazioni" at bounding box center [371, 367] width 80 height 13
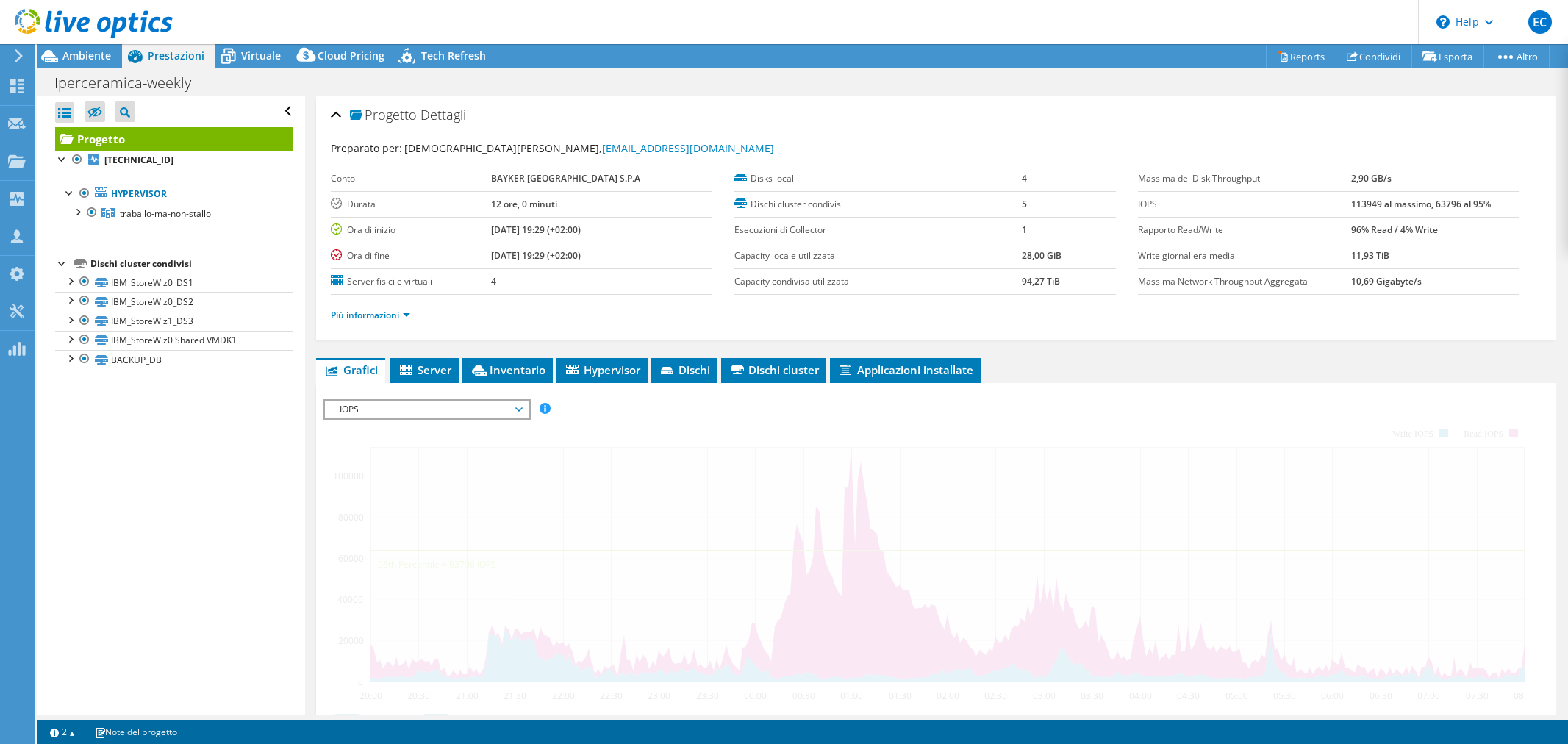
select select "EULondon"
select select "USD"
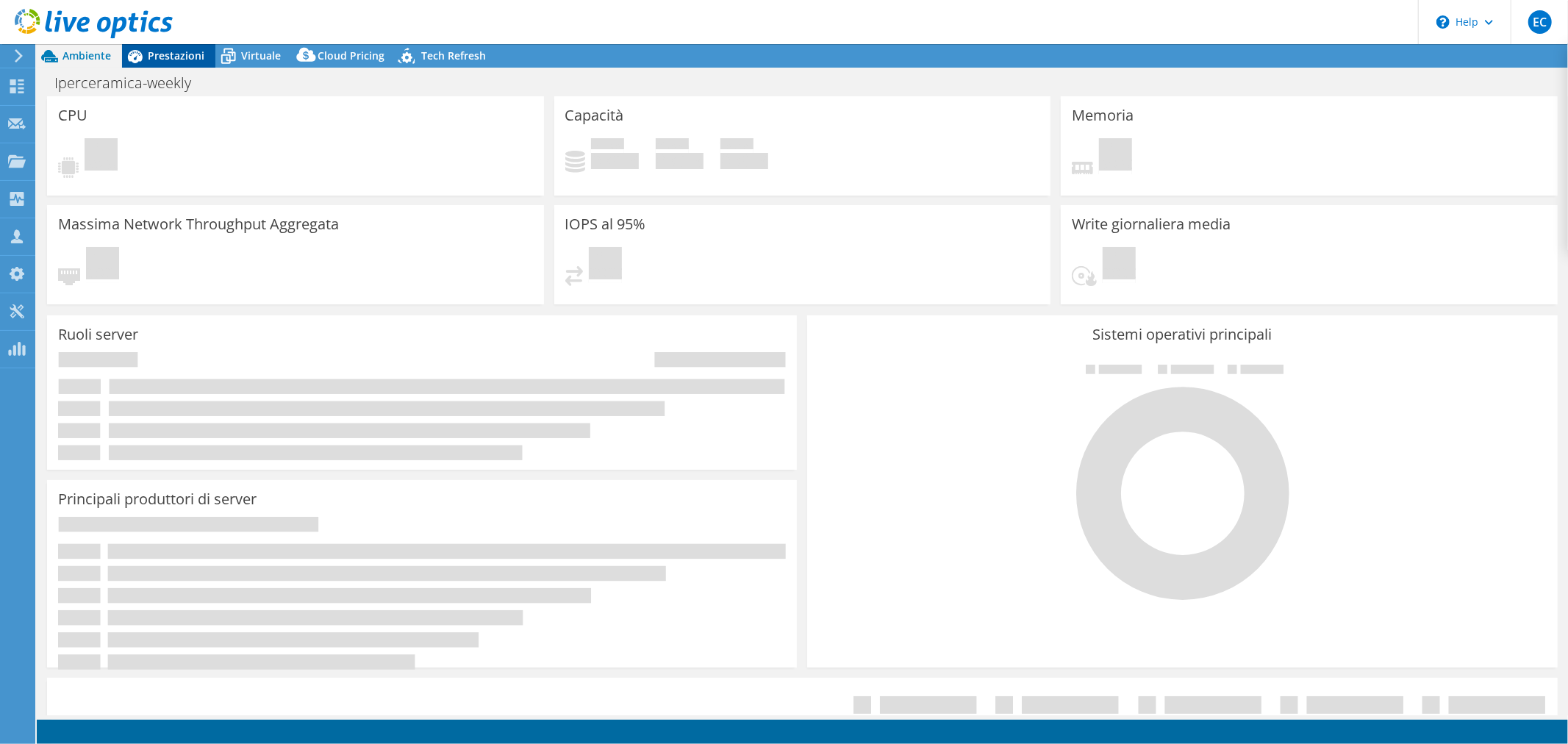
select select "EULondon"
click at [191, 53] on span "Prestazioni" at bounding box center [176, 55] width 57 height 14
select select "EULondon"
select select "USD"
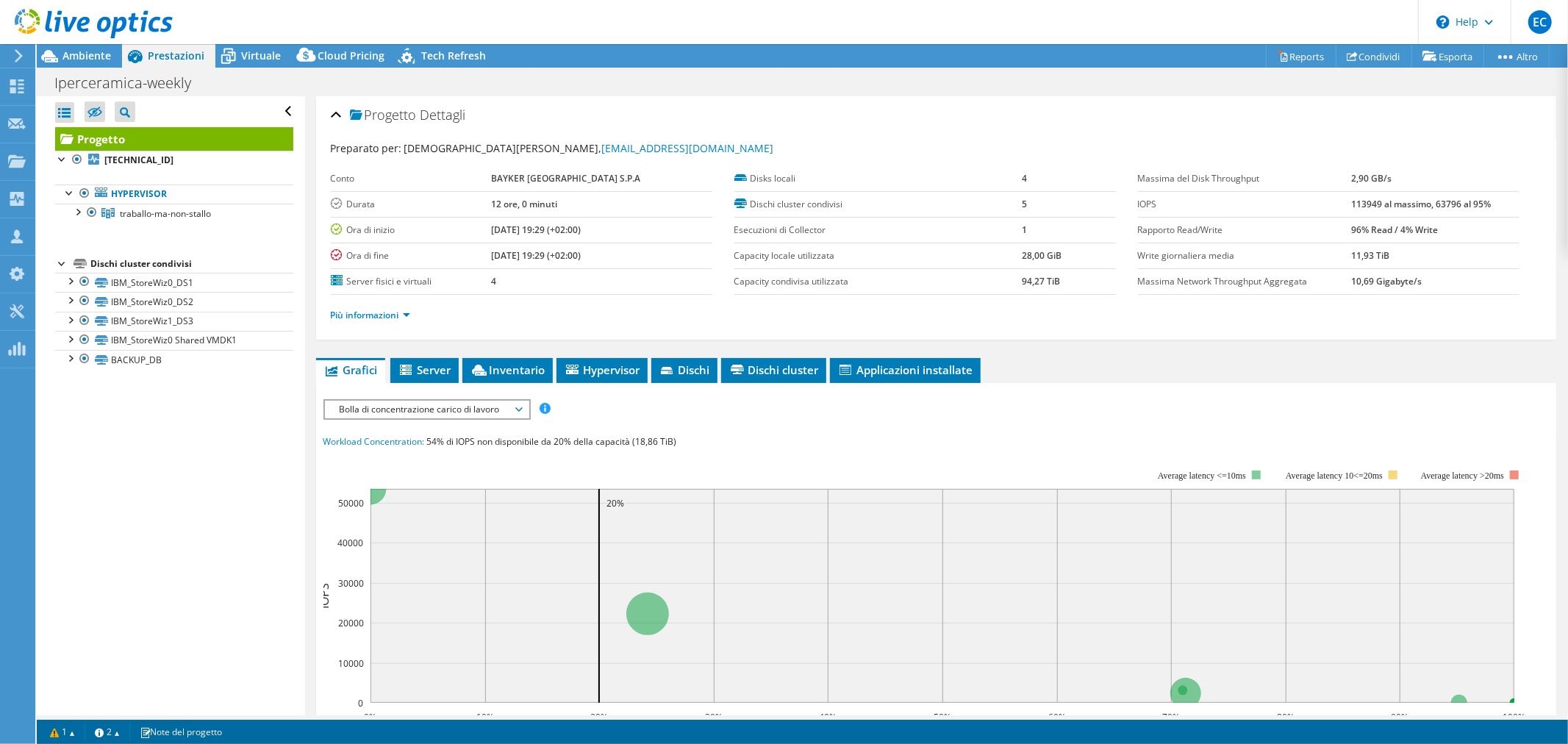
click at [510, 408] on span "Bolla di concentrazione carico di lavoro" at bounding box center [427, 409] width 189 height 17
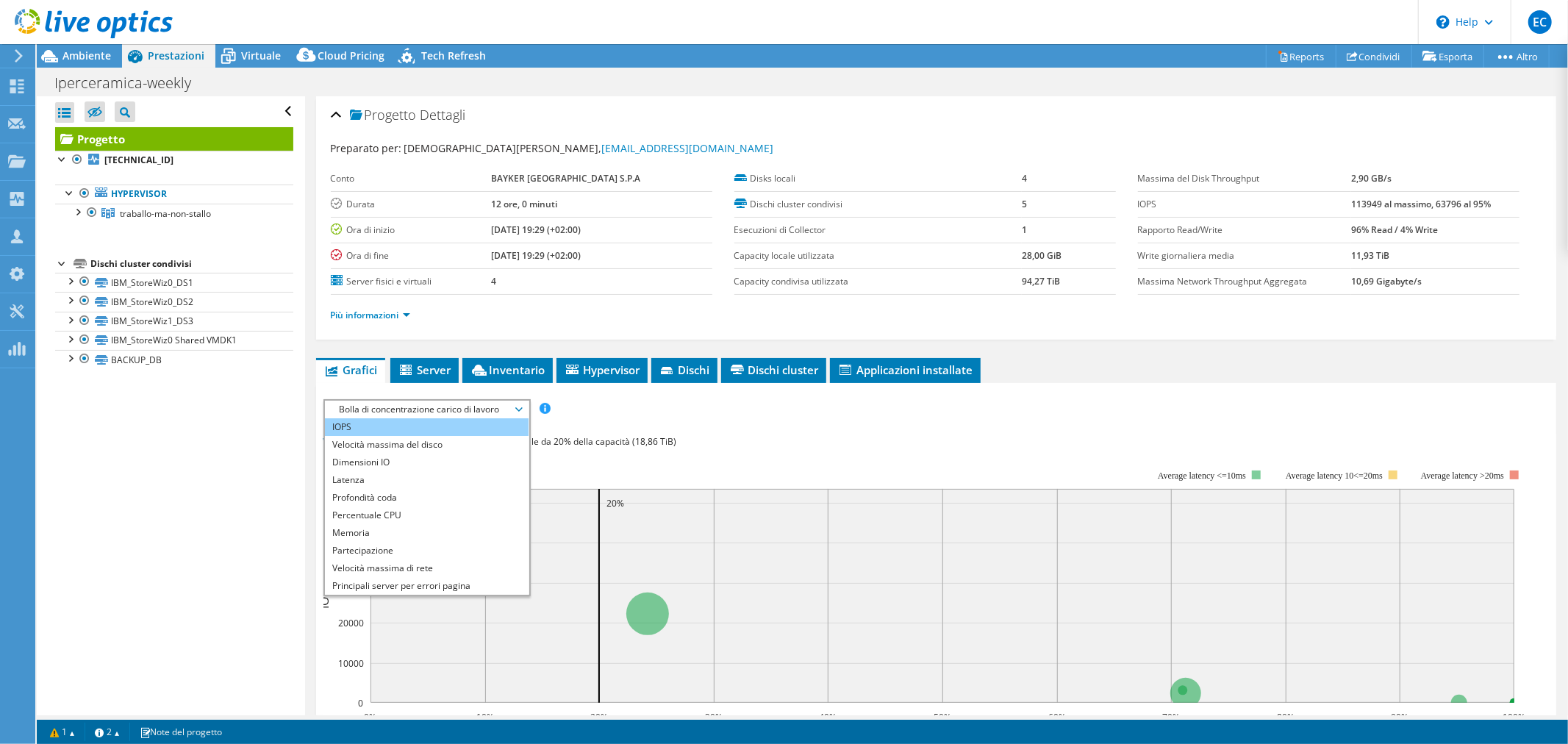
click at [406, 429] on li "IOPS" at bounding box center [427, 427] width 204 height 17
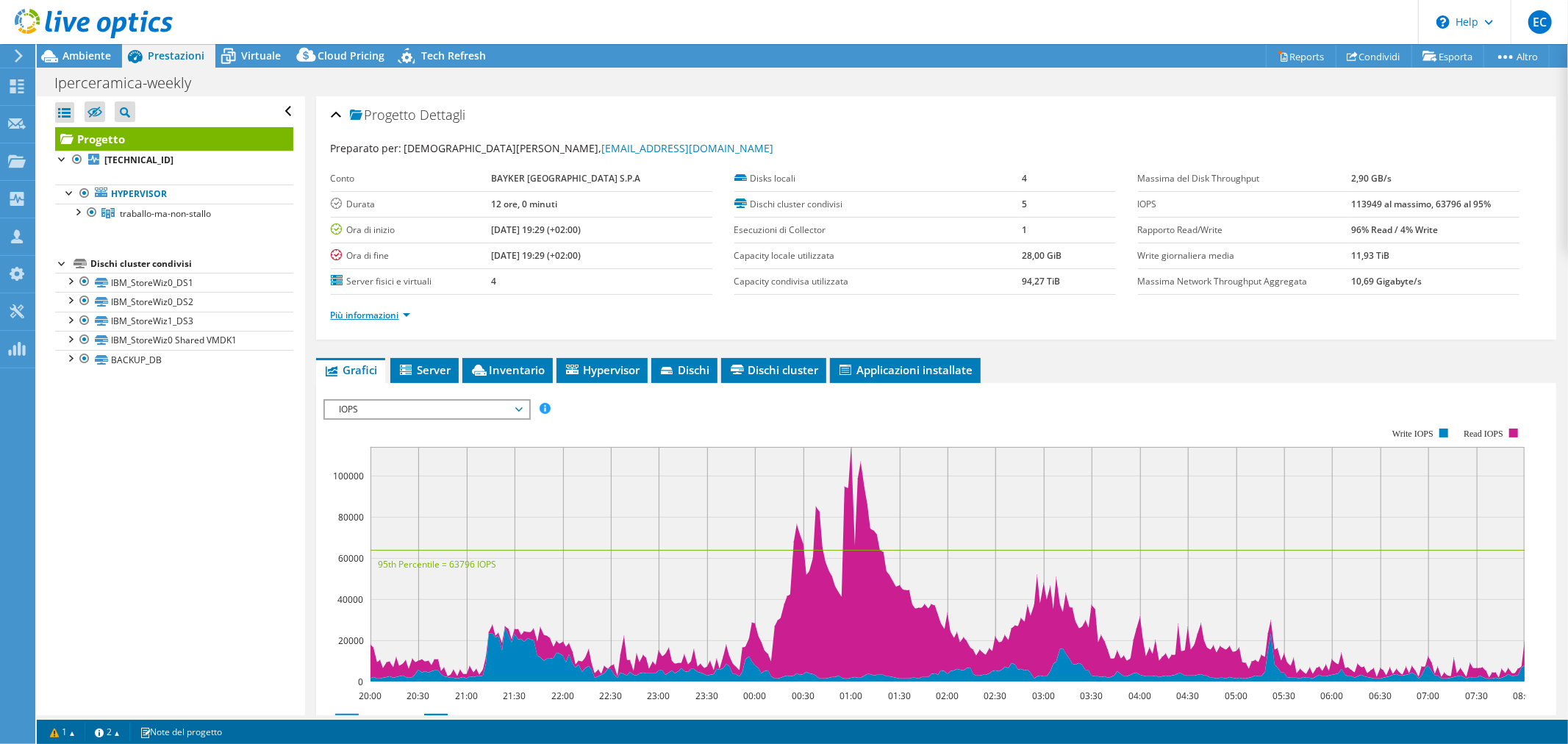
click at [380, 312] on link "Più informazioni" at bounding box center [371, 316] width 80 height 13
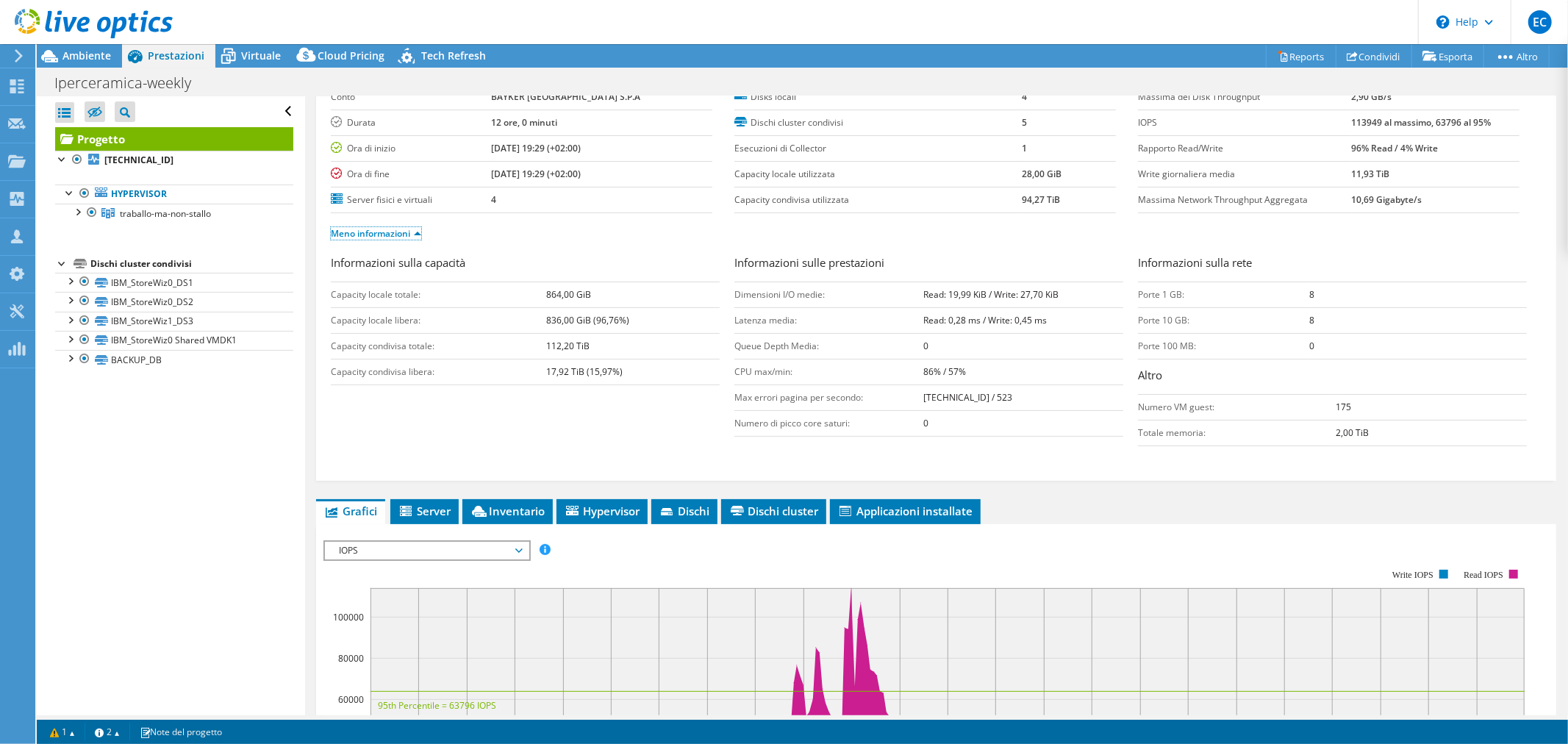
scroll to position [408, 0]
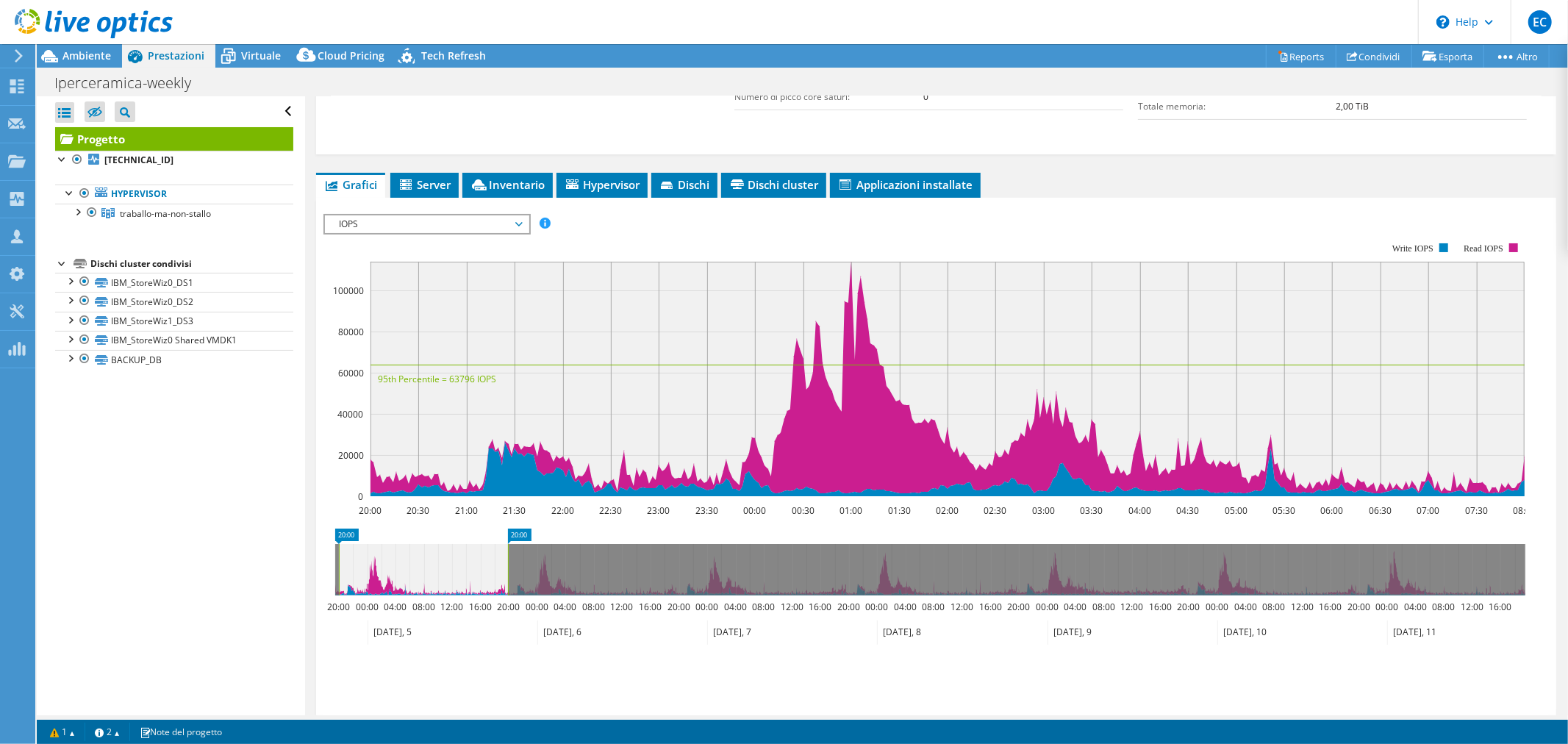
drag, startPoint x: 423, startPoint y: 579, endPoint x: 507, endPoint y: 584, distance: 84.1
click at [507, 584] on rect at bounding box center [507, 570] width 6 height 51
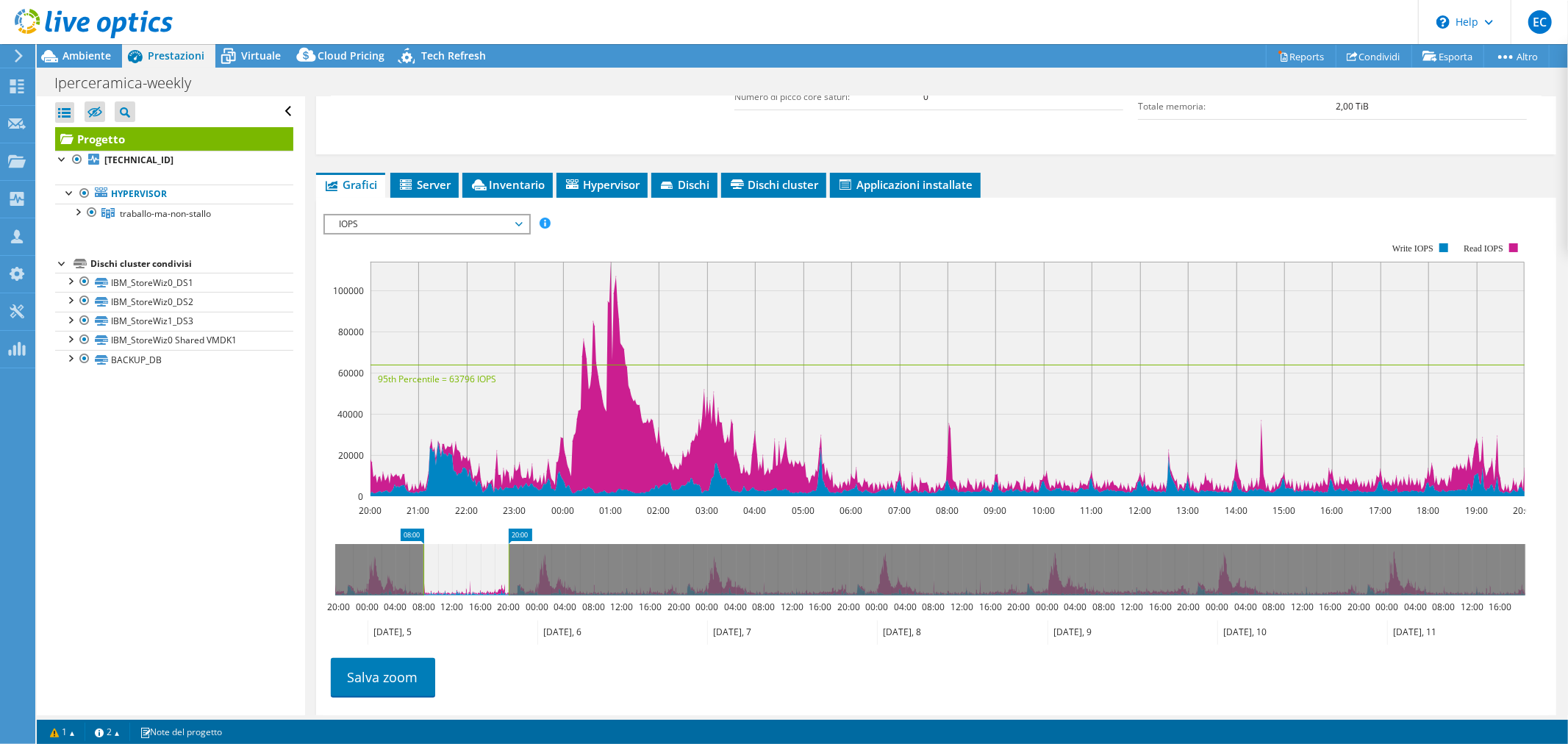
drag, startPoint x: 339, startPoint y: 567, endPoint x: 424, endPoint y: 567, distance: 85.0
click at [424, 567] on rect at bounding box center [423, 570] width 6 height 51
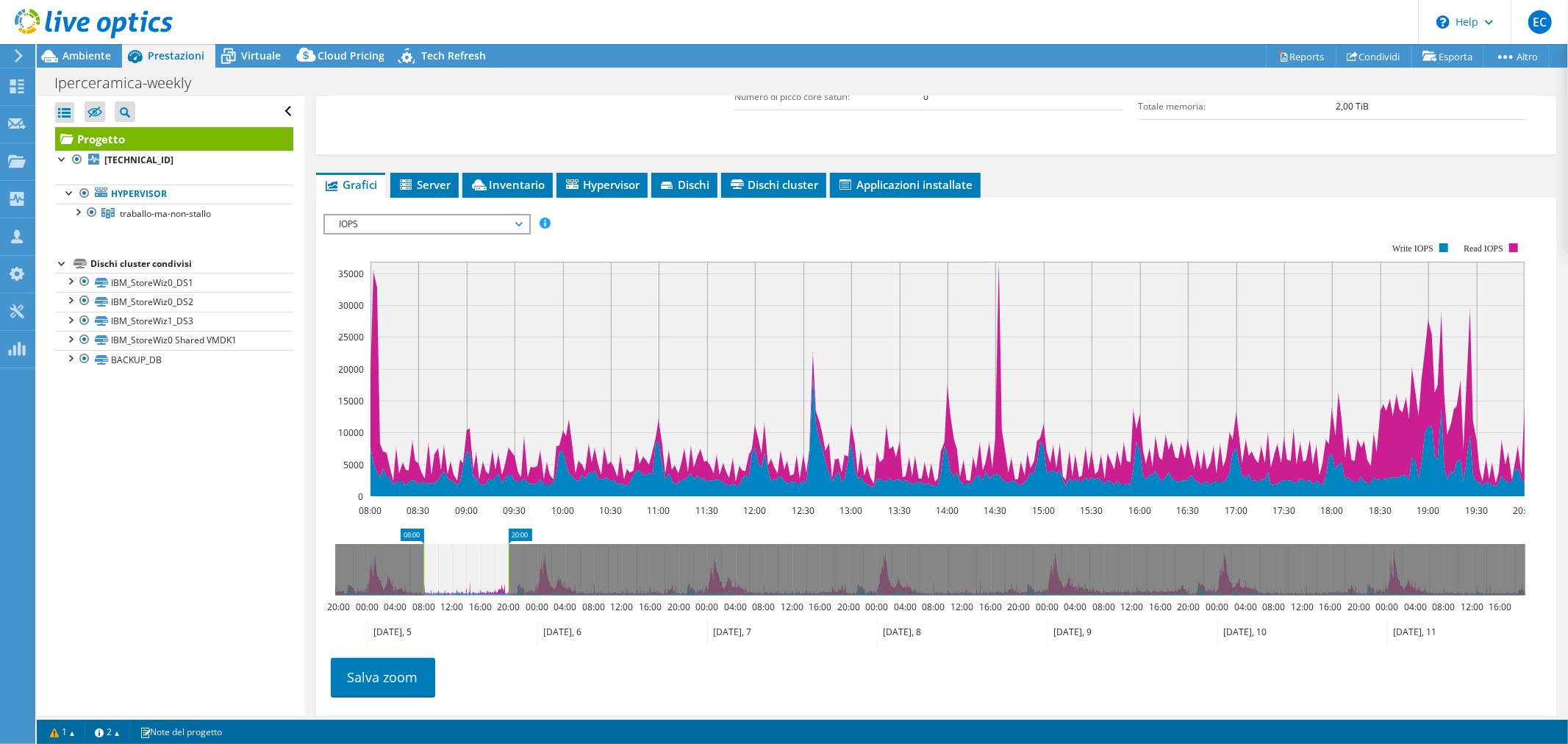
click at [423, 573] on rect at bounding box center [423, 570] width 6 height 51
click at [409, 683] on link "Salva zoom" at bounding box center [384, 677] width 105 height 39
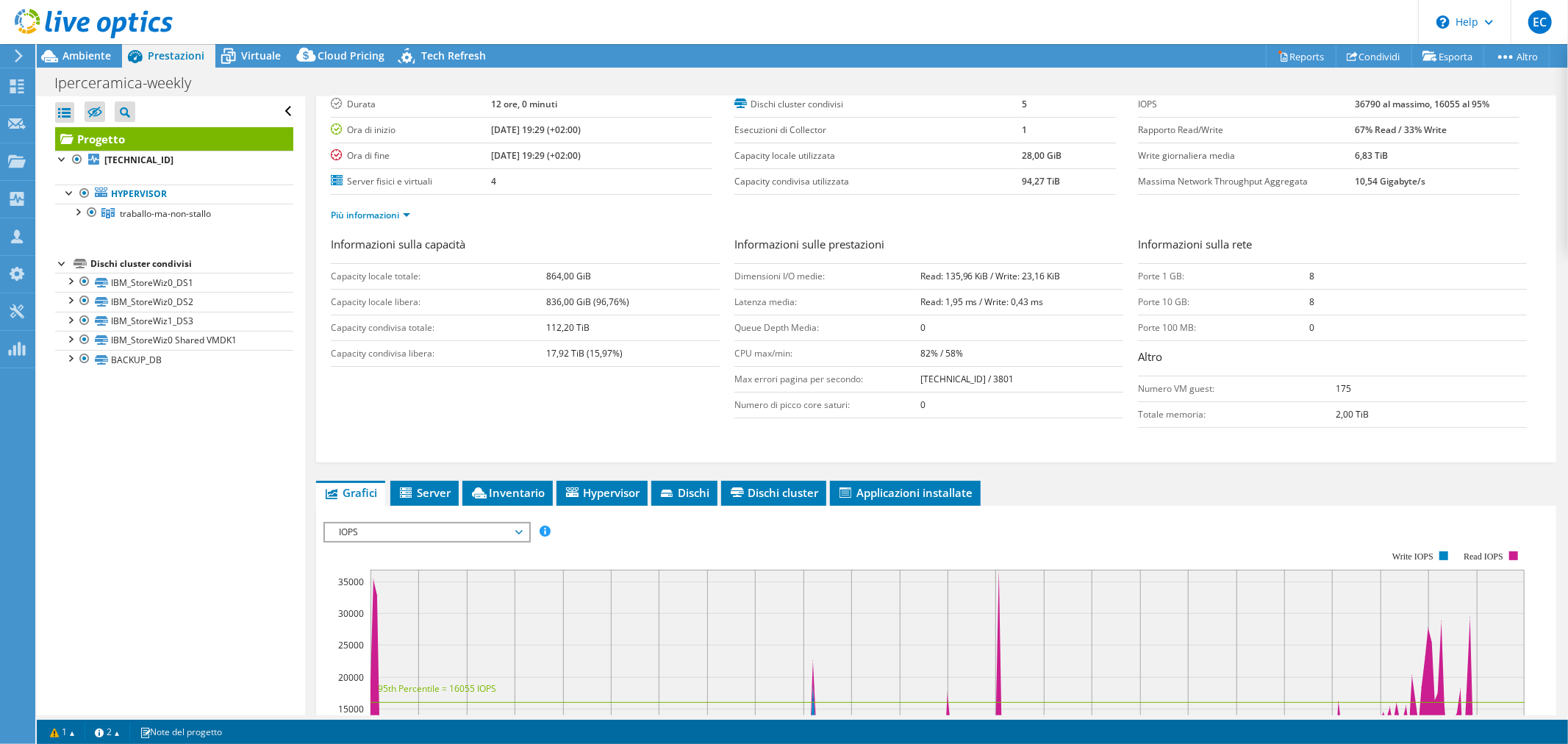
scroll to position [0, 0]
